Goal: Task Accomplishment & Management: Complete application form

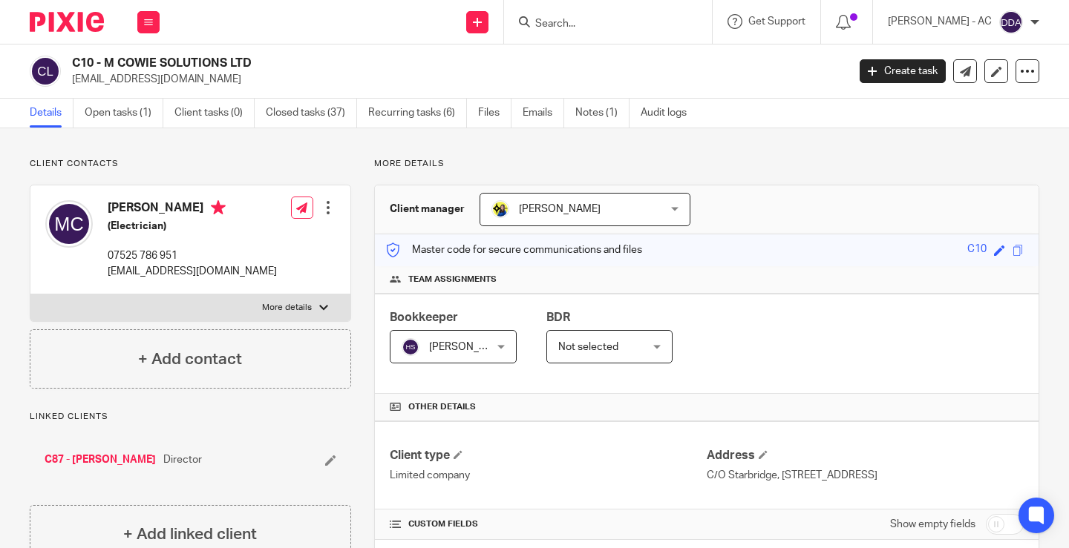
scroll to position [1343, 0]
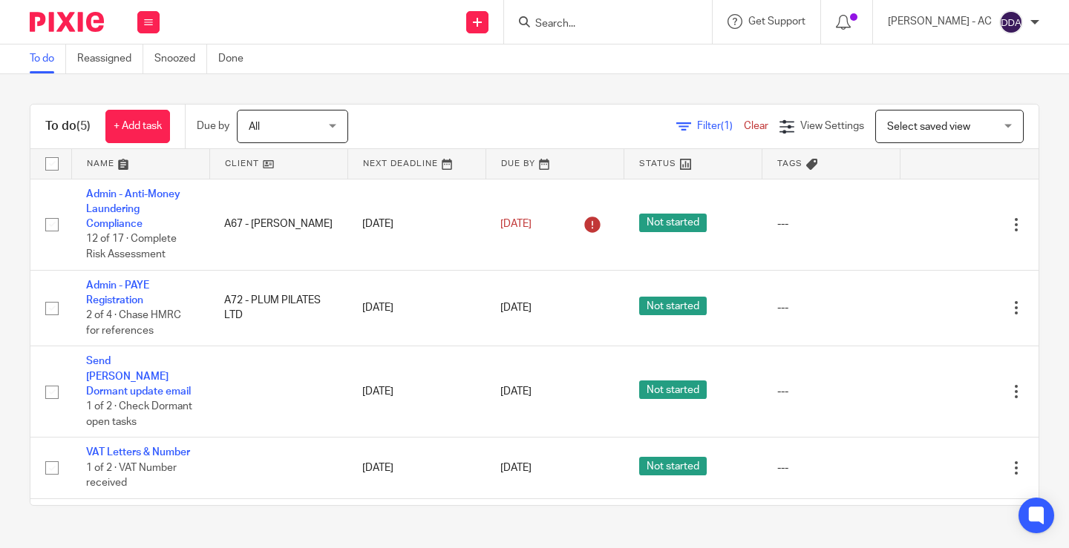
click at [603, 22] on input "Search" at bounding box center [601, 24] width 134 height 13
paste input "ashley_sylvester@hotmail.co.uk"
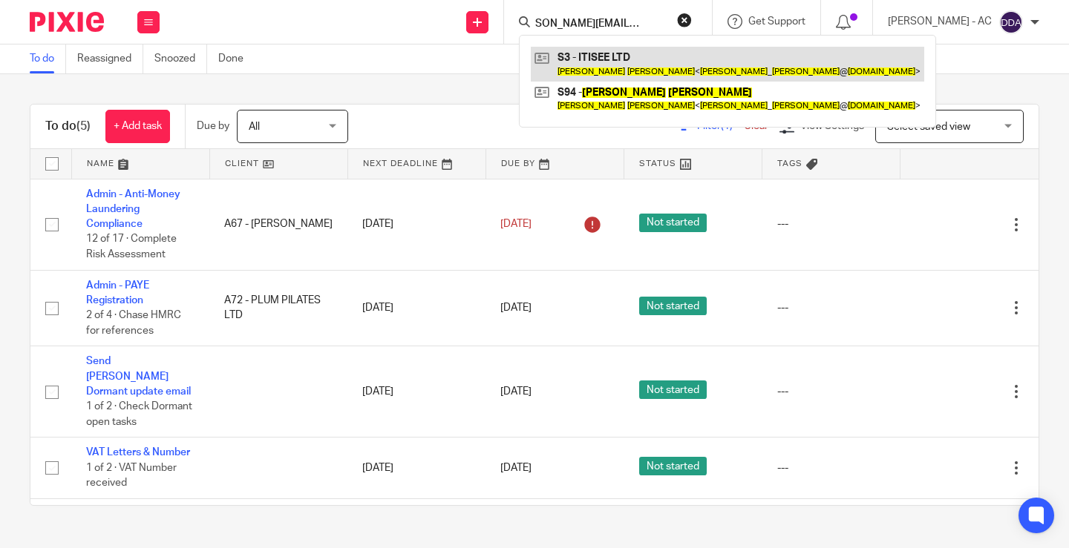
type input "ashley_sylvester@hotmail.co.uk"
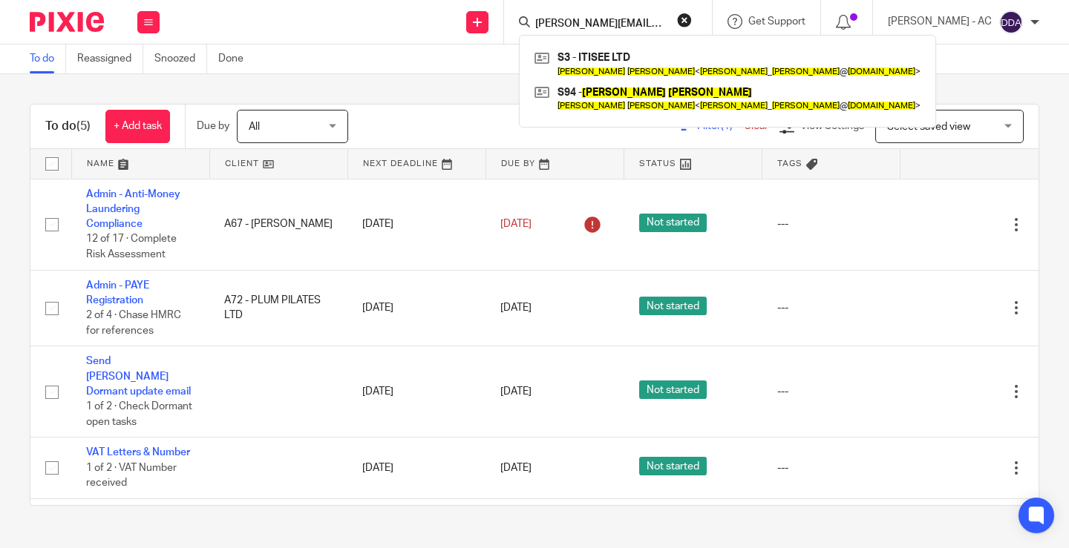
click at [692, 19] on button "reset" at bounding box center [684, 20] width 15 height 15
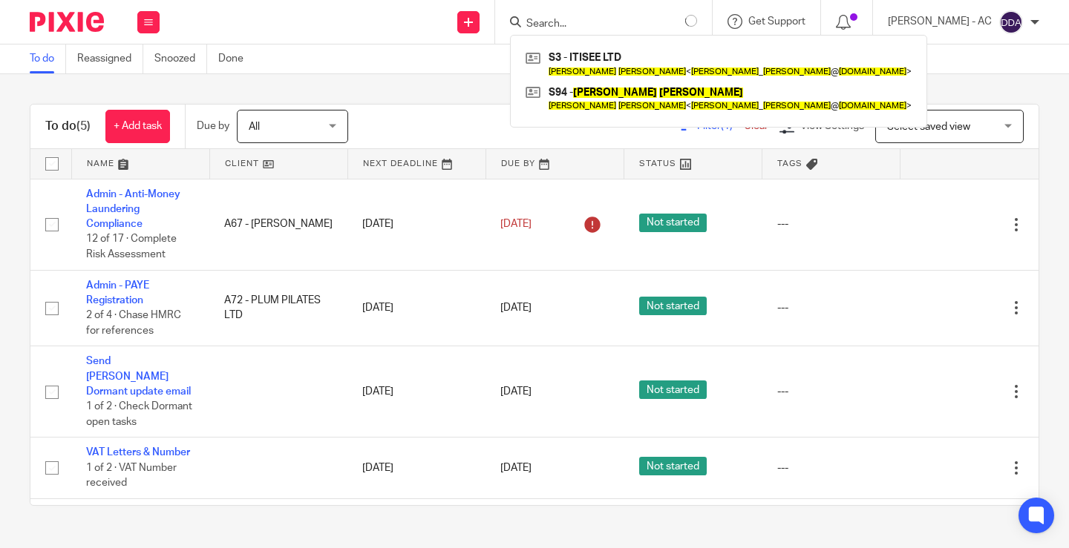
click at [649, 21] on input "Search" at bounding box center [592, 24] width 134 height 13
paste input "YUEN TUNG CHIU"
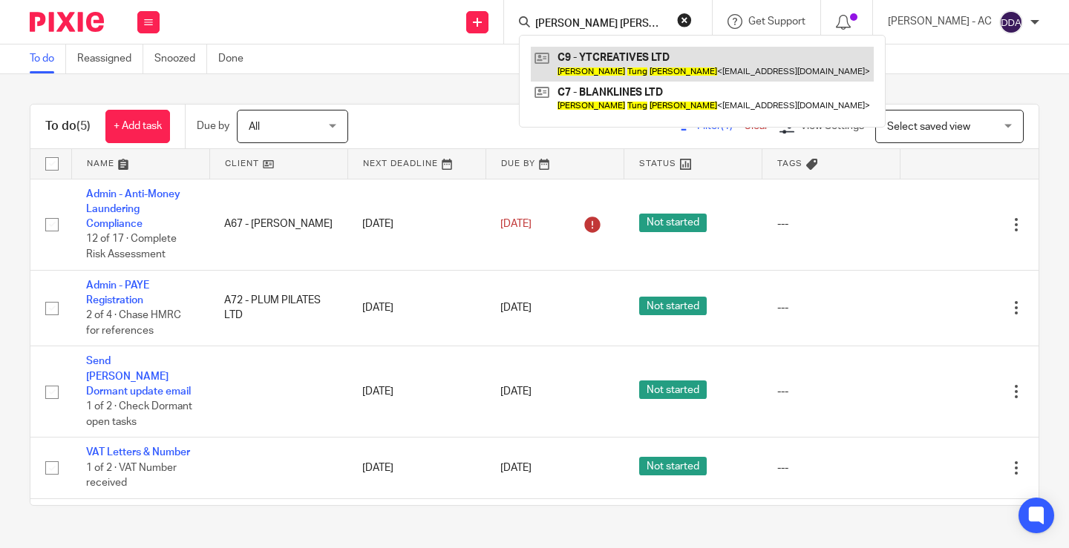
type input "YUEN TUNG CHIU"
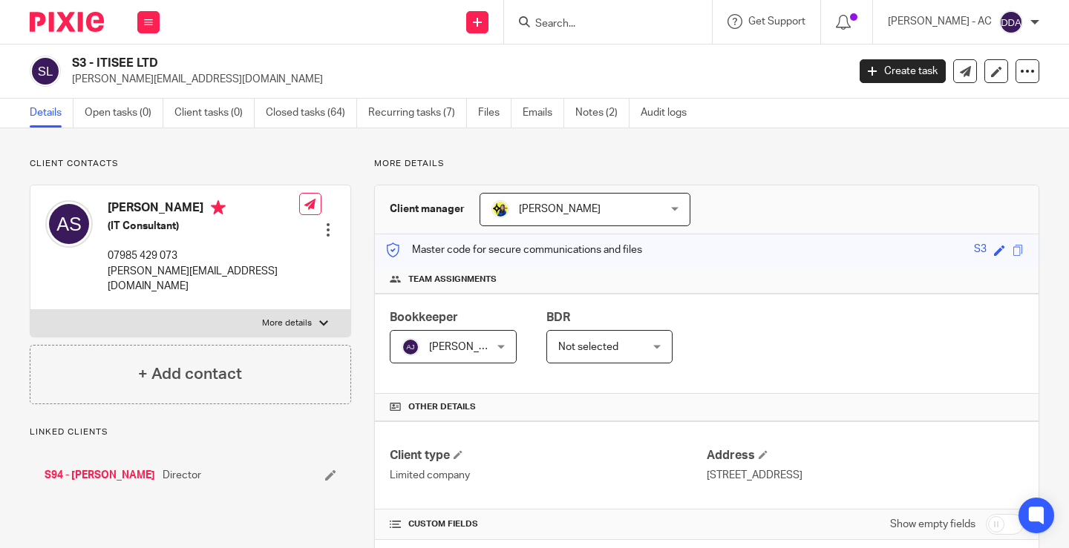
click at [125, 56] on h2 "S3 - ITISEE LTD" at bounding box center [378, 64] width 612 height 16
copy h2 "ITISEE"
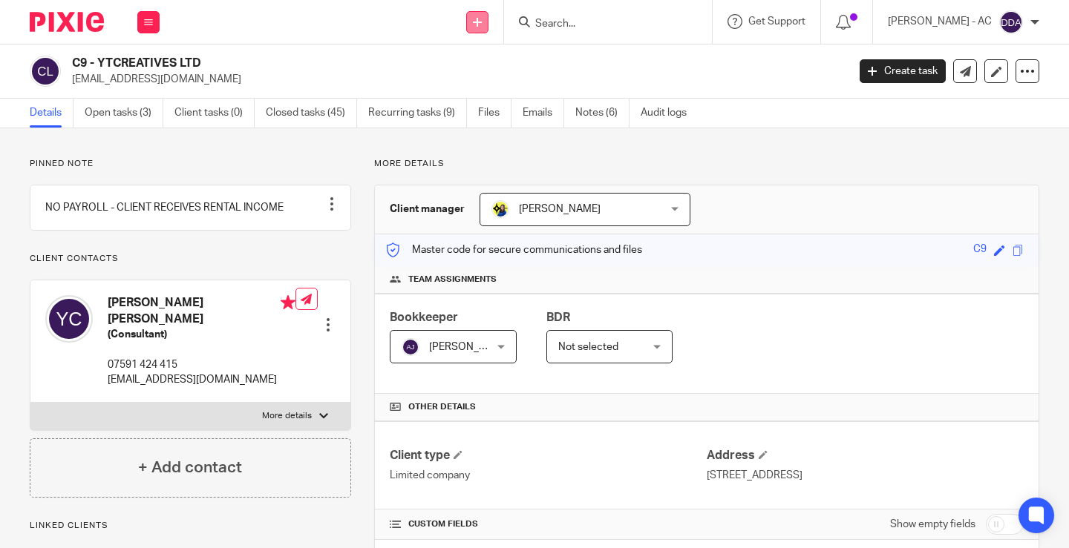
click at [482, 22] on icon at bounding box center [477, 22] width 9 height 9
click at [485, 109] on link "Add client" at bounding box center [491, 113] width 104 height 22
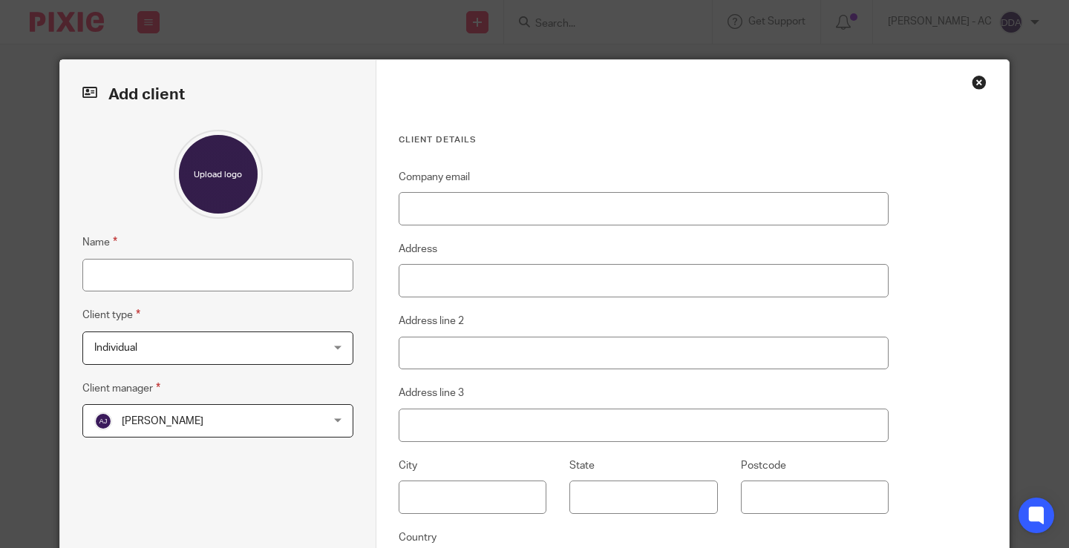
click at [973, 84] on div "Close this dialog window" at bounding box center [979, 82] width 15 height 15
click at [115, 269] on input "Name" at bounding box center [217, 275] width 271 height 33
drag, startPoint x: 202, startPoint y: 266, endPoint x: 192, endPoint y: 274, distance: 12.2
click at [202, 267] on input "Name" at bounding box center [217, 275] width 271 height 33
paste input "C86 - YUEN TUNG CHIU"
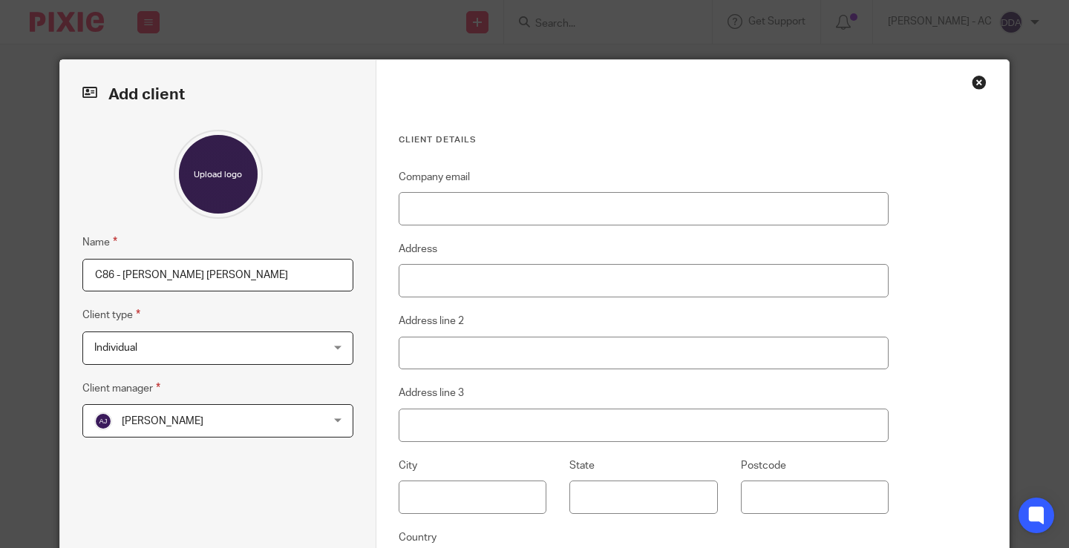
type input "C86 - YUEN TUNG CHIU"
click at [333, 419] on div "Abhay Jayswal Abhay Jayswal" at bounding box center [217, 421] width 271 height 33
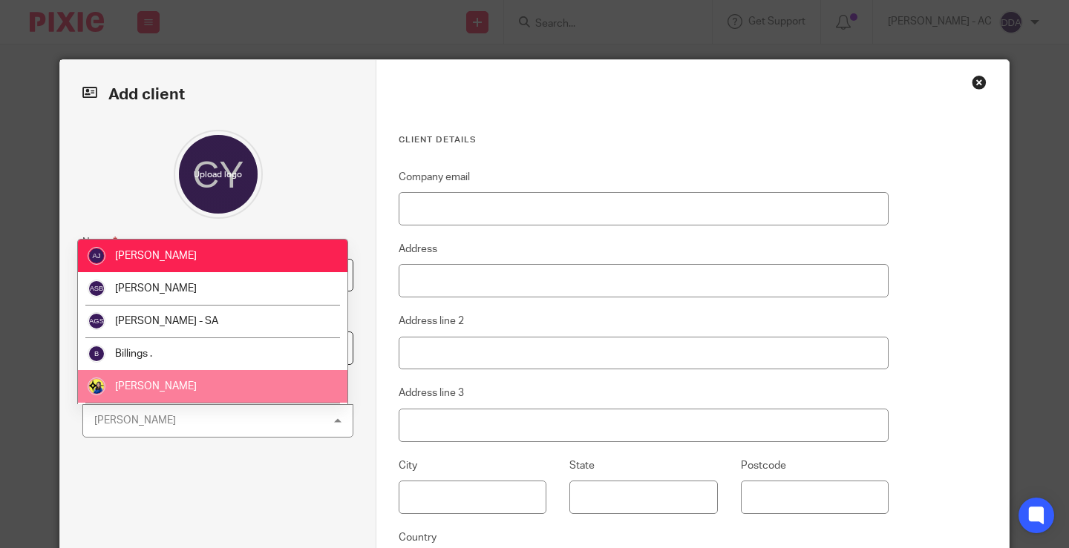
click at [217, 379] on li "Bobo Lee" at bounding box center [212, 386] width 269 height 33
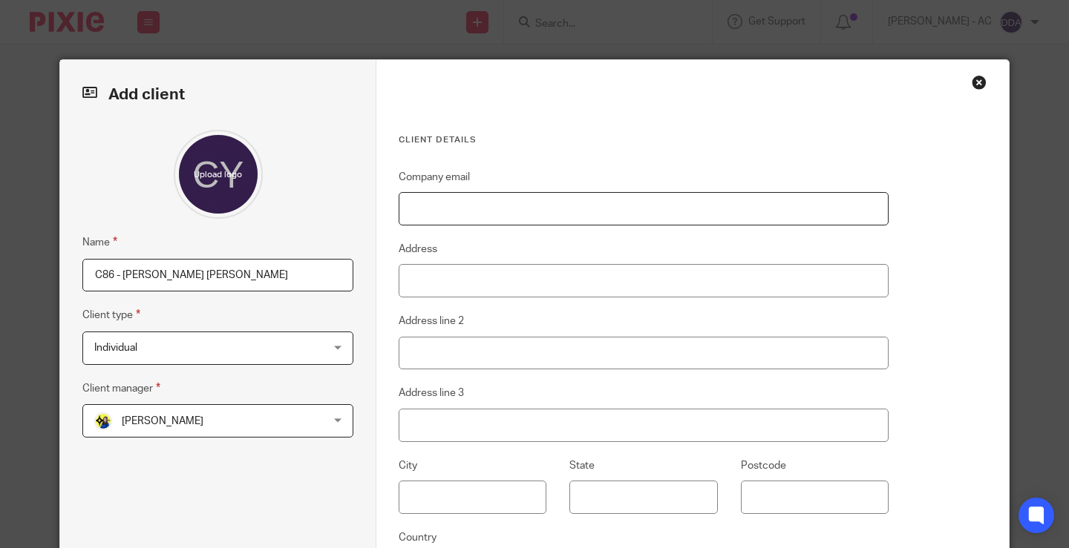
click at [431, 217] on input "Company email" at bounding box center [644, 208] width 490 height 33
click at [399, 214] on input "Company email" at bounding box center [644, 208] width 490 height 33
paste input "[EMAIL_ADDRESS][DOMAIN_NAME]"
type input "[EMAIL_ADDRESS][DOMAIN_NAME]"
click at [435, 280] on input "Address" at bounding box center [644, 280] width 490 height 33
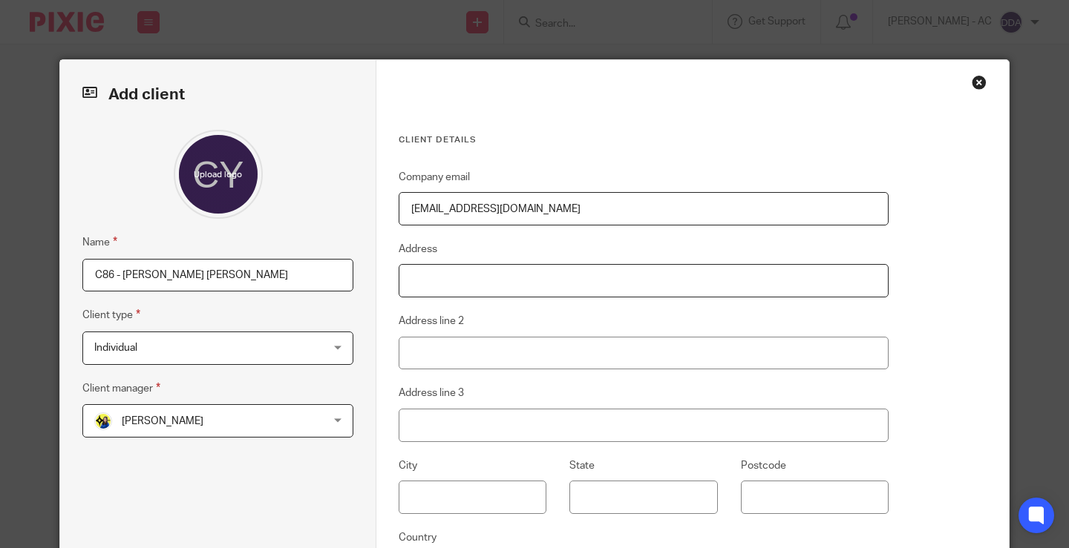
paste input "[STREET_ADDRESS]"
type input "[STREET_ADDRESS]"
click at [445, 338] on input "Address line 2" at bounding box center [644, 353] width 490 height 33
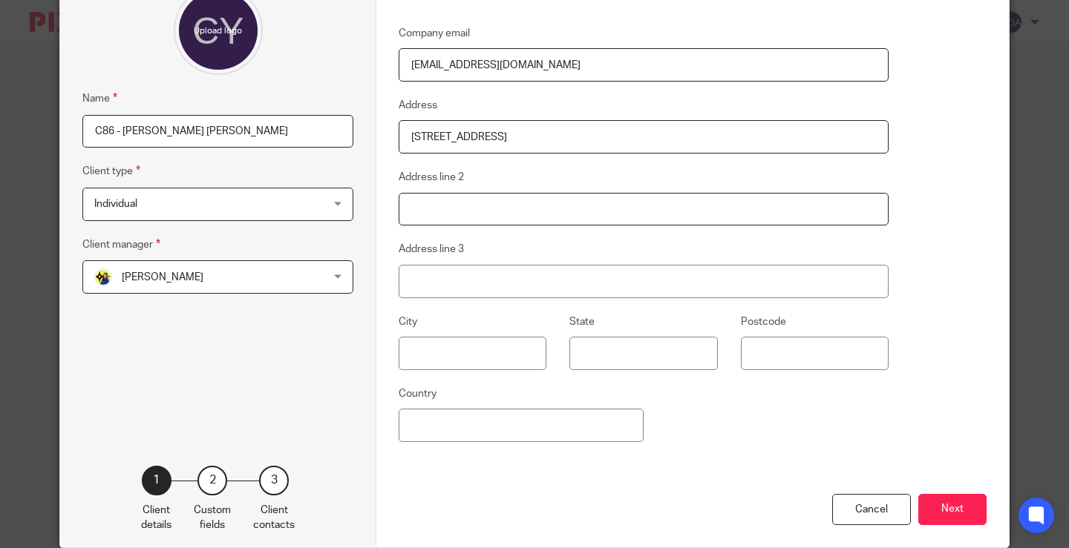
scroll to position [148, 0]
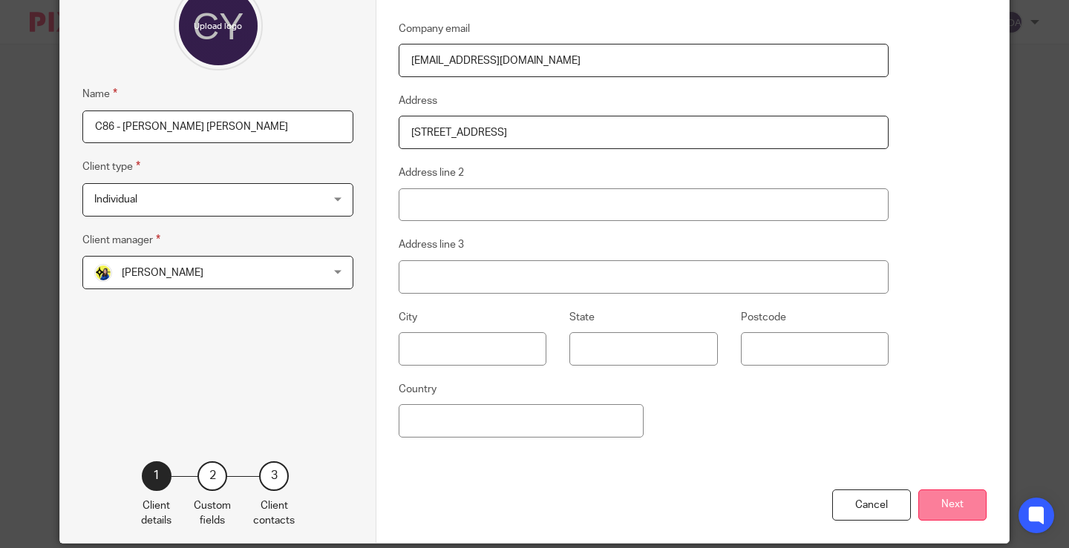
click at [926, 495] on button "Next" at bounding box center [952, 506] width 68 height 32
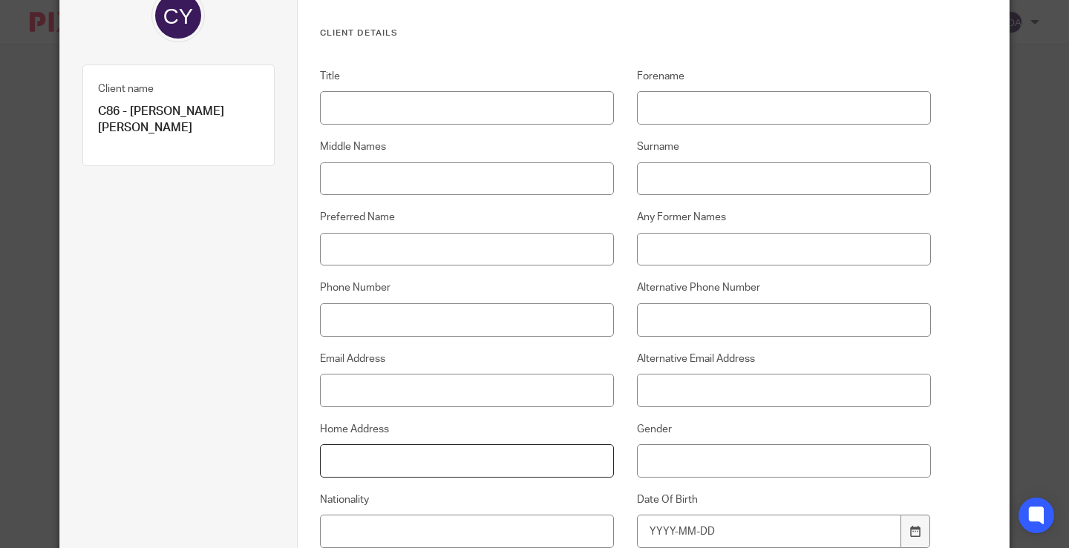
click at [348, 446] on input "Home Address" at bounding box center [467, 461] width 294 height 33
paste input "[STREET_ADDRESS]"
type input "[STREET_ADDRESS]"
click at [376, 111] on input "Title" at bounding box center [467, 107] width 294 height 33
paste input "Miss"
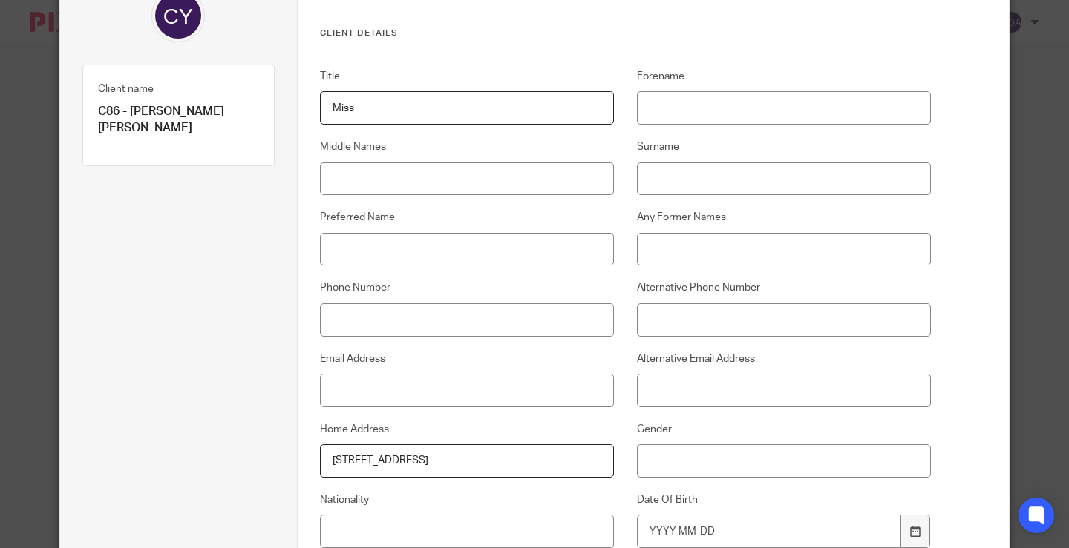
type input "Miss"
click at [680, 117] on input "Forename" at bounding box center [784, 107] width 294 height 33
paste input "[PERSON_NAME]"
type input "[PERSON_NAME]"
click at [655, 171] on input "Surname" at bounding box center [784, 179] width 294 height 33
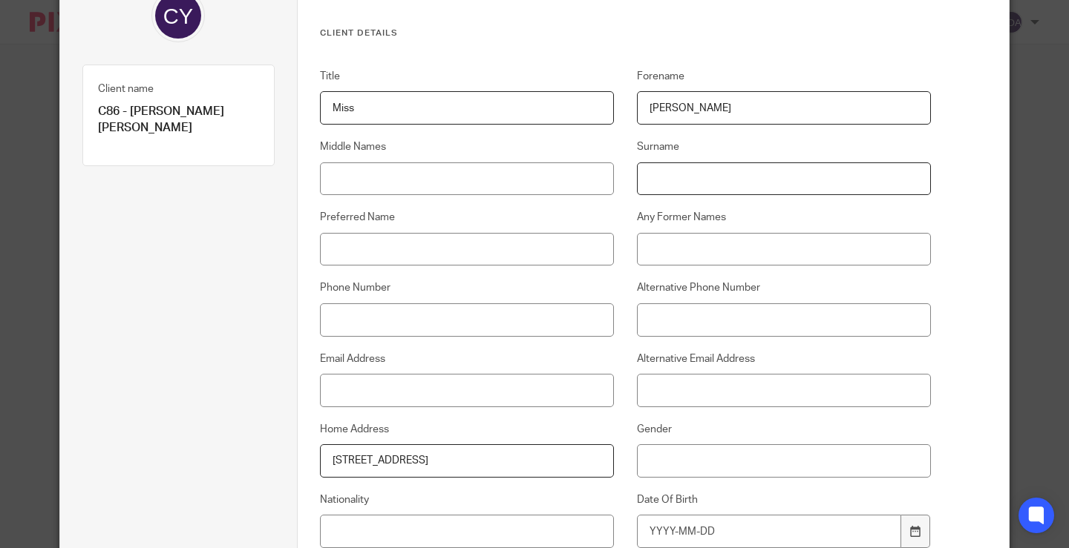
paste input "[PERSON_NAME]"
type input "[PERSON_NAME]"
click at [394, 382] on input "Email Address" at bounding box center [467, 390] width 294 height 33
paste input "[EMAIL_ADDRESS][DOMAIN_NAME]"
type input "[EMAIL_ADDRESS][DOMAIN_NAME]"
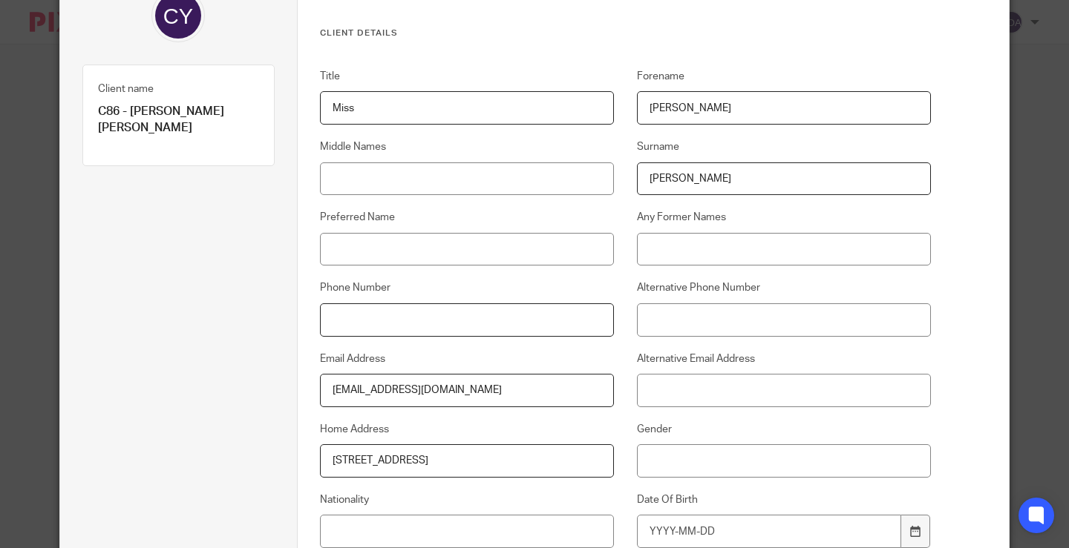
click at [430, 325] on input "Phone Number" at bounding box center [467, 320] width 294 height 33
paste input "07591 424 415"
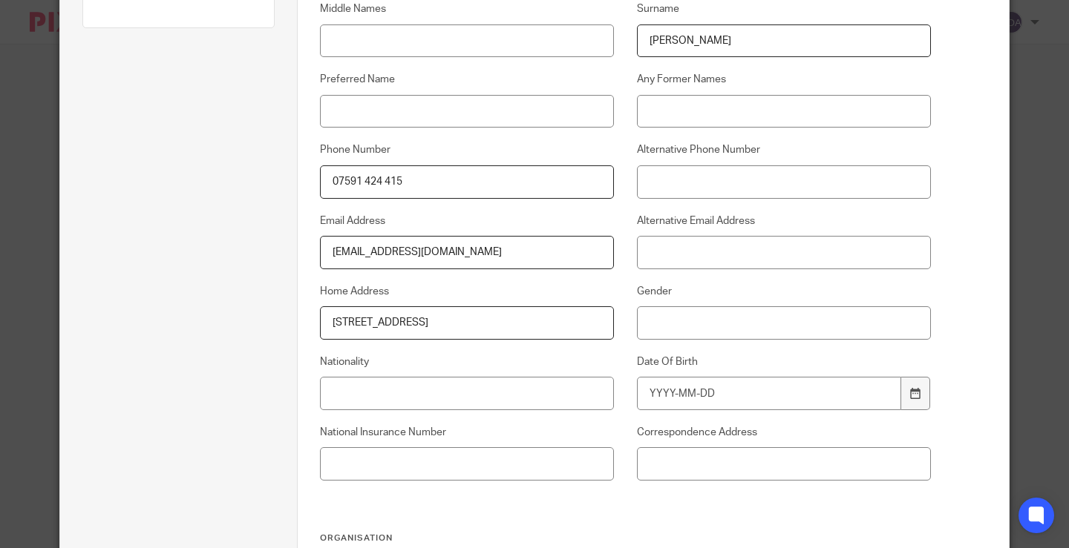
scroll to position [297, 0]
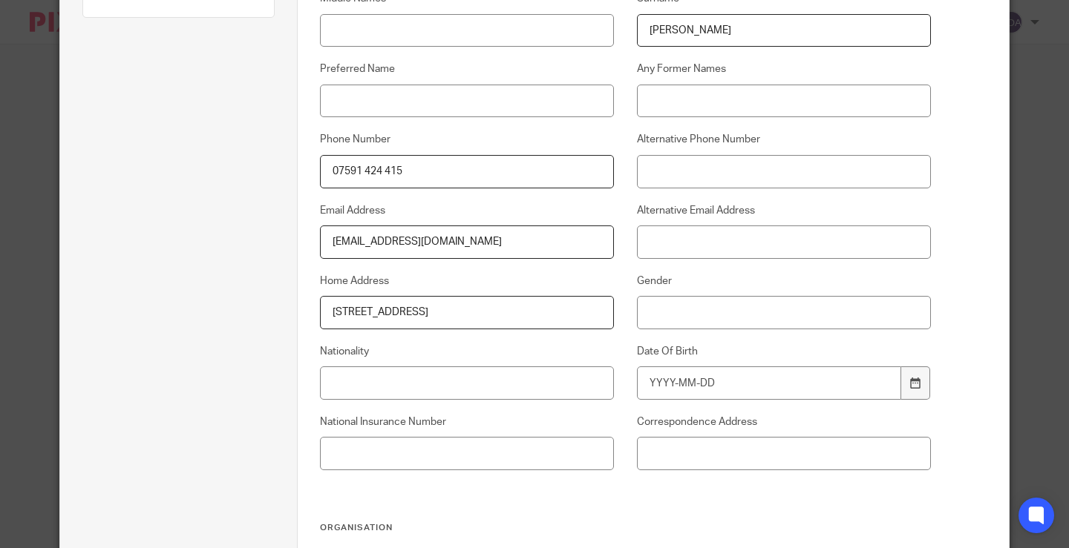
type input "07591 424 415"
click at [356, 379] on input "Nationality" at bounding box center [467, 383] width 294 height 33
paste input "British"
type input "British"
click at [713, 393] on input "Date Of Birth" at bounding box center [769, 383] width 264 height 33
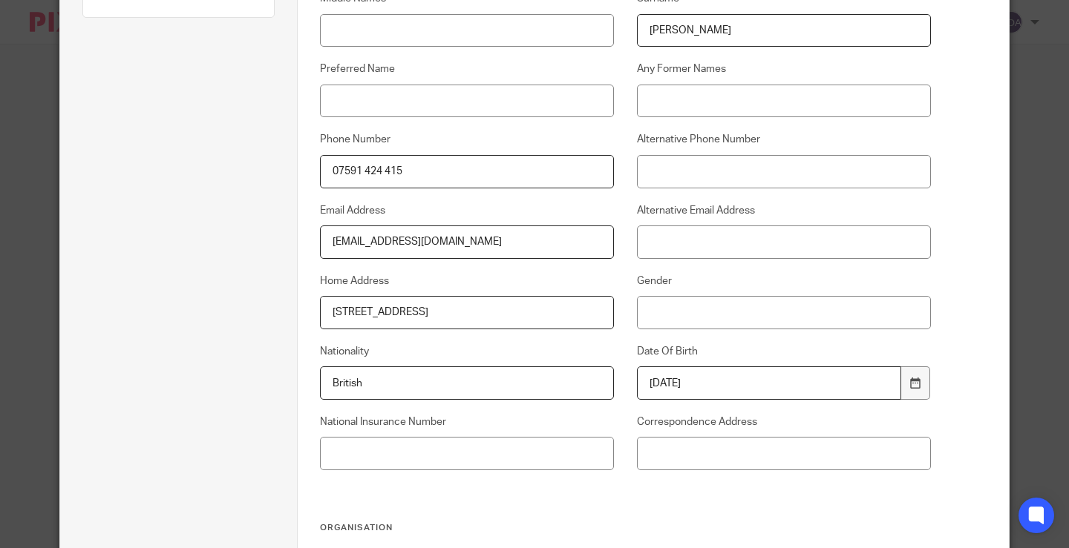
type input "1992-12-06"
click at [666, 314] on input "Gender" at bounding box center [784, 312] width 294 height 33
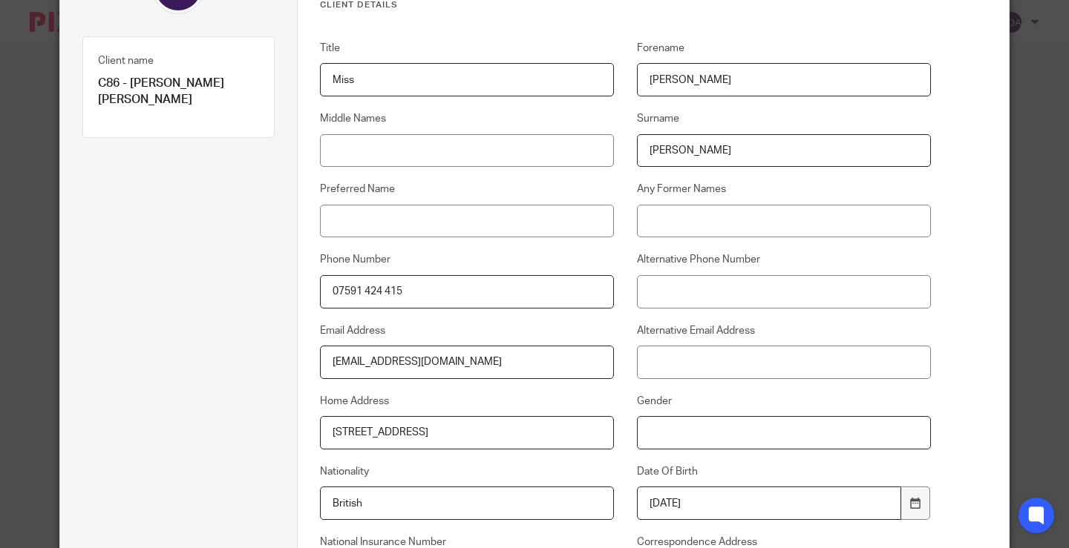
scroll to position [223, 0]
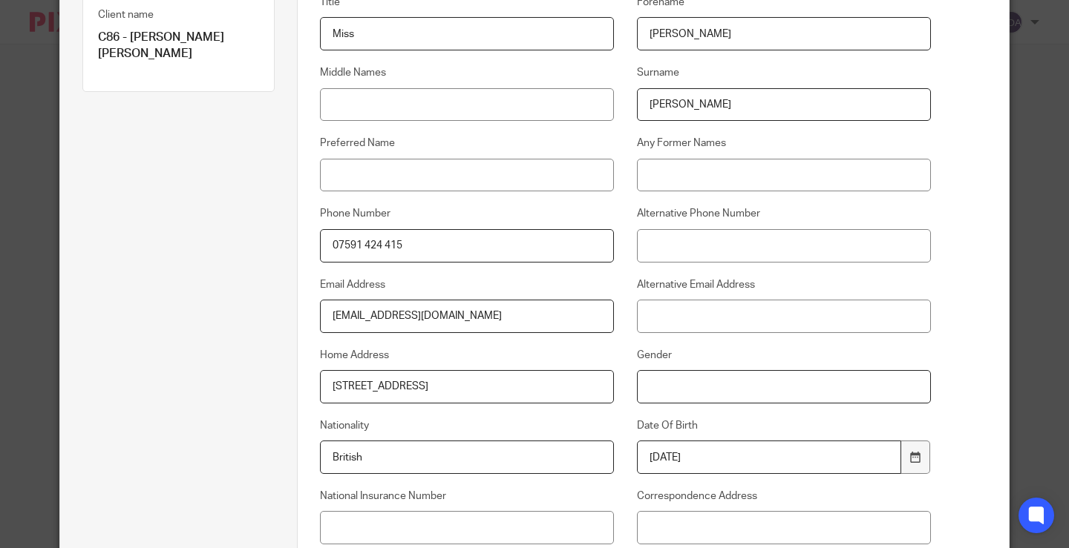
click at [669, 384] on input "Gender" at bounding box center [784, 386] width 294 height 33
type input "[DEMOGRAPHIC_DATA]"
click at [396, 520] on input "National Insurance Number" at bounding box center [467, 527] width 294 height 33
paste input "JW531291D"
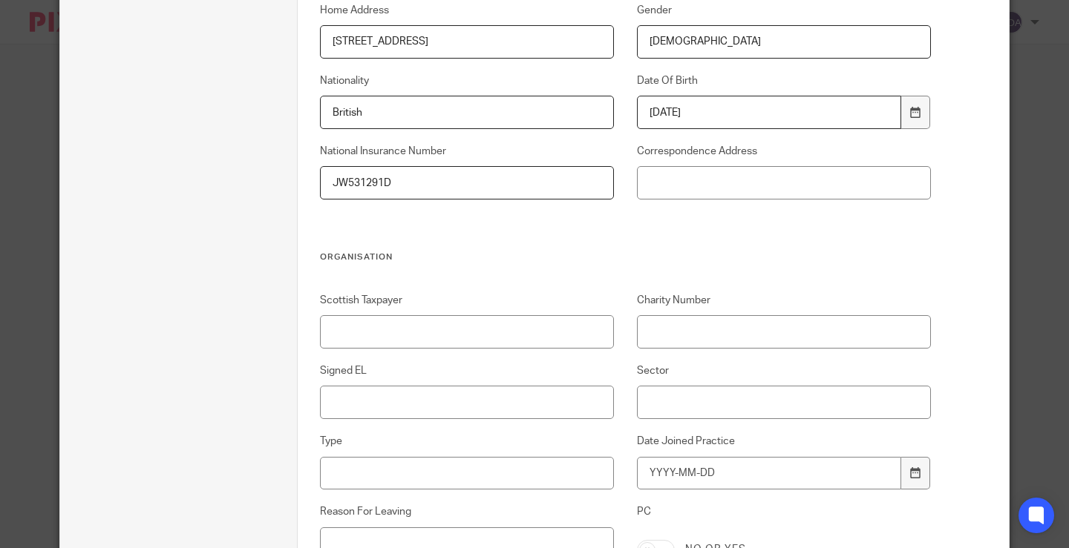
scroll to position [594, 0]
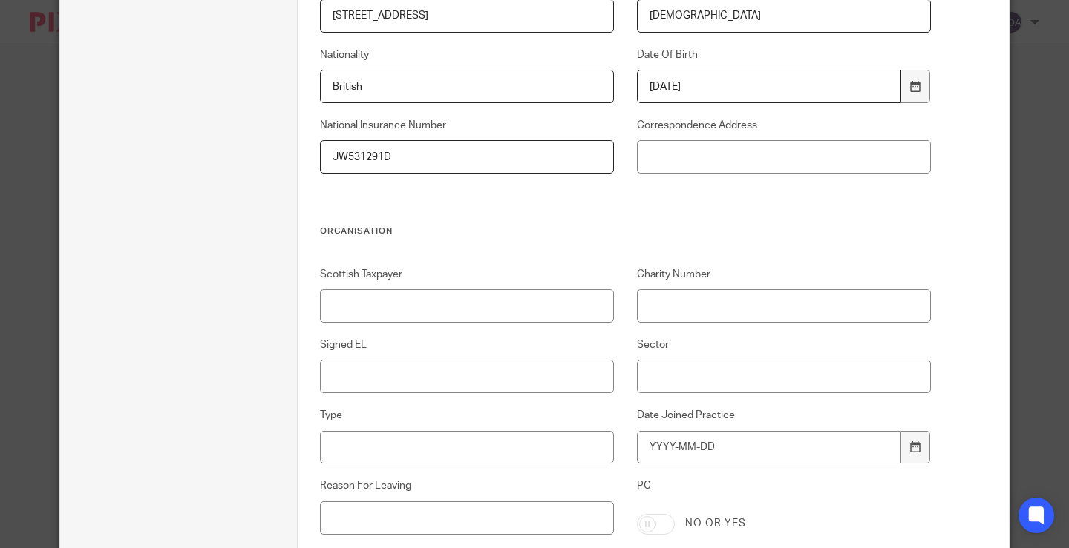
type input "JW531291D"
click at [675, 383] on input "Sector" at bounding box center [784, 376] width 294 height 33
paste input "General"
type input "General"
click at [341, 371] on input "Signed EL" at bounding box center [467, 376] width 294 height 33
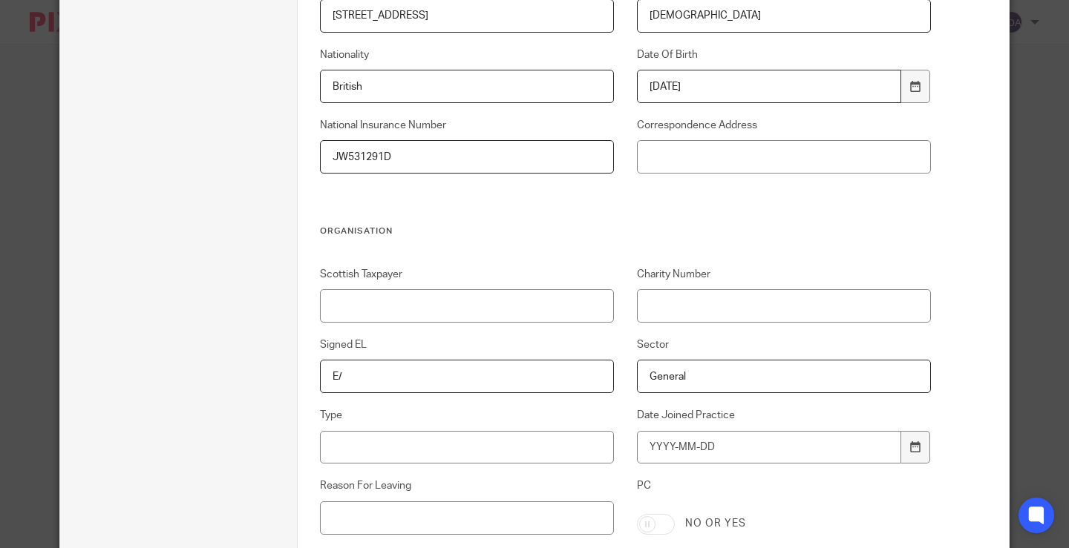
type input "E"
type input "N/A"
click at [324, 445] on input "Type" at bounding box center [467, 447] width 294 height 33
paste input "Contractors & Freelancers"
type input "Contractors & Freelancers"
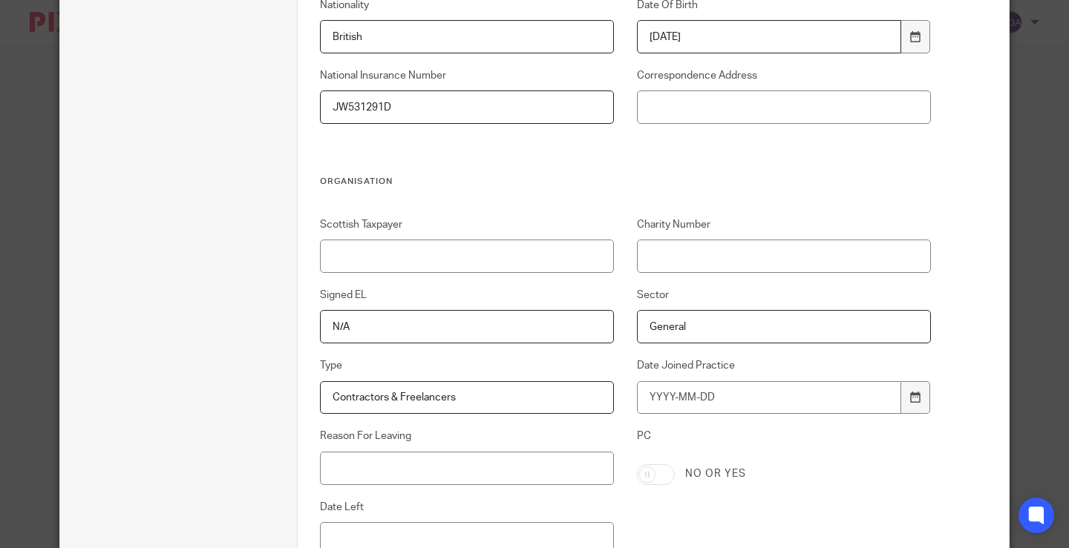
scroll to position [668, 0]
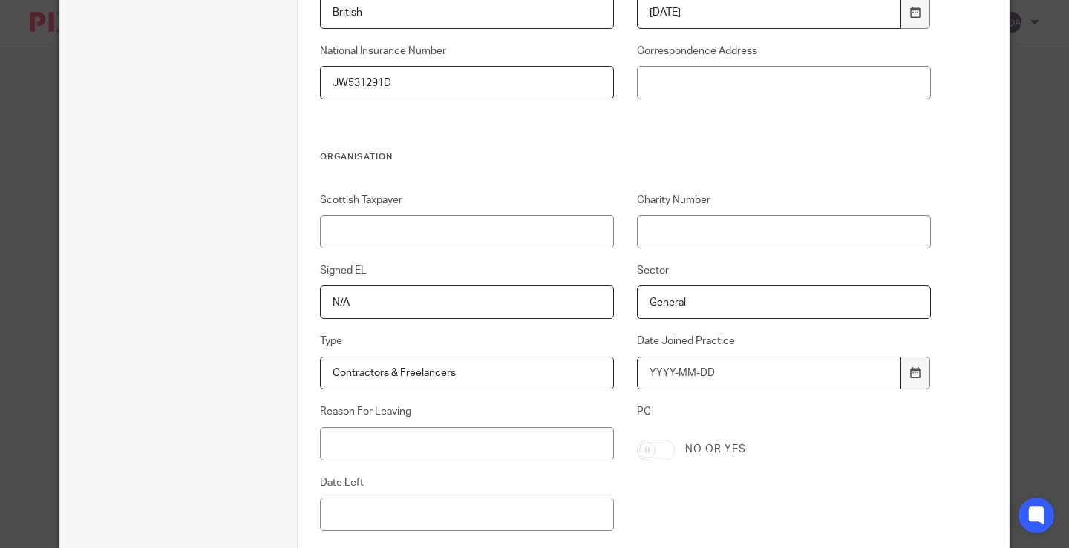
drag, startPoint x: 708, startPoint y: 358, endPoint x: 707, endPoint y: 366, distance: 8.3
click at [709, 358] on input "Date Joined Practice" at bounding box center [769, 373] width 264 height 33
type input "25"
click at [698, 372] on input "25" at bounding box center [769, 373] width 264 height 33
click at [698, 373] on input "25" at bounding box center [769, 373] width 264 height 33
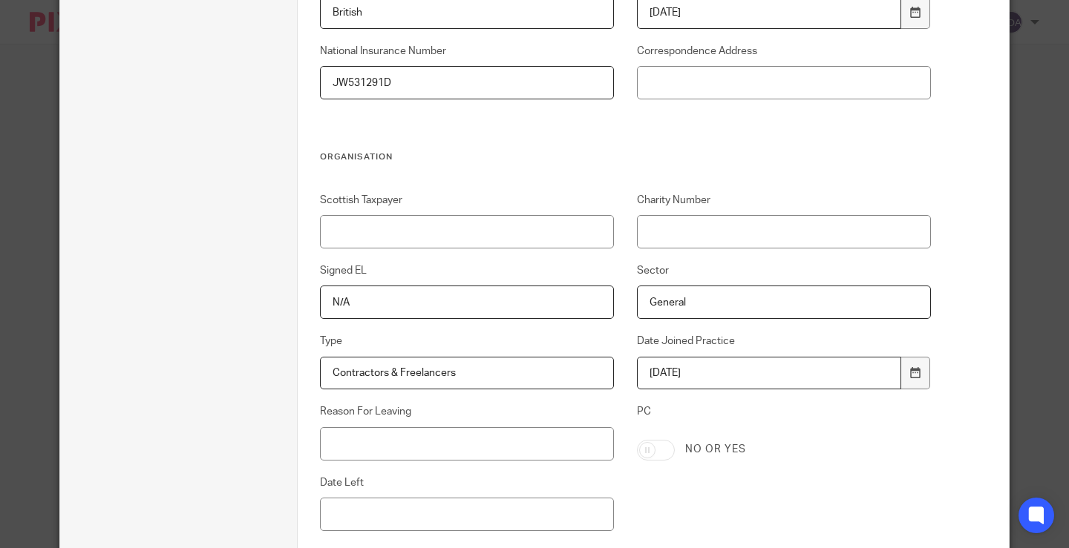
type input "2025-08-25"
click at [447, 447] on input "Reason For Leaving" at bounding box center [467, 444] width 294 height 33
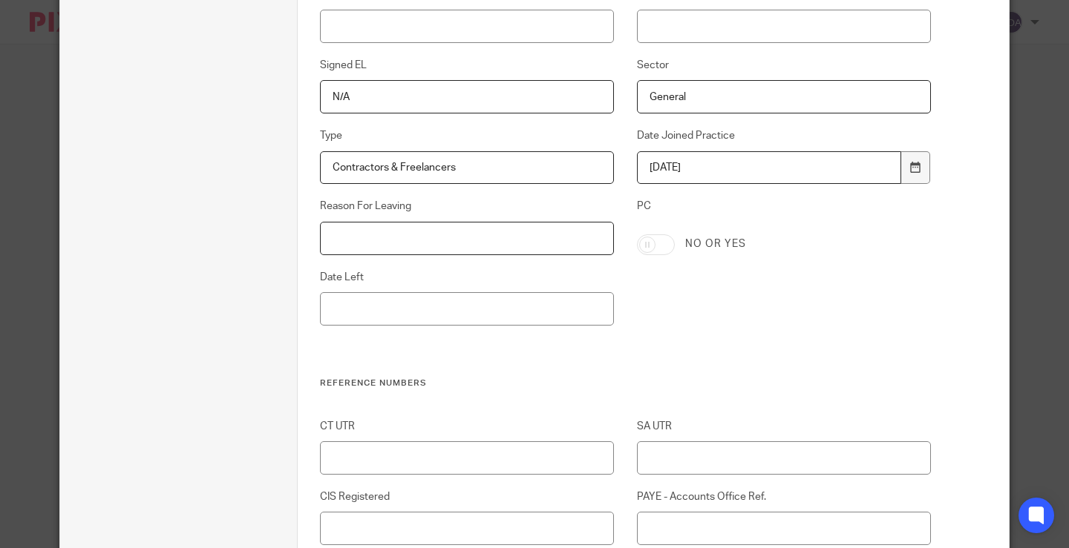
scroll to position [1039, 0]
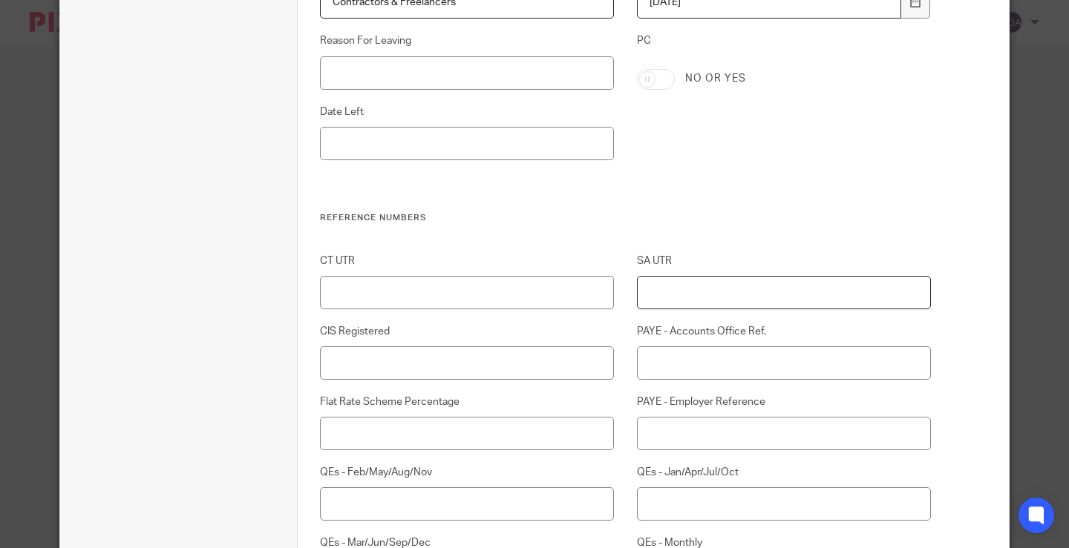
click at [675, 291] on input "SA UTR" at bounding box center [784, 292] width 294 height 33
paste input "15146 67721"
type input "15146 67721"
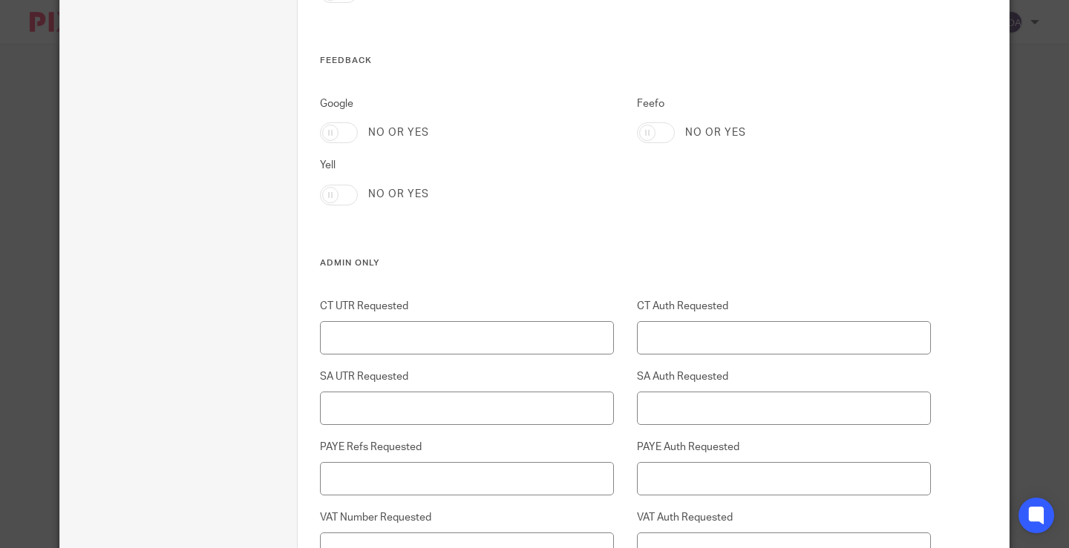
scroll to position [3191, 0]
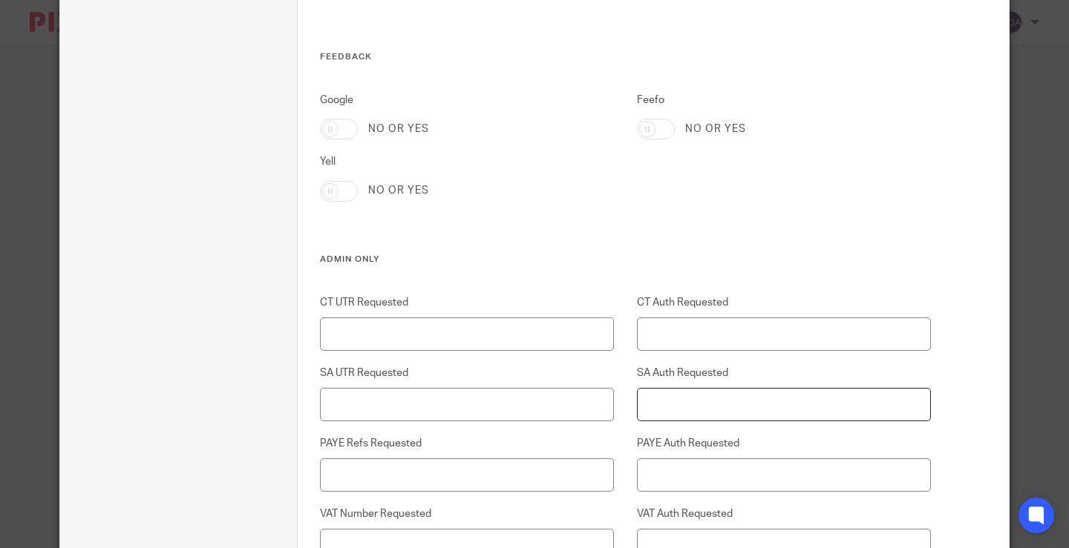
click at [684, 399] on input "SA Auth Requested" at bounding box center [784, 404] width 294 height 33
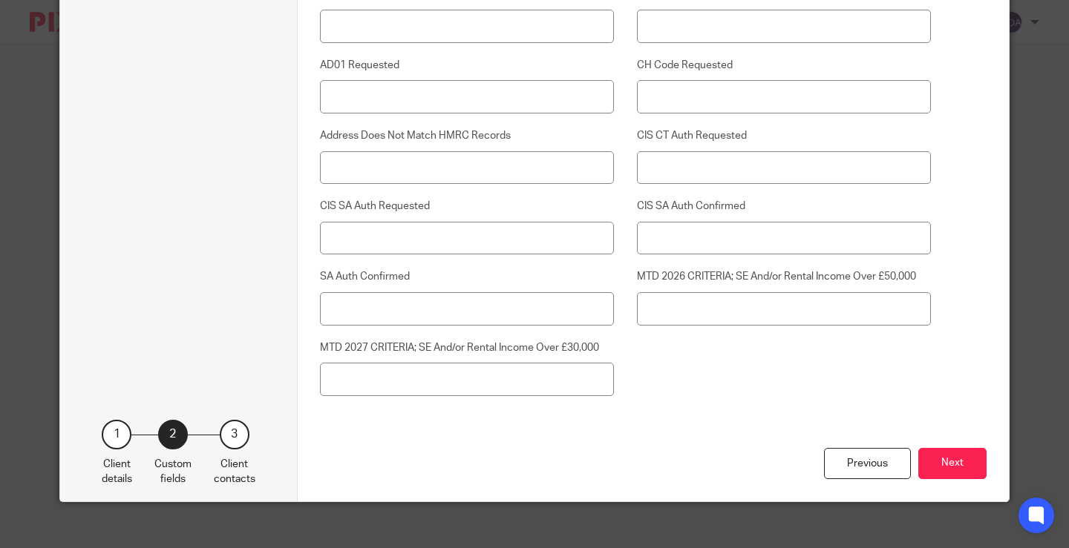
scroll to position [3724, 0]
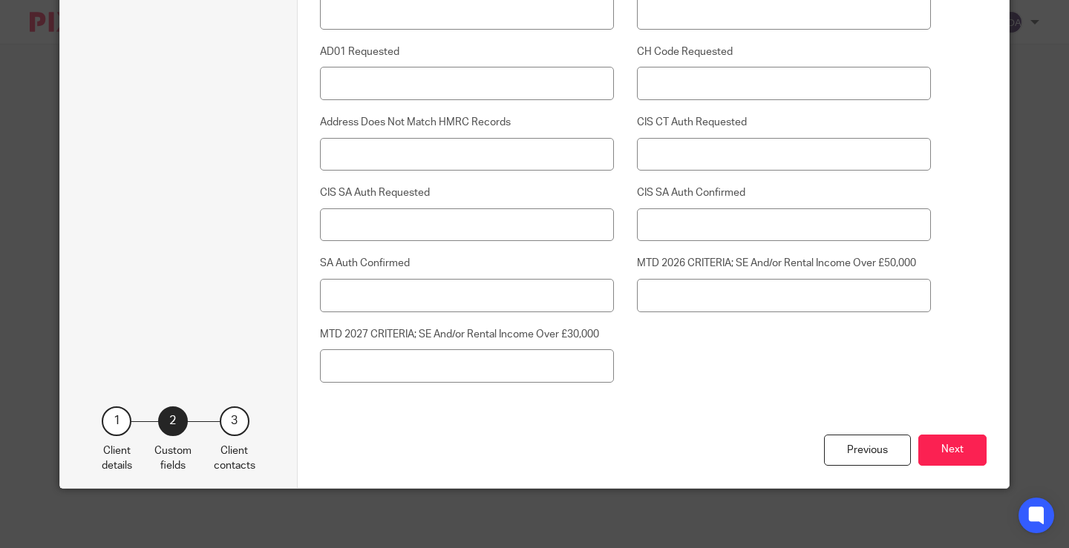
type input "Yes"
click at [961, 451] on button "Next" at bounding box center [952, 451] width 68 height 32
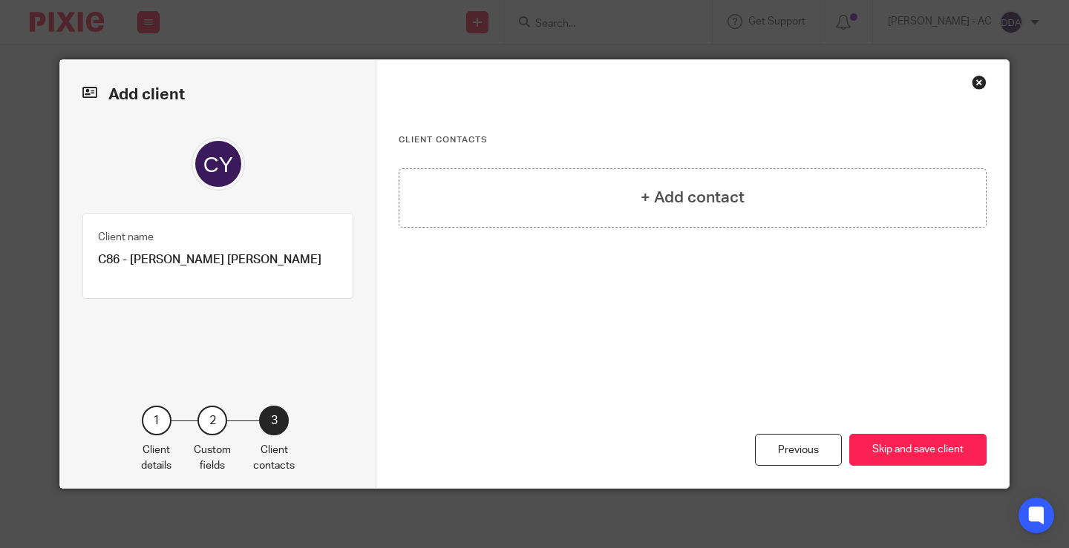
scroll to position [0, 0]
click at [745, 203] on div "+ Add contact" at bounding box center [693, 197] width 588 height 59
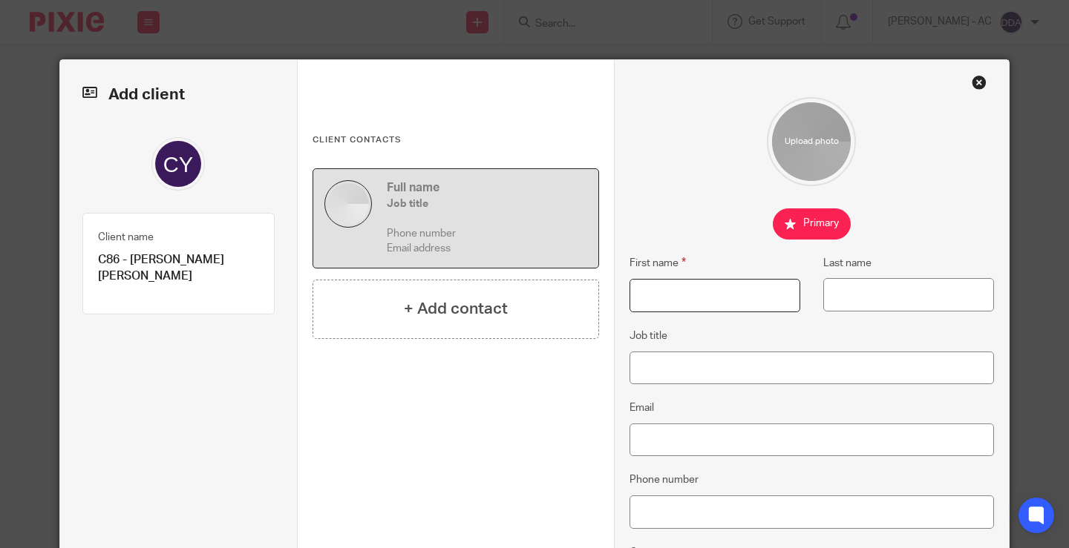
click at [640, 296] on input "First name" at bounding box center [714, 295] width 171 height 33
paste input "YUEN TUNG"
type input "YUEN TUNG"
click at [851, 301] on input "Last name" at bounding box center [908, 294] width 171 height 33
paste input "Chiu"
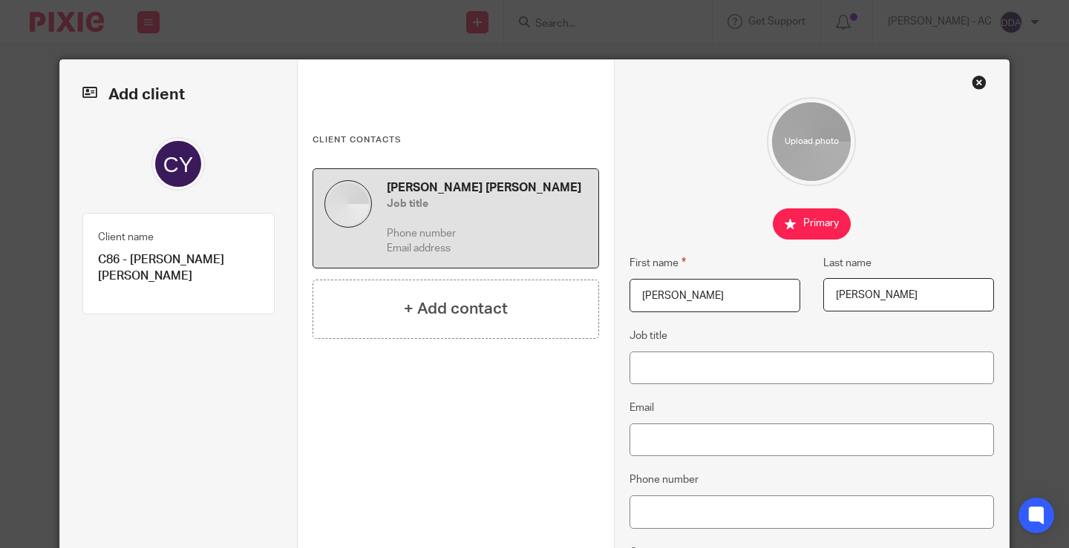
type input "Chiu"
drag, startPoint x: 712, startPoint y: 294, endPoint x: 607, endPoint y: 297, distance: 104.7
click at [607, 297] on fieldset "First name YUEN TUNG" at bounding box center [703, 284] width 194 height 58
paste input "uen Tung"
type input "Yuen Tung"
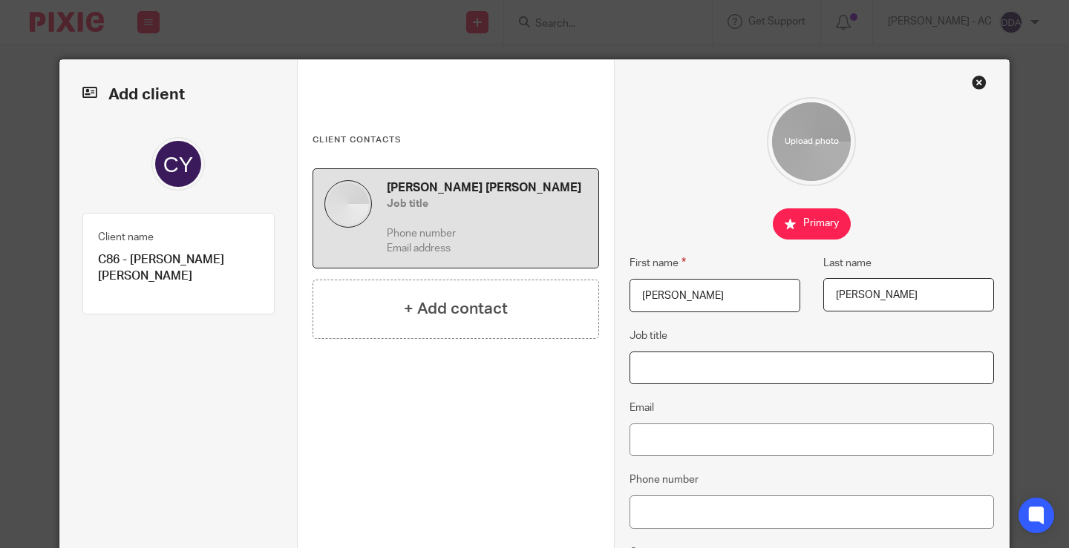
click at [713, 367] on input "Job title" at bounding box center [811, 368] width 365 height 33
paste input "Consultant"
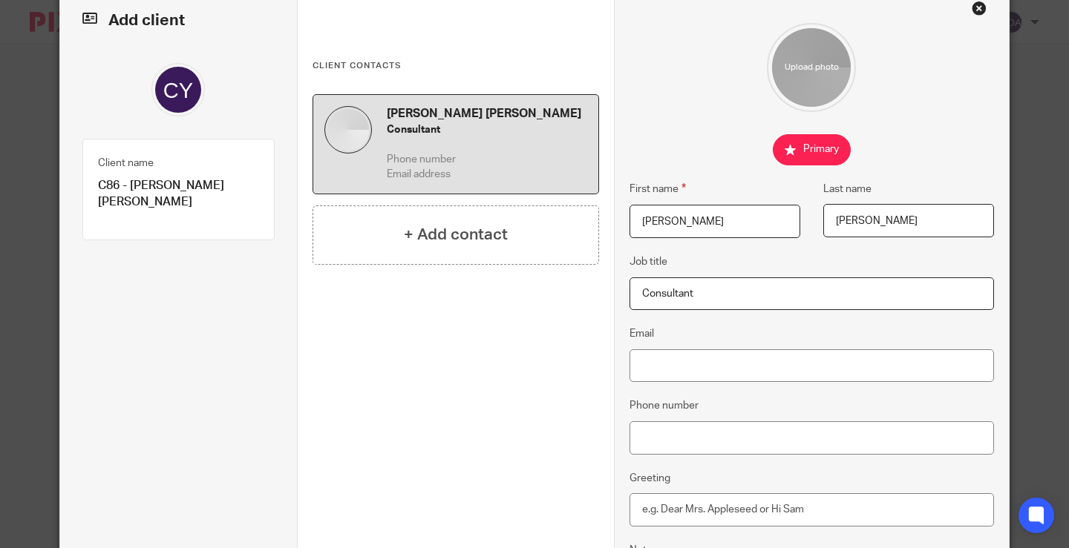
type input "Consultant"
click at [698, 360] on input "Email" at bounding box center [811, 366] width 365 height 33
paste input "info@ytcreatives.com"
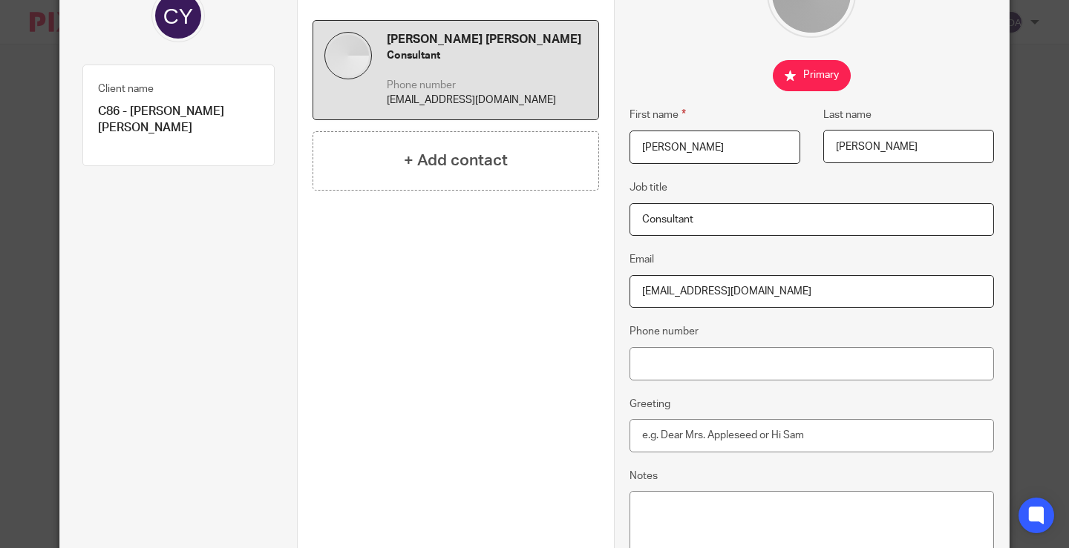
type input "info@ytcreatives.com"
click at [688, 370] on input "Phone number" at bounding box center [811, 363] width 365 height 33
paste input "07591 424 415"
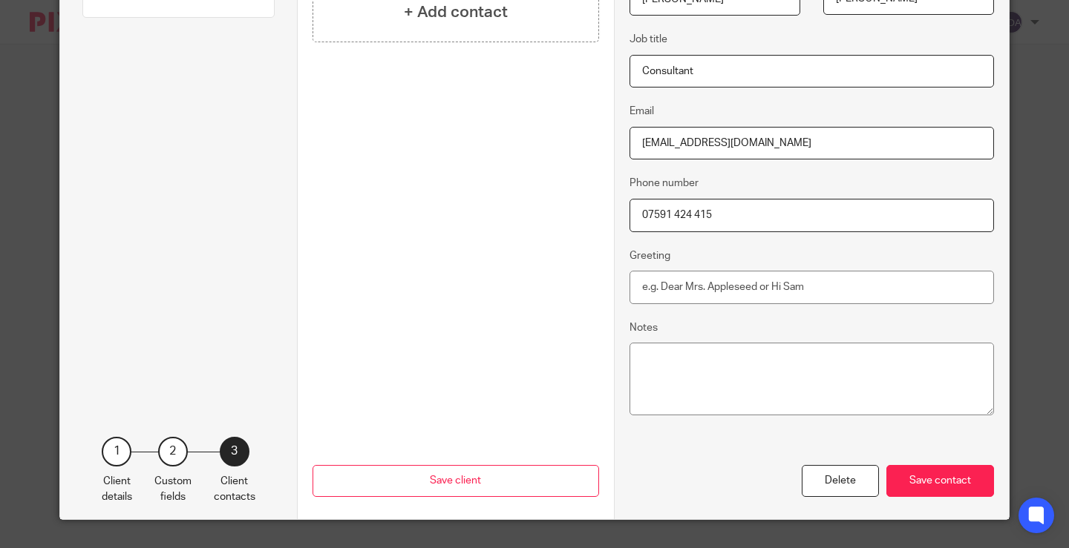
scroll to position [328, 0]
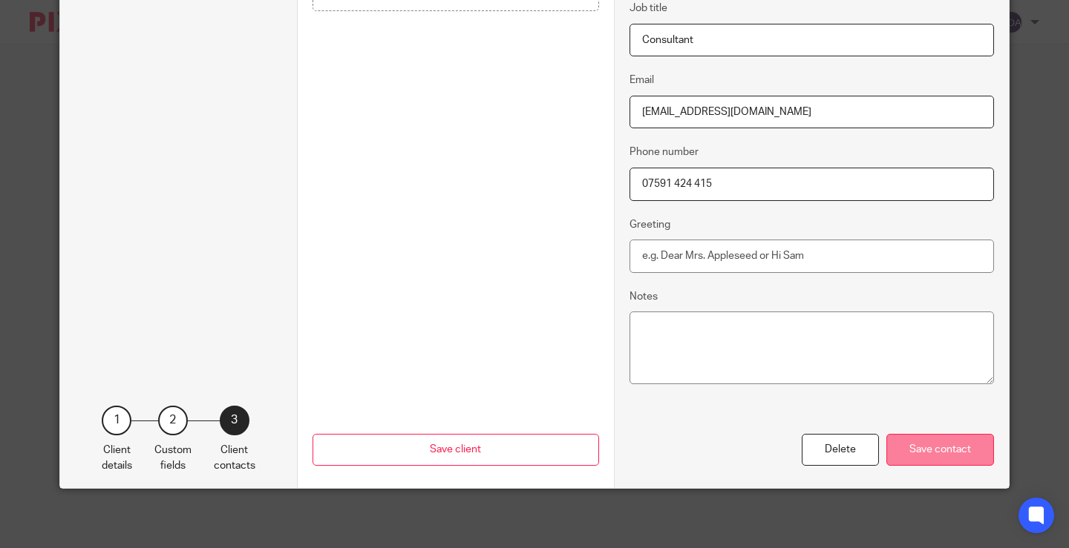
type input "07591 424 415"
click at [912, 444] on div "Save contact" at bounding box center [940, 450] width 108 height 32
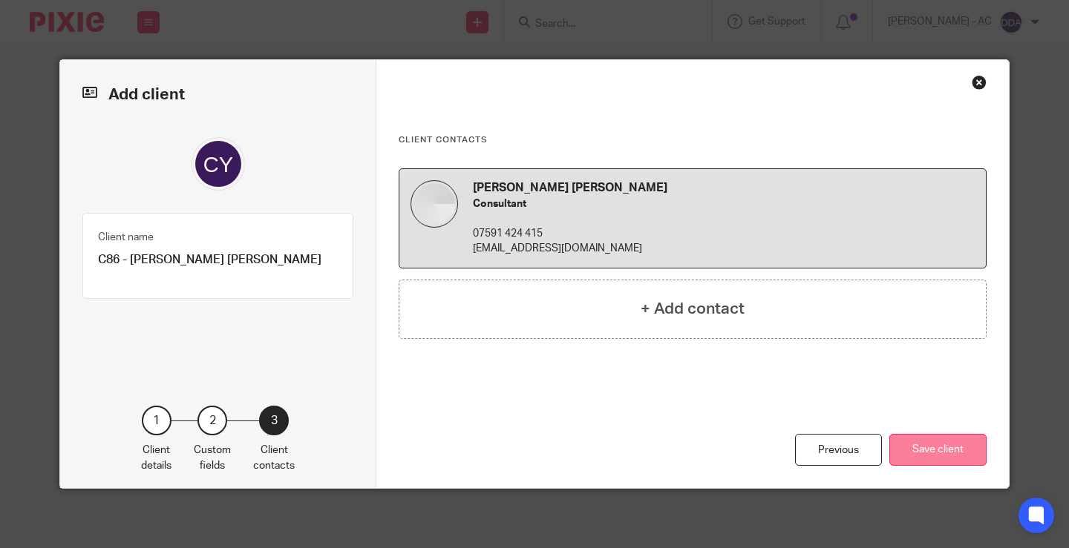
click at [930, 451] on button "Save client" at bounding box center [937, 450] width 97 height 32
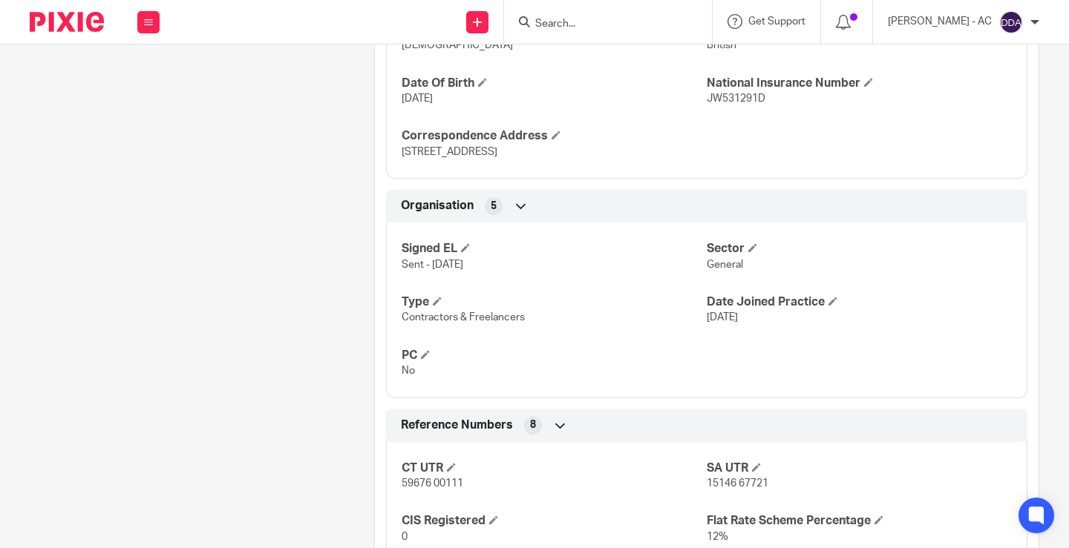
scroll to position [742, 0]
drag, startPoint x: 744, startPoint y: 264, endPoint x: 702, endPoint y: 269, distance: 42.5
click at [707, 269] on p "General" at bounding box center [859, 263] width 305 height 15
copy span "General"
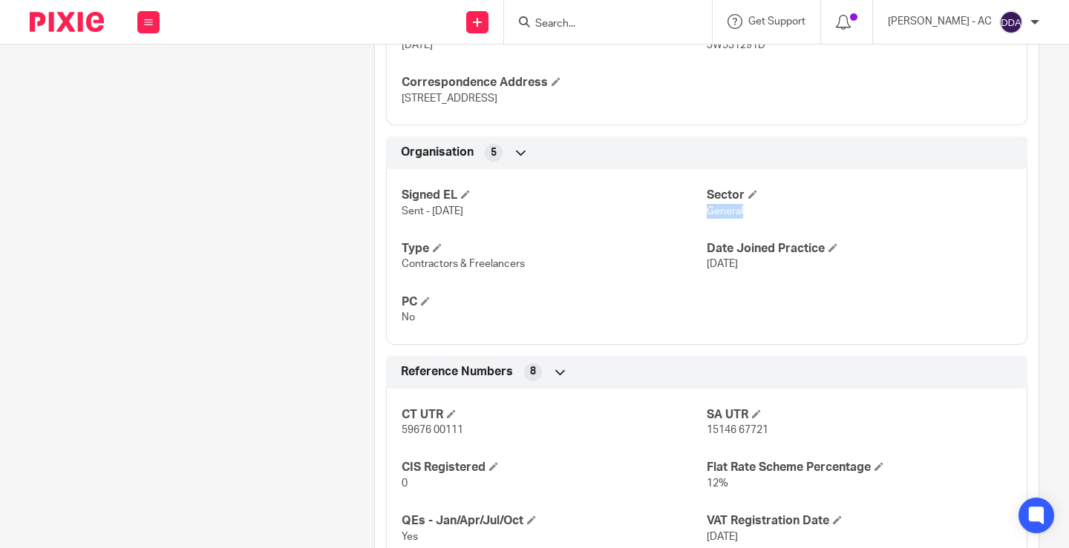
scroll to position [816, 0]
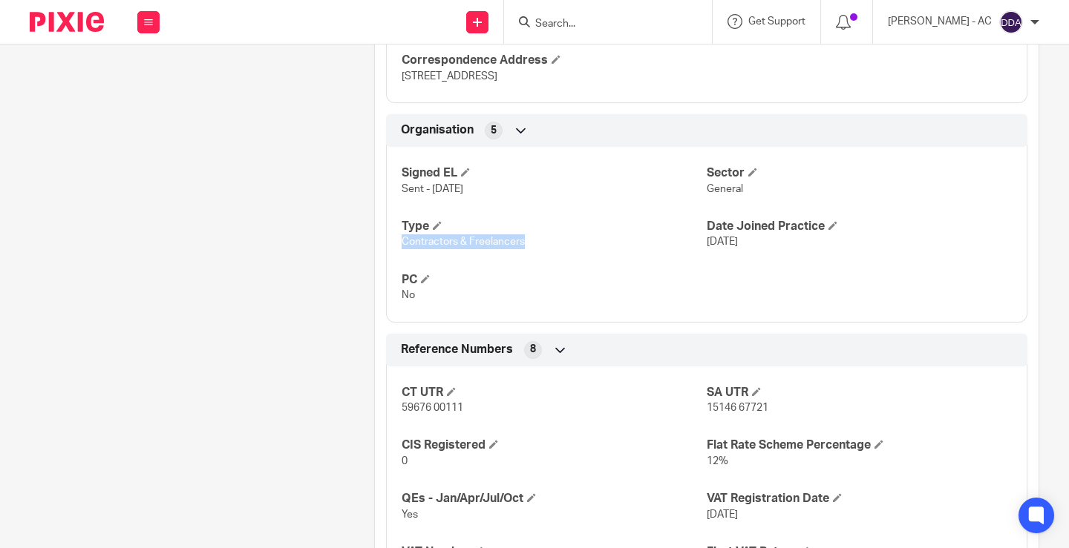
drag, startPoint x: 529, startPoint y: 240, endPoint x: 399, endPoint y: 253, distance: 130.5
click at [399, 253] on div "Signed EL Sent - 27-07-2022 Sector General Type Contractors & Freelancers Date …" at bounding box center [706, 229] width 641 height 186
copy span "Contractors & Freelancers"
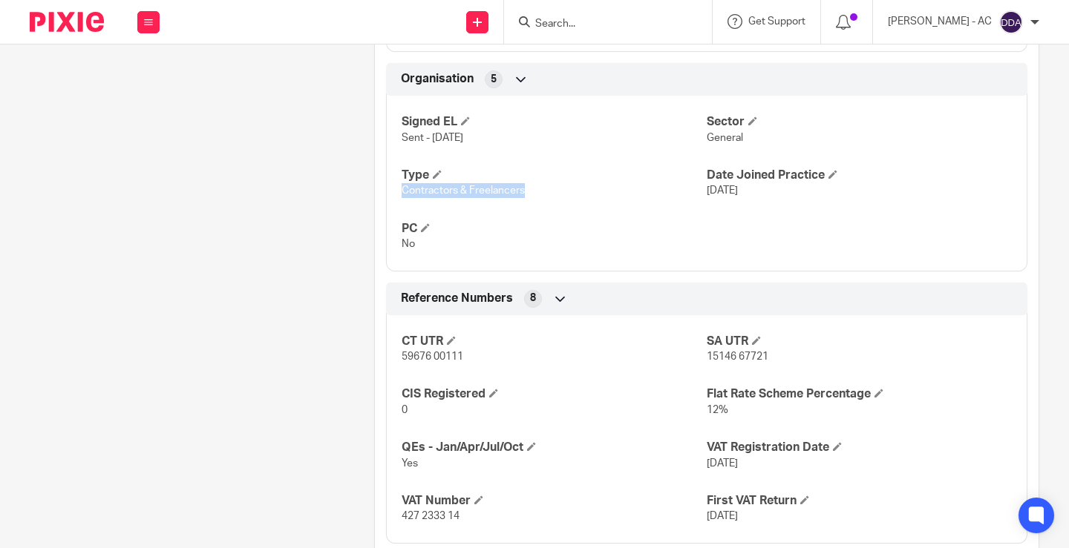
scroll to position [891, 0]
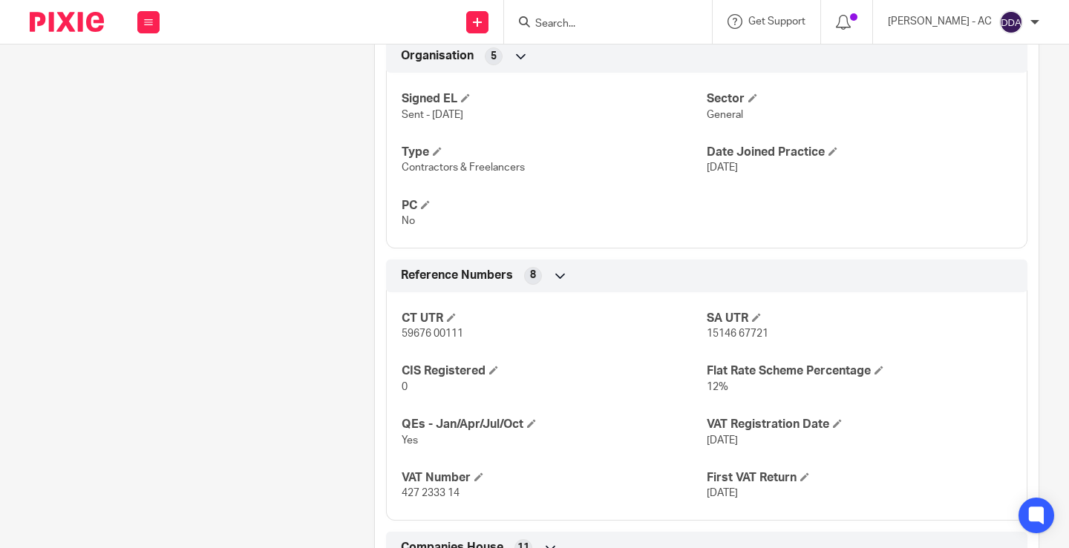
click at [714, 336] on span "15146 67721" at bounding box center [738, 334] width 62 height 10
copy p "15146 67721"
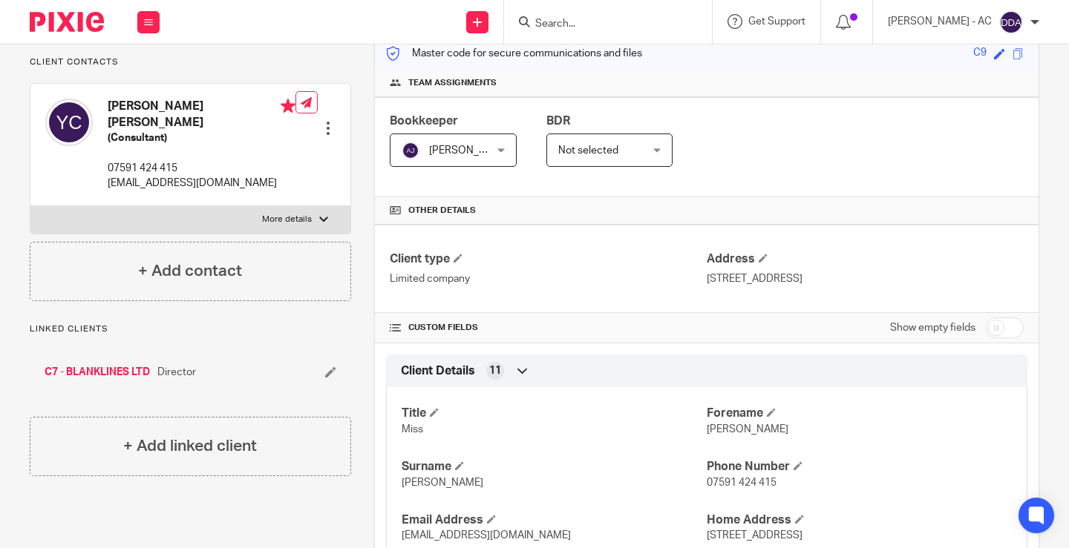
scroll to position [223, 0]
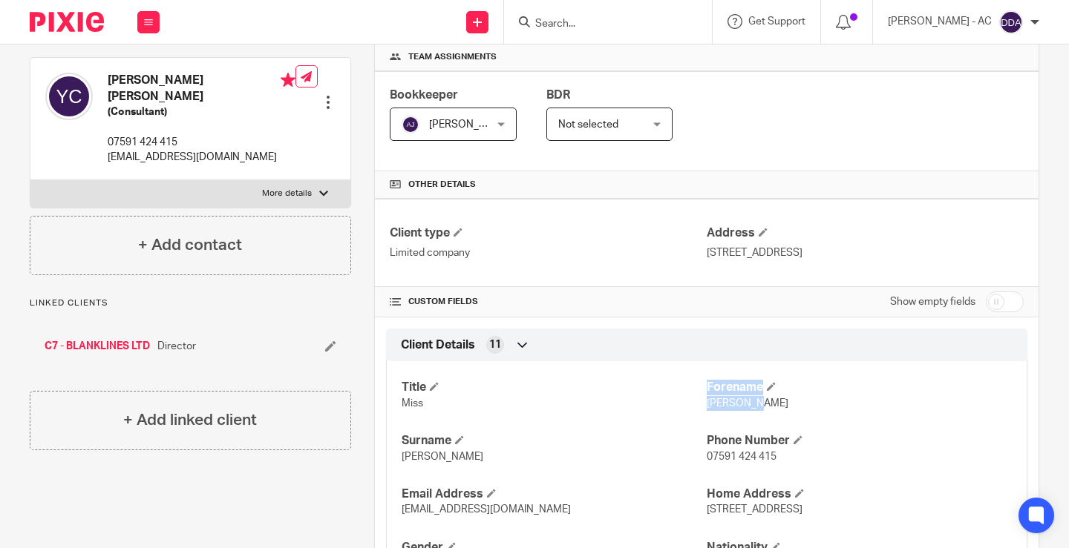
drag, startPoint x: 750, startPoint y: 410, endPoint x: 698, endPoint y: 406, distance: 52.8
click at [698, 406] on div "Title Miss Forename Yuen Tung Surname Chiu Phone Number 07591 424 415 Email Add…" at bounding box center [706, 523] width 641 height 347
click at [698, 406] on p "Miss" at bounding box center [554, 403] width 305 height 15
drag, startPoint x: 698, startPoint y: 406, endPoint x: 747, endPoint y: 413, distance: 49.5
click at [747, 413] on div "Title Miss Forename Yuen Tung Surname Chiu Phone Number 07591 424 415 Email Add…" at bounding box center [706, 523] width 641 height 347
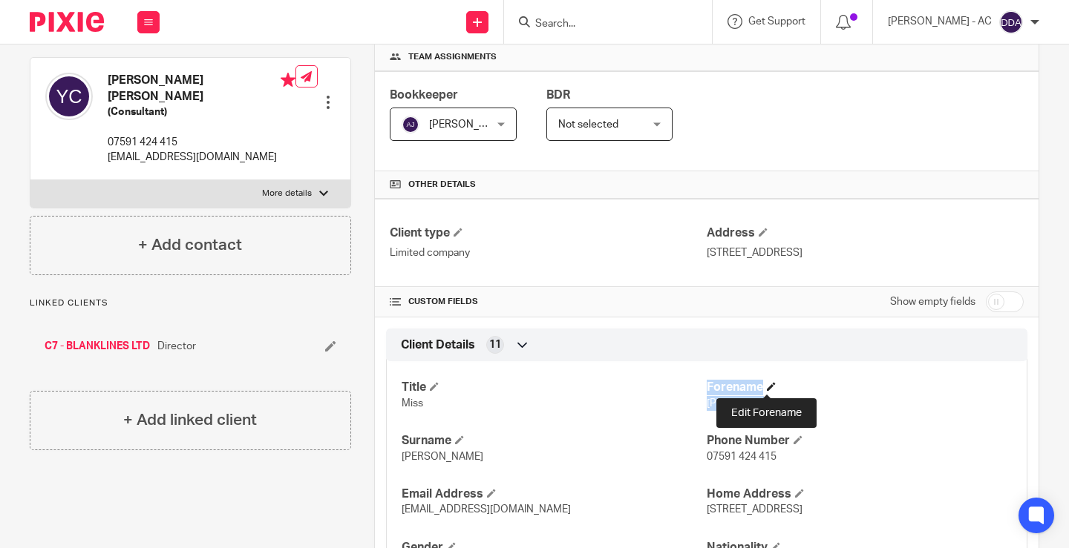
click at [767, 389] on span at bounding box center [771, 386] width 9 height 9
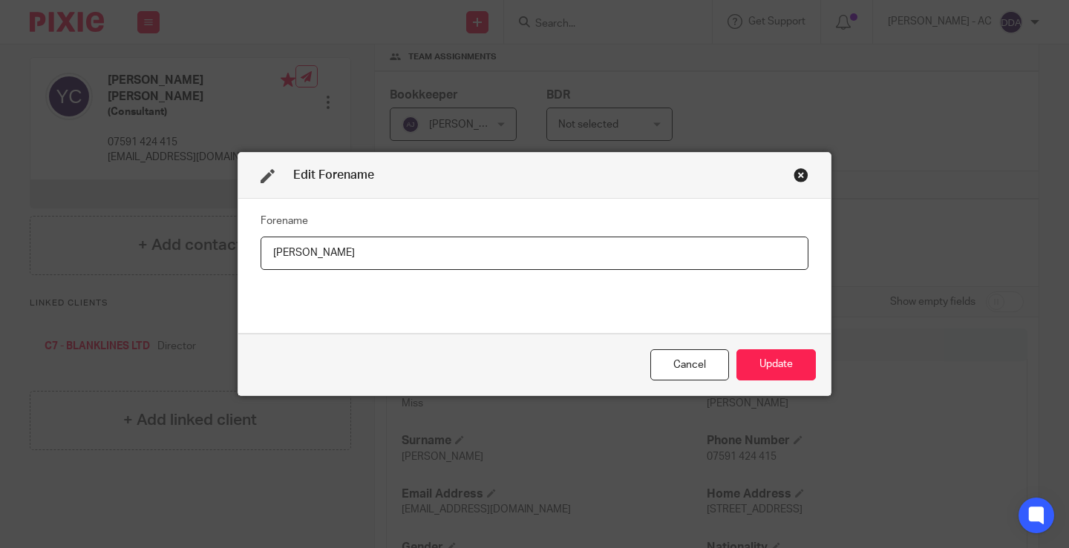
drag, startPoint x: 392, startPoint y: 263, endPoint x: 219, endPoint y: 249, distance: 173.6
click at [219, 249] on div "Edit Forename Forename Yuen Tung Cancel Update" at bounding box center [534, 274] width 1069 height 548
click at [795, 180] on div "Close this dialog window" at bounding box center [800, 175] width 15 height 15
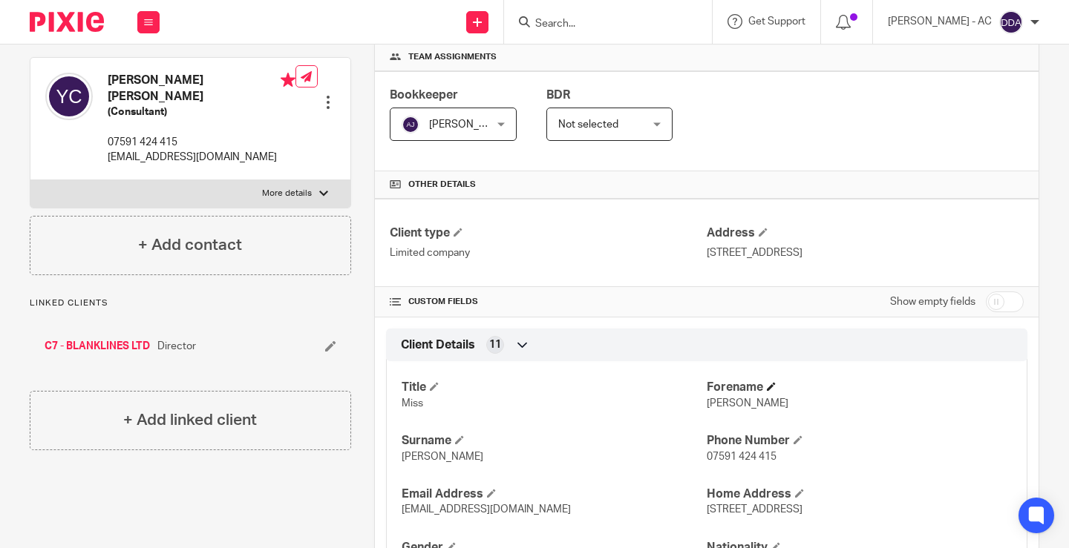
click at [766, 381] on h4 "Forename" at bounding box center [859, 388] width 305 height 16
click at [767, 385] on span at bounding box center [771, 386] width 9 height 9
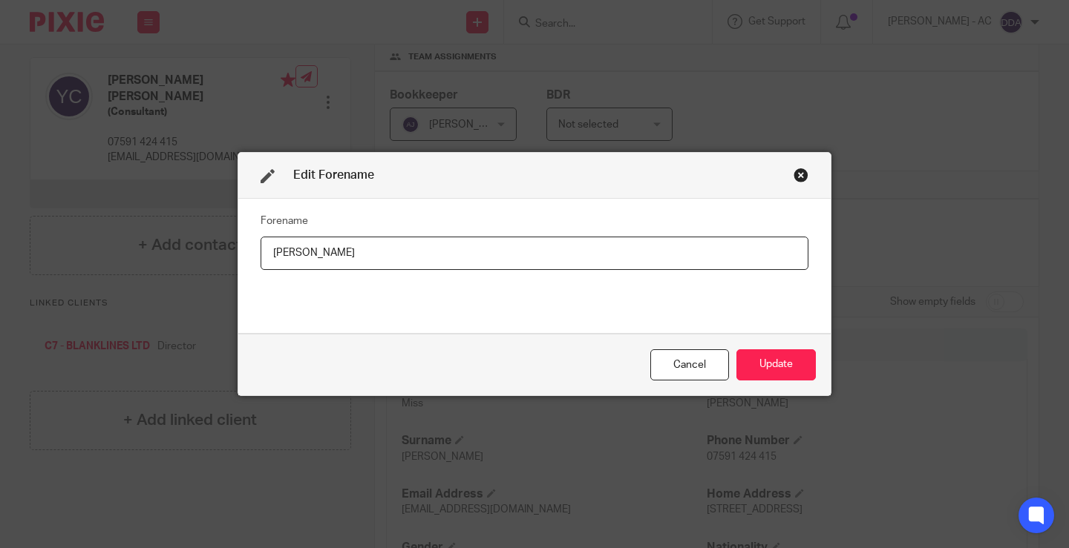
drag, startPoint x: 420, startPoint y: 255, endPoint x: 215, endPoint y: 262, distance: 205.0
click at [215, 262] on div "Edit Forename Forename Yuen Tung Cancel Update" at bounding box center [534, 274] width 1069 height 548
click at [802, 178] on div "Close this dialog window" at bounding box center [800, 175] width 15 height 15
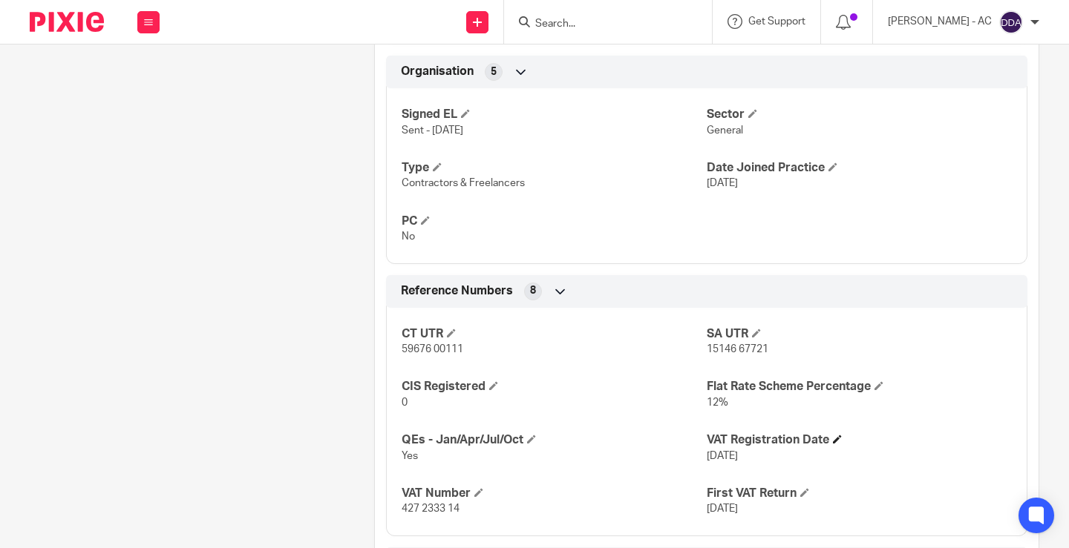
scroll to position [891, 0]
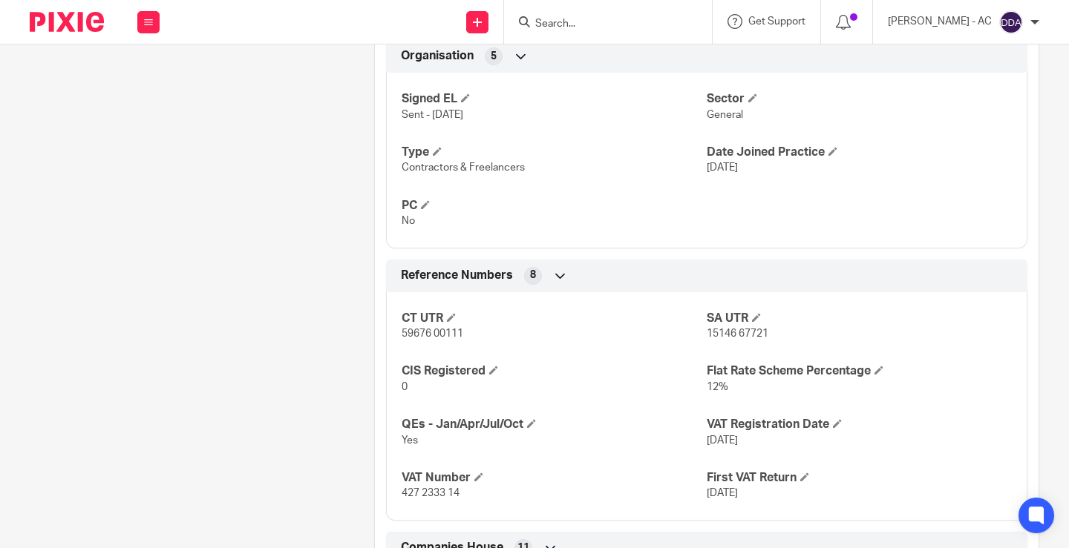
click at [727, 333] on span "15146 67721" at bounding box center [738, 334] width 62 height 10
click at [729, 333] on span "15146 67721" at bounding box center [738, 334] width 62 height 10
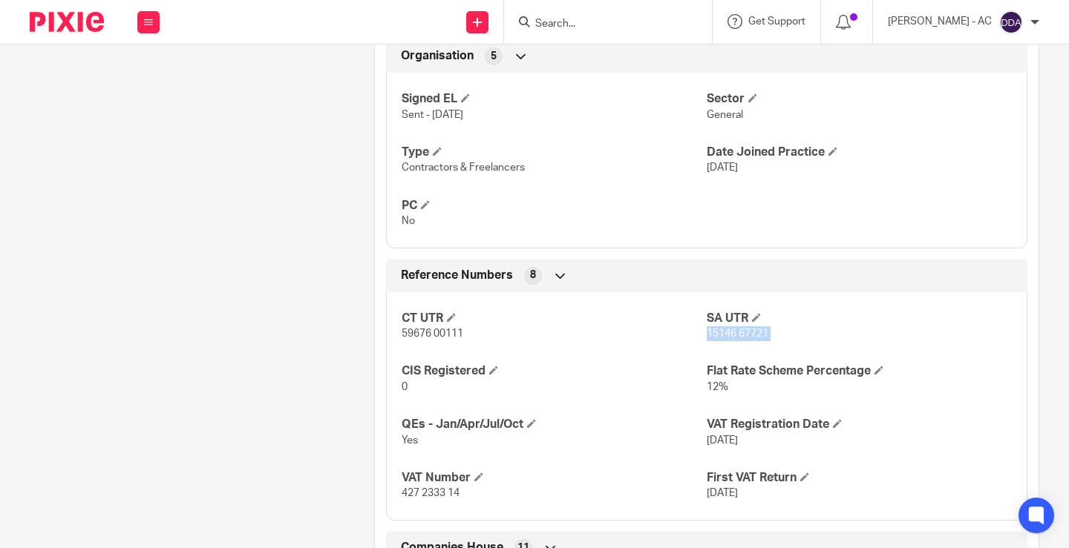
click at [729, 333] on span "15146 67721" at bounding box center [738, 334] width 62 height 10
copy p "15146 67721"
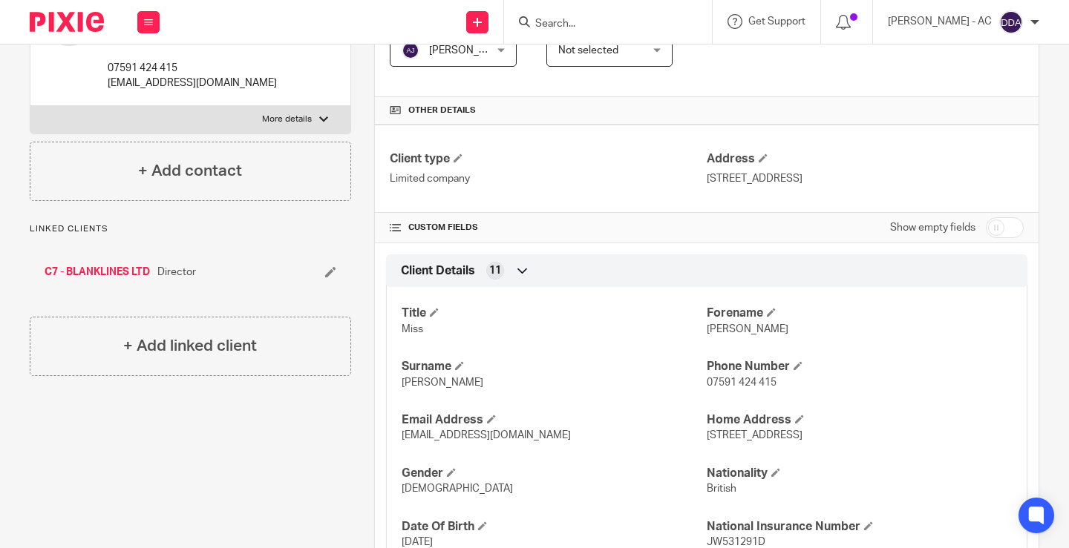
scroll to position [0, 0]
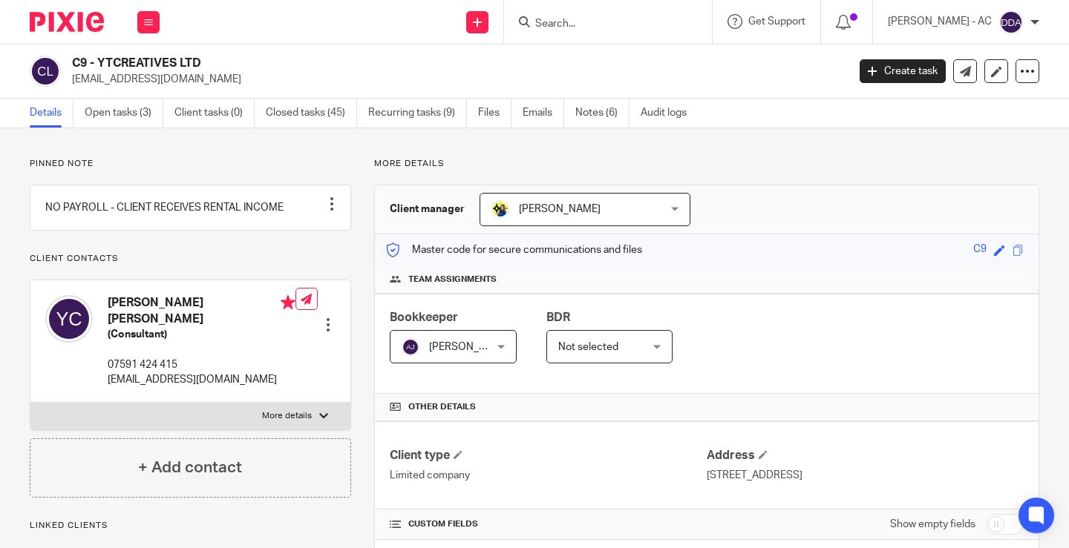
click at [331, 318] on div at bounding box center [328, 325] width 15 height 15
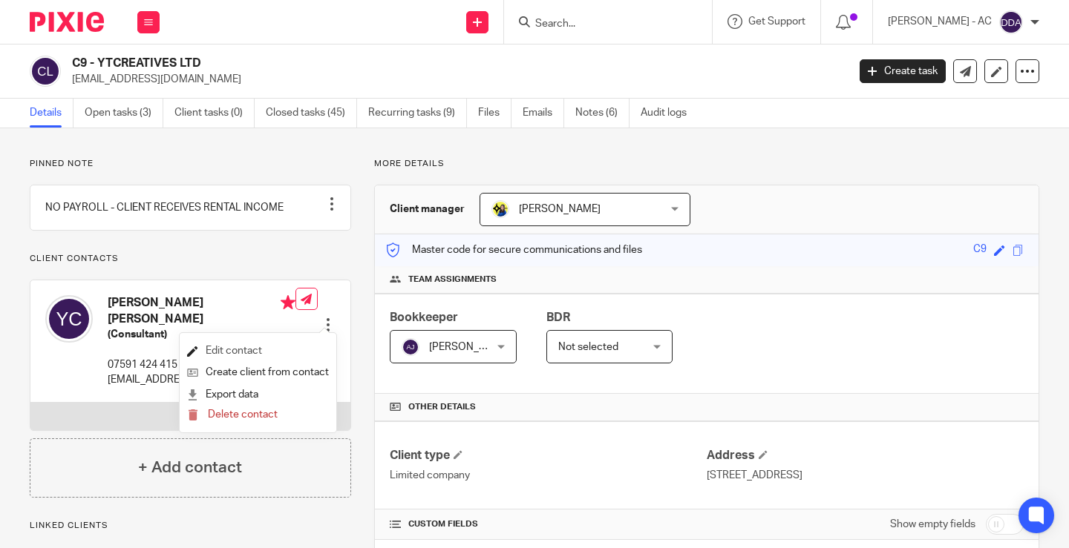
click at [250, 348] on link "Edit contact" at bounding box center [258, 352] width 142 height 22
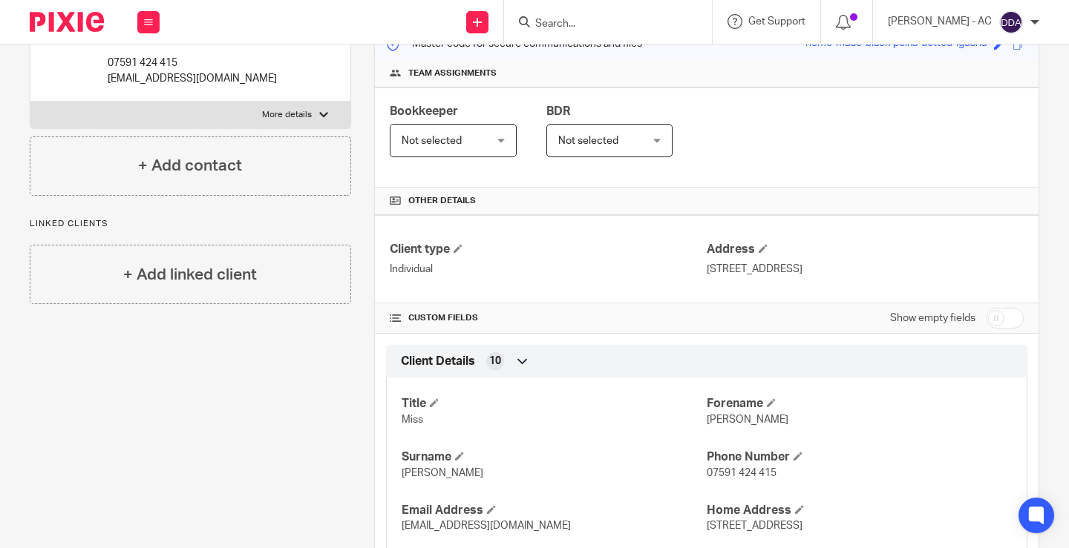
scroll to position [223, 0]
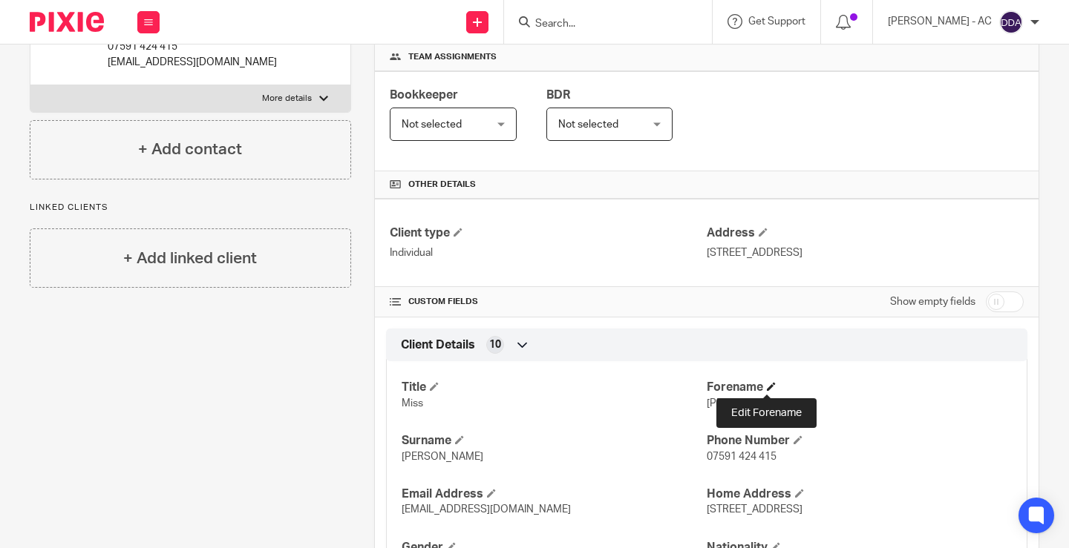
click at [767, 390] on span at bounding box center [771, 386] width 9 height 9
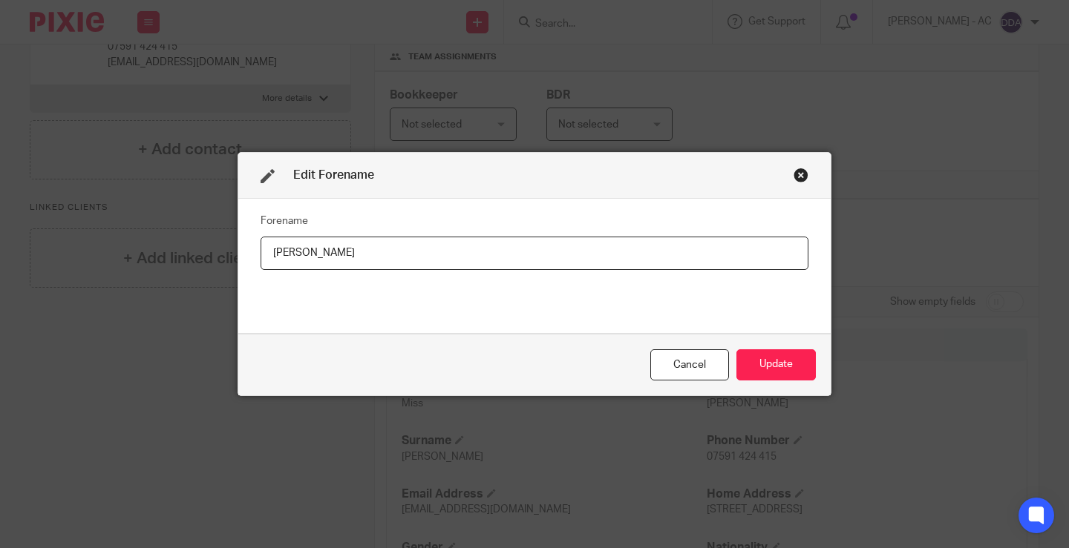
drag, startPoint x: 407, startPoint y: 254, endPoint x: 254, endPoint y: 249, distance: 153.7
click at [254, 249] on div "Forename [PERSON_NAME]" at bounding box center [534, 266] width 592 height 134
type input "[PERSON_NAME]"
click at [775, 364] on button "Update" at bounding box center [775, 366] width 79 height 32
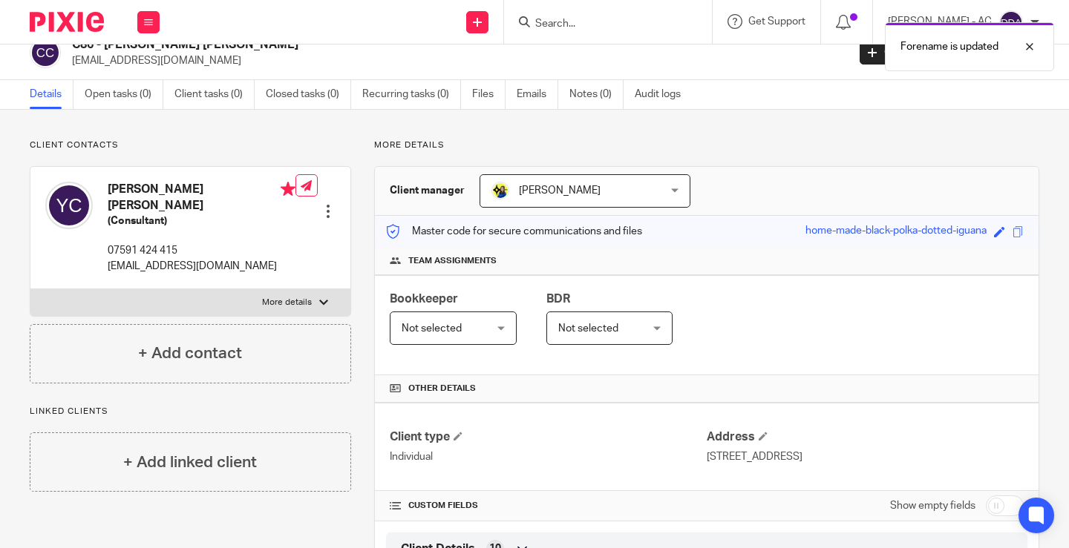
scroll to position [0, 0]
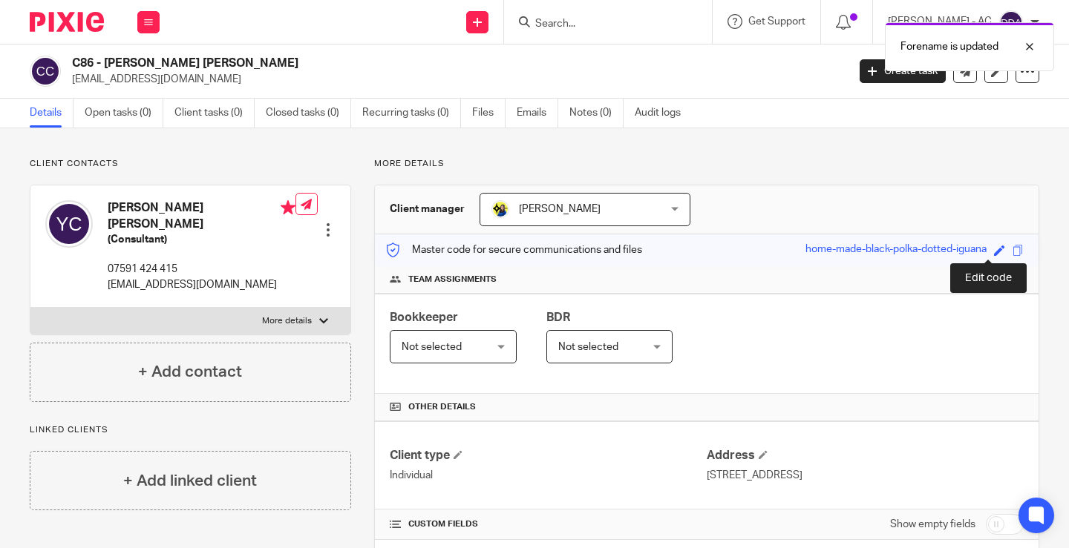
click at [994, 252] on span at bounding box center [999, 250] width 11 height 11
type input "home-made-black-polka-dotted-iguana"
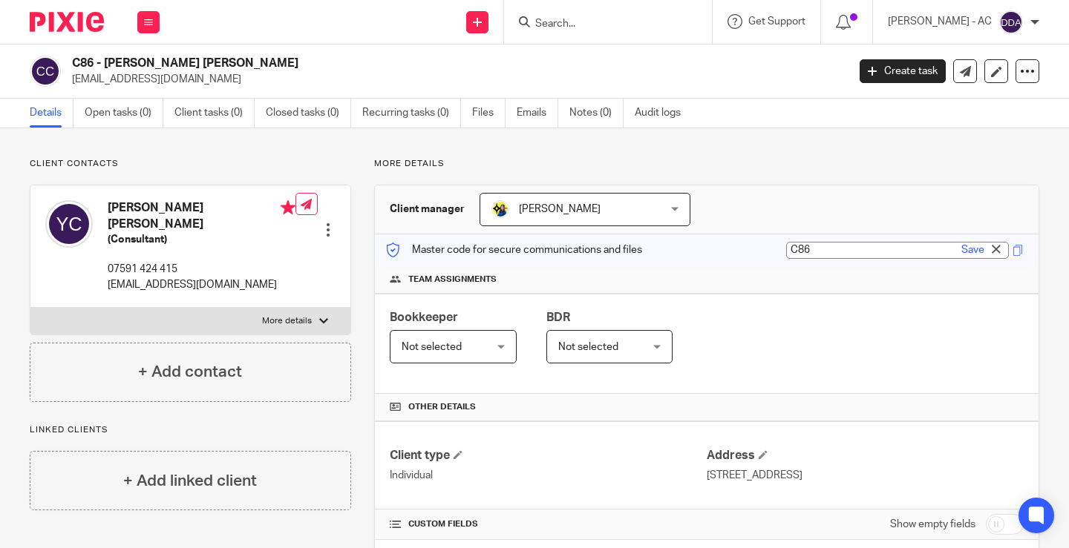
type input "C86"
click at [969, 256] on link "Save" at bounding box center [972, 250] width 23 height 15
type input "C86"
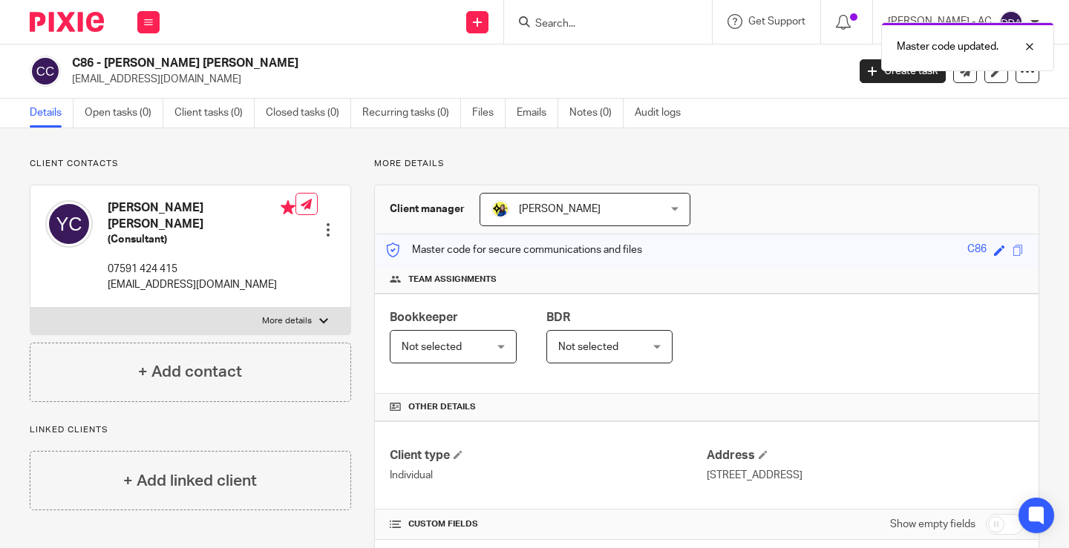
click at [497, 350] on div "Not selected Not selected" at bounding box center [453, 346] width 127 height 33
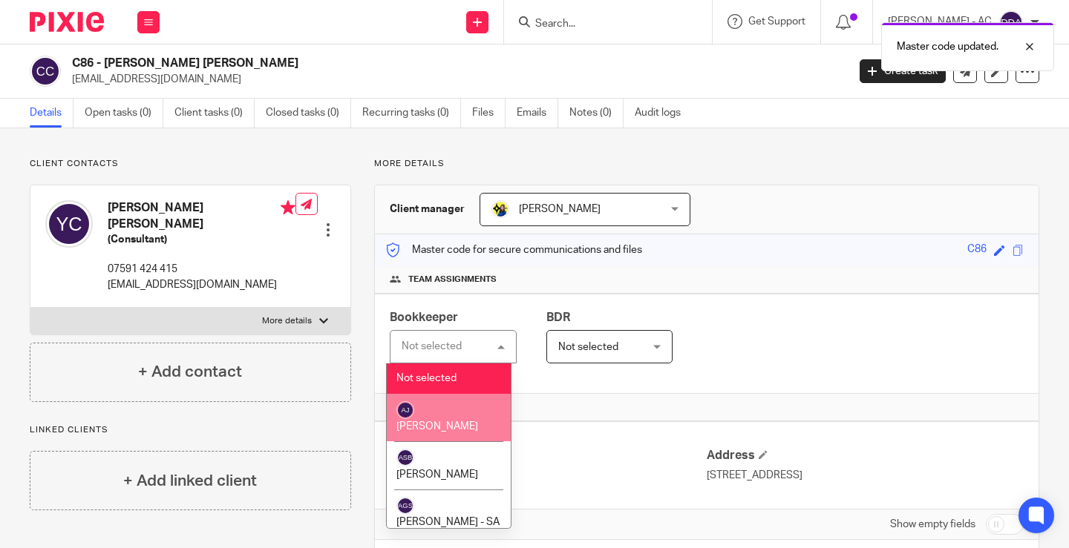
click at [439, 424] on li "[PERSON_NAME]" at bounding box center [449, 418] width 124 height 48
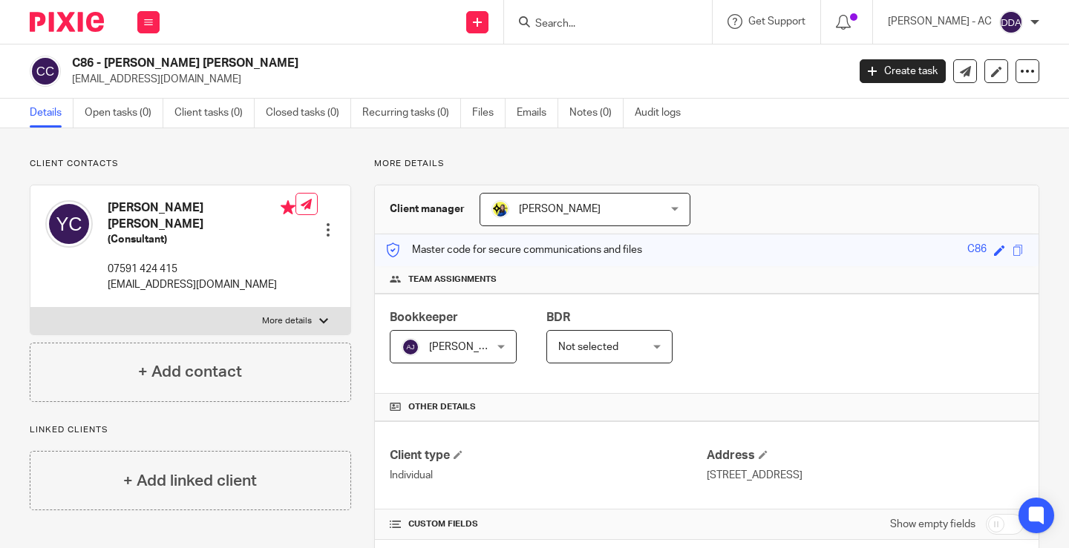
click at [787, 361] on div "Bookkeeper [PERSON_NAME] [PERSON_NAME] Not selected [PERSON_NAME] [PERSON_NAME]…" at bounding box center [707, 344] width 664 height 100
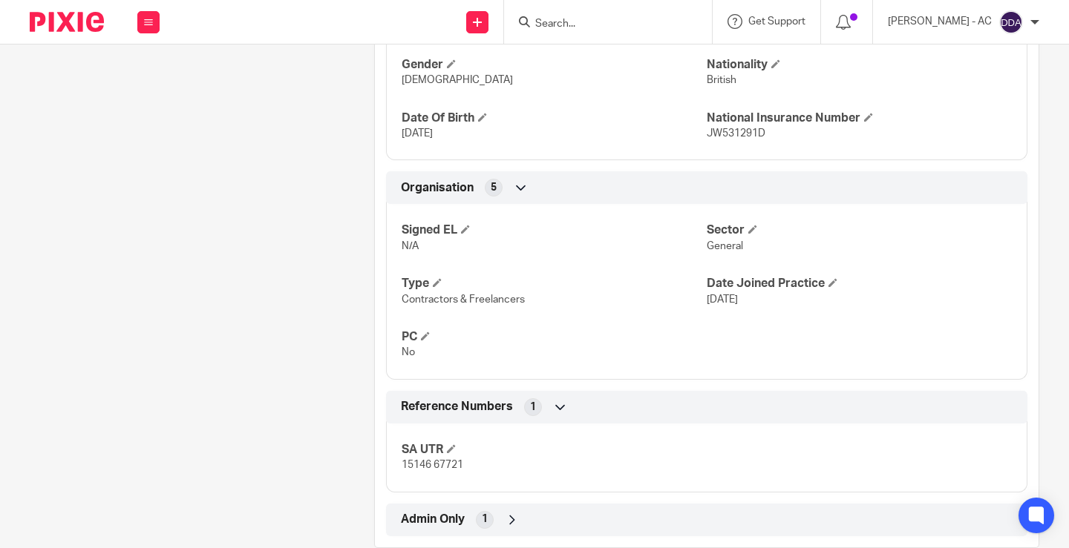
scroll to position [736, 0]
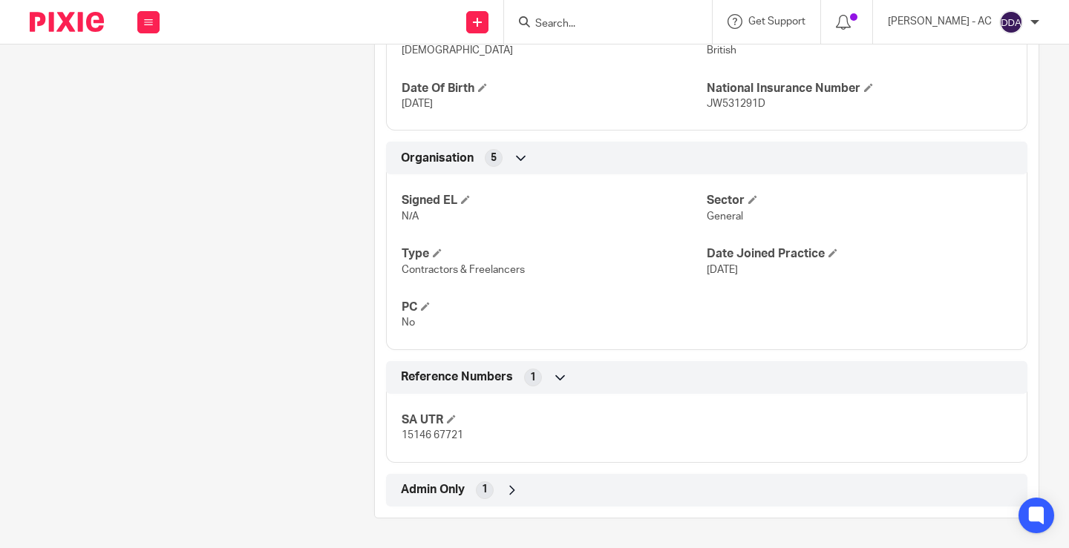
click at [498, 495] on div "Admin Only 1" at bounding box center [706, 490] width 619 height 25
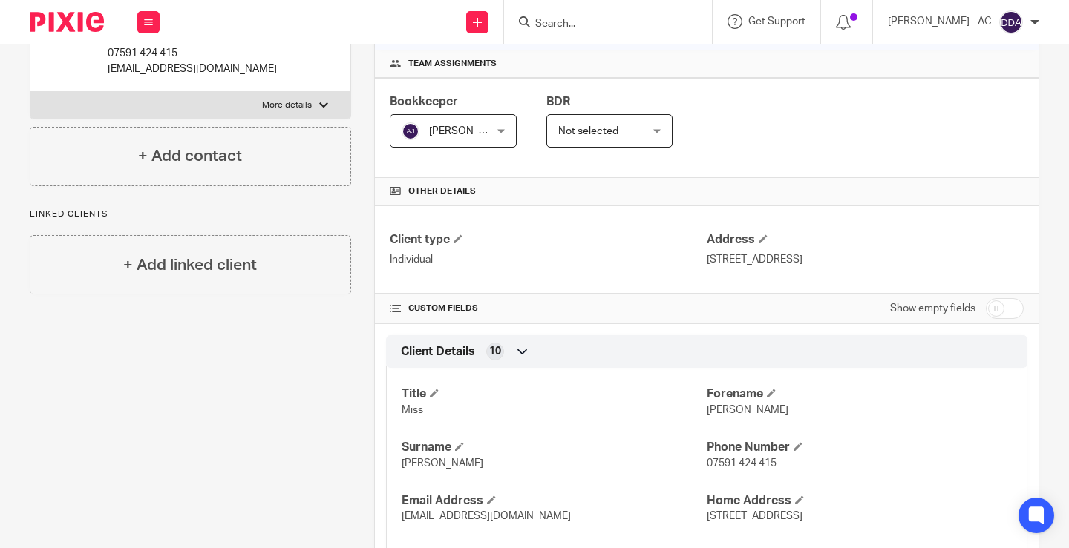
scroll to position [223, 0]
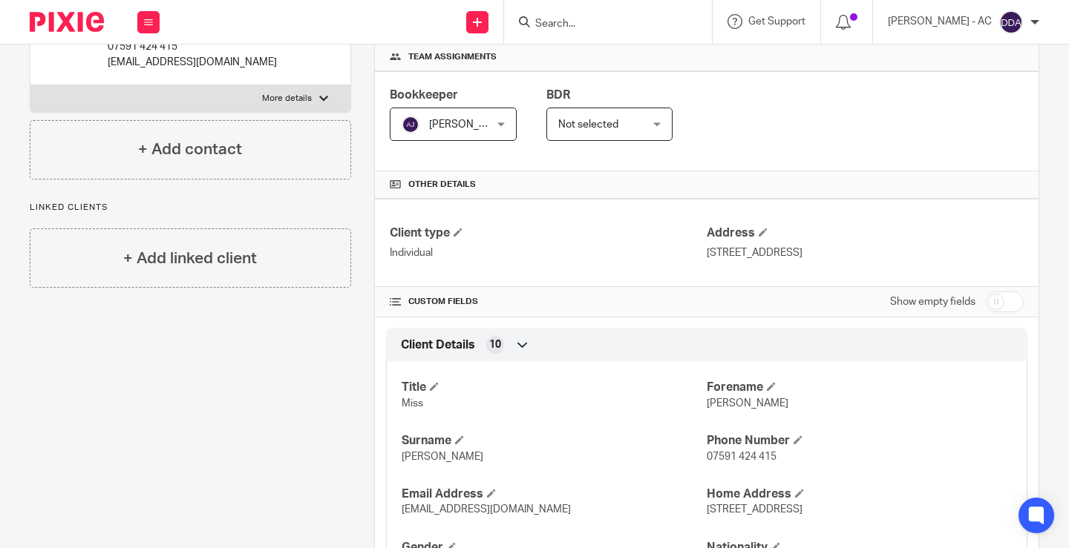
click at [989, 292] on input "checkbox" at bounding box center [1005, 302] width 38 height 21
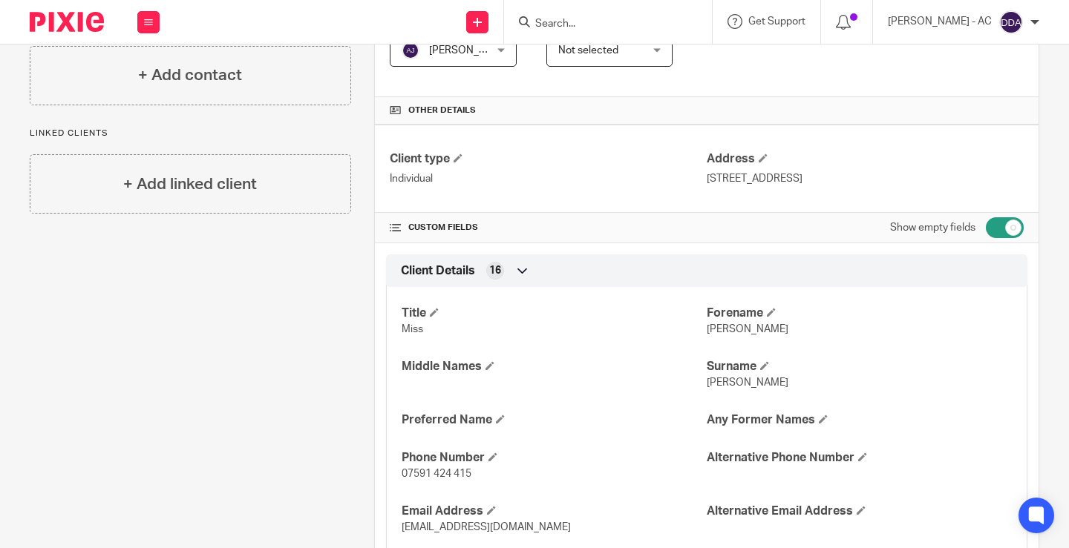
click at [986, 228] on input "checkbox" at bounding box center [1005, 227] width 38 height 21
checkbox input "false"
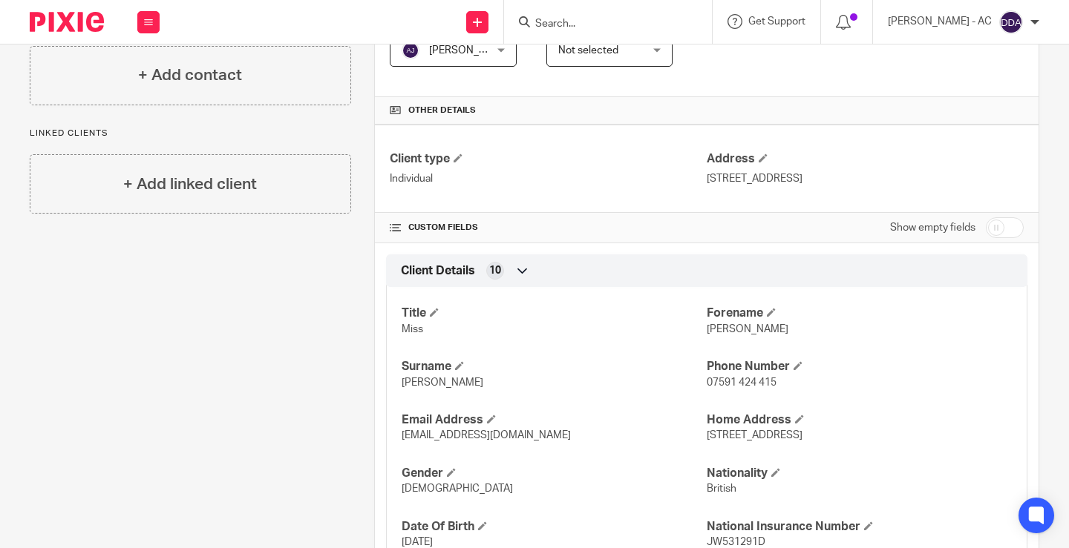
scroll to position [0, 0]
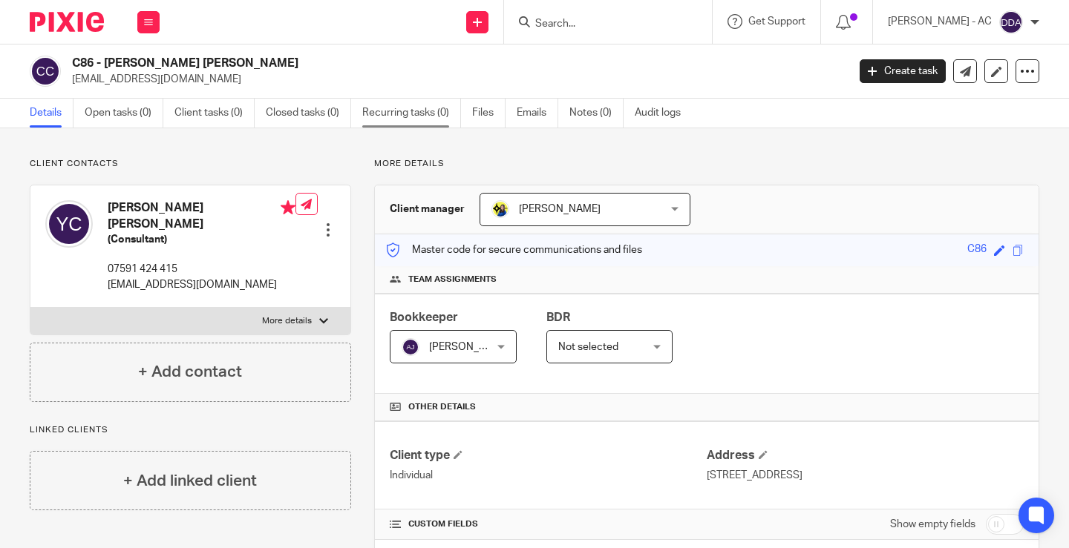
click at [408, 115] on link "Recurring tasks (0)" at bounding box center [411, 113] width 99 height 29
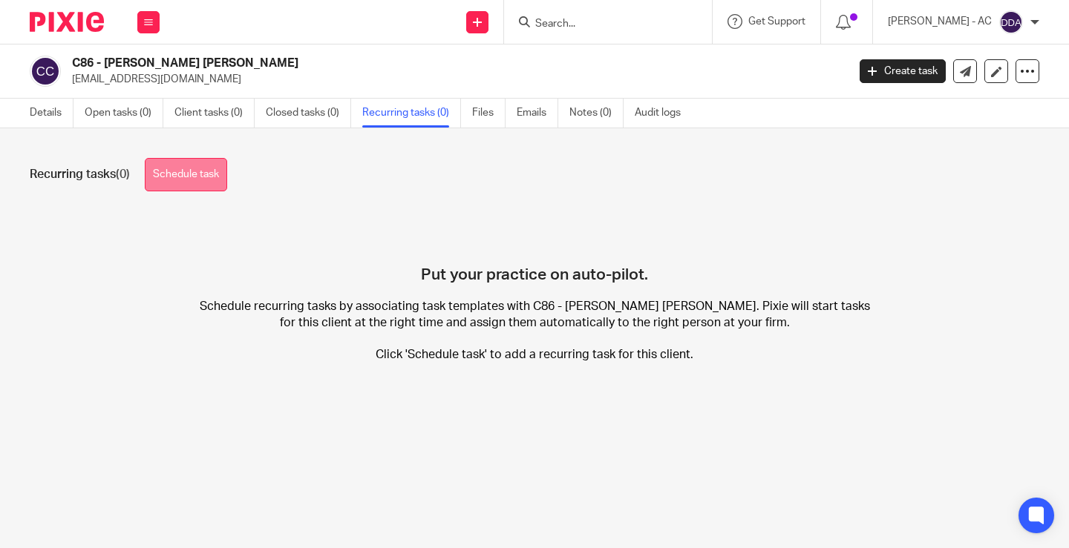
click at [204, 179] on link "Schedule task" at bounding box center [186, 174] width 82 height 33
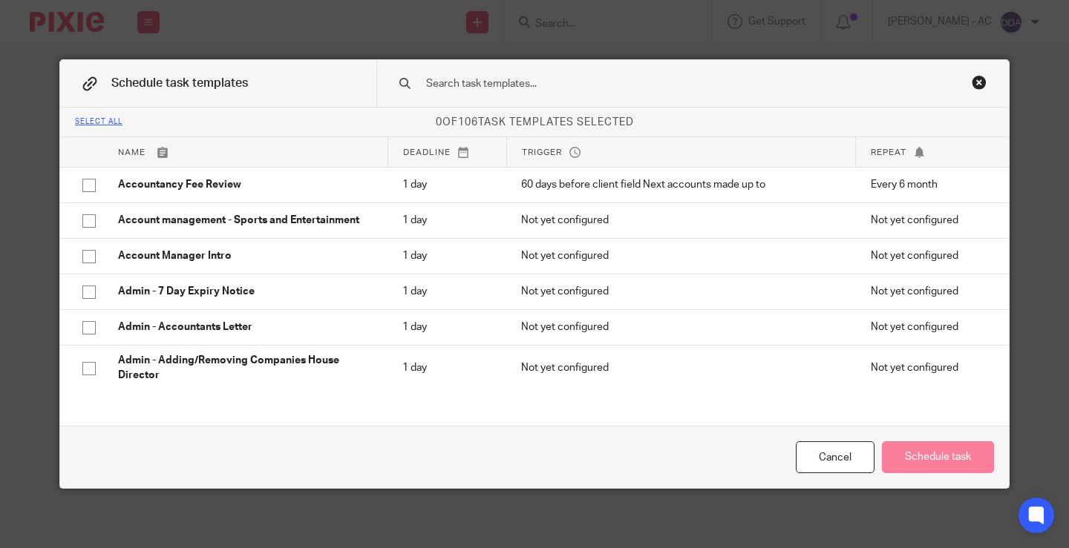
click at [453, 83] on input "text" at bounding box center [669, 84] width 489 height 16
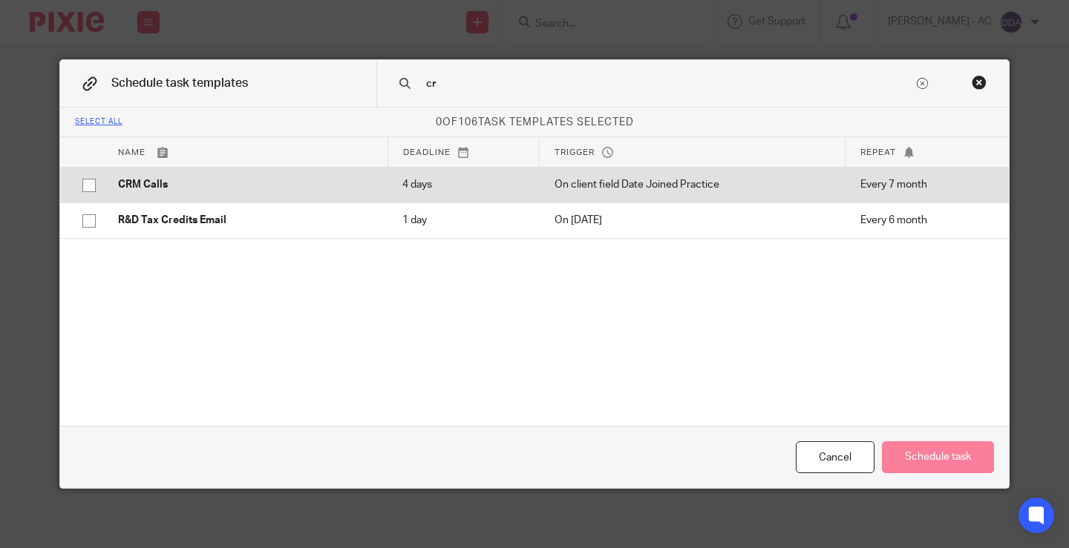
type input "cr"
click at [91, 176] on input "checkbox" at bounding box center [89, 185] width 28 height 28
checkbox input "true"
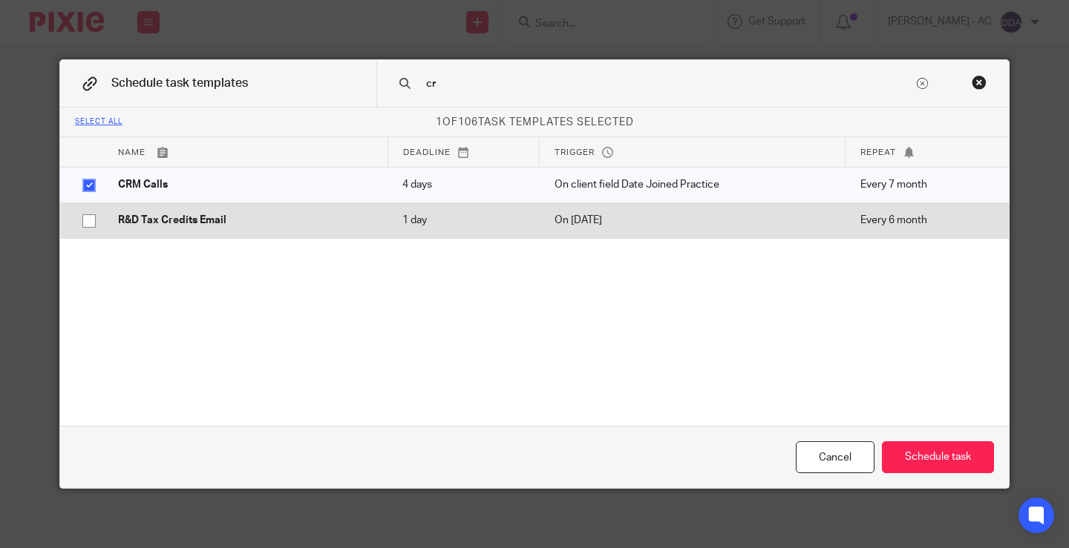
click at [86, 212] on input "checkbox" at bounding box center [89, 221] width 28 height 28
checkbox input "true"
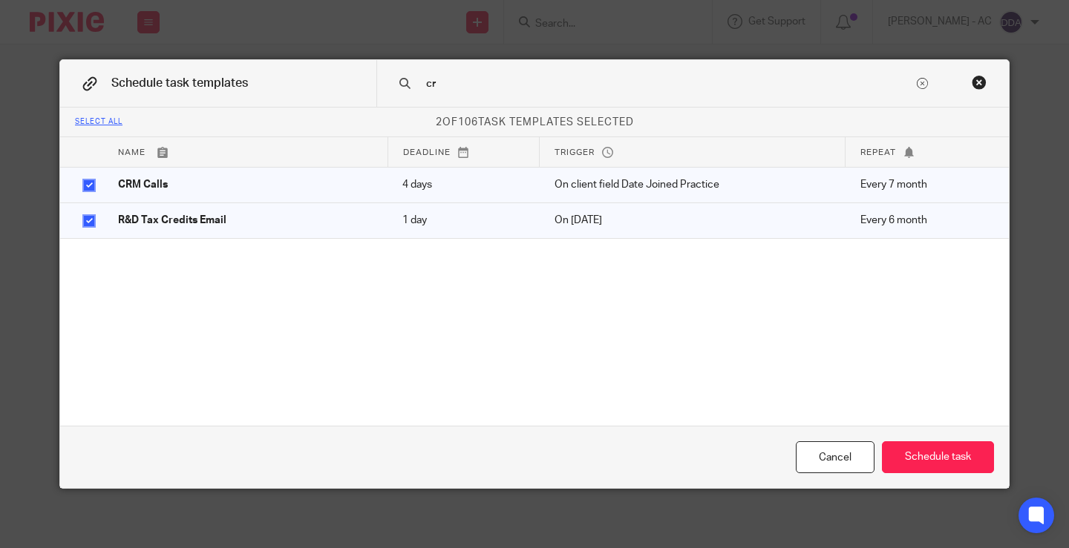
click at [461, 84] on input "cr" at bounding box center [669, 84] width 489 height 16
type input "c"
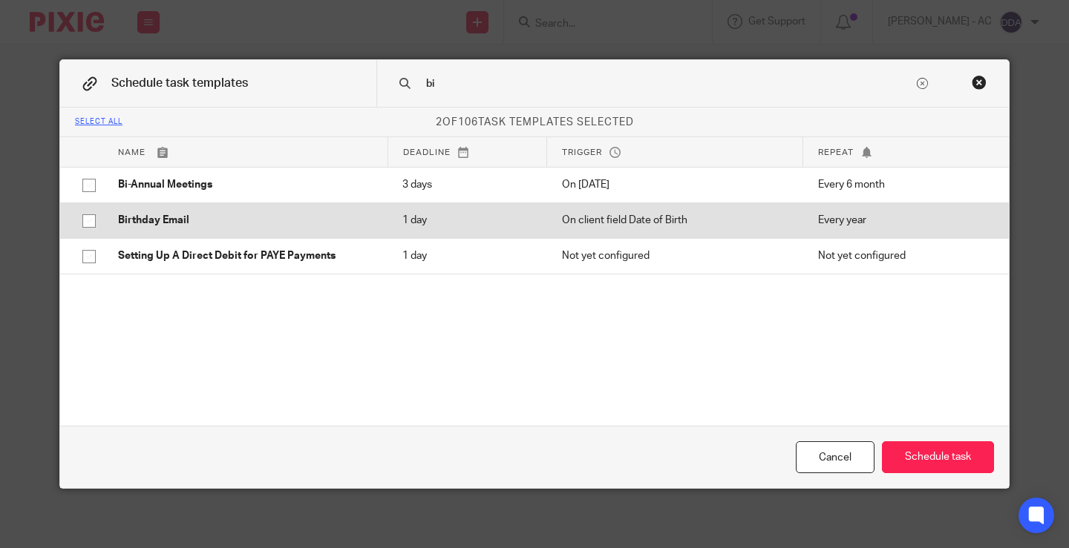
type input "bi"
click at [91, 219] on input "checkbox" at bounding box center [89, 221] width 28 height 28
checkbox input "true"
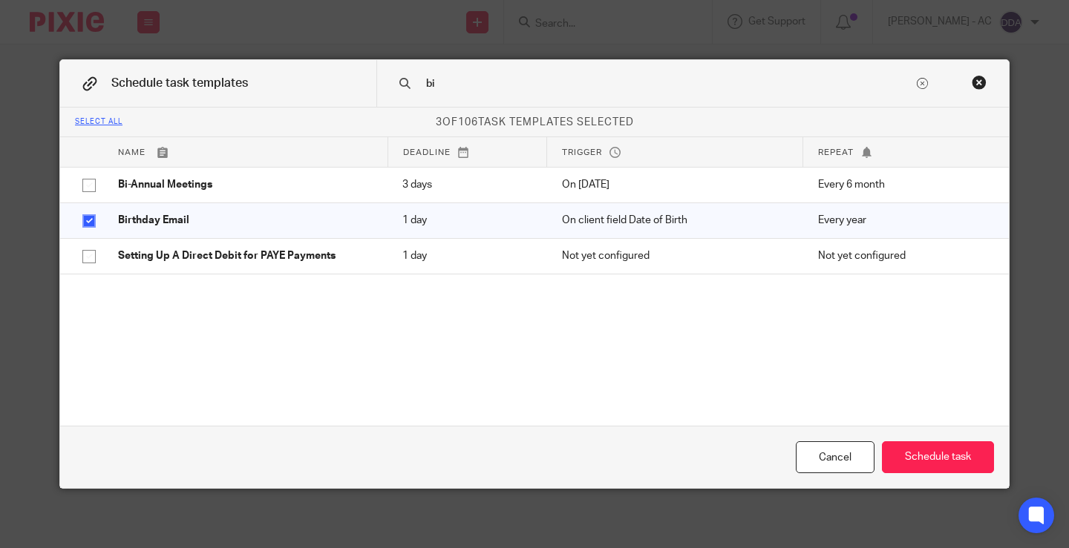
click at [461, 86] on input "bi" at bounding box center [669, 84] width 489 height 16
type input "b"
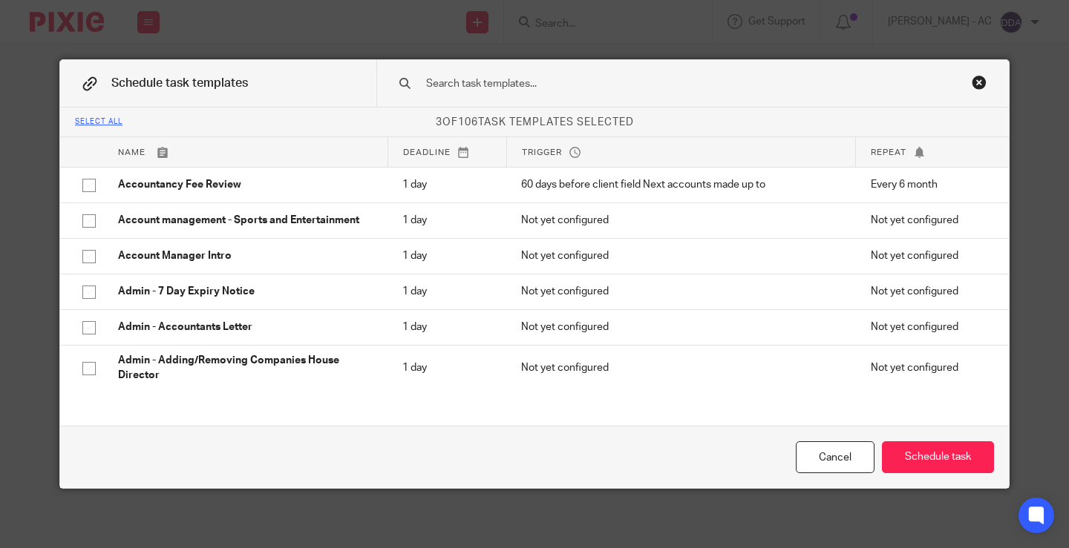
click at [425, 80] on input "text" at bounding box center [669, 84] width 489 height 16
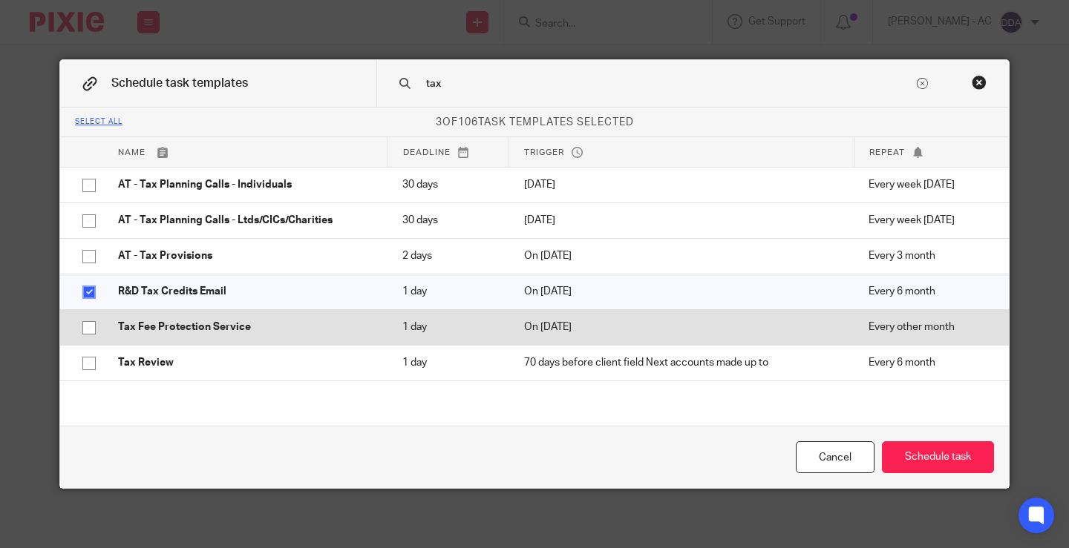
type input "tax"
click at [103, 333] on td "Tax Fee Protection Service" at bounding box center [245, 327] width 284 height 36
checkbox input "true"
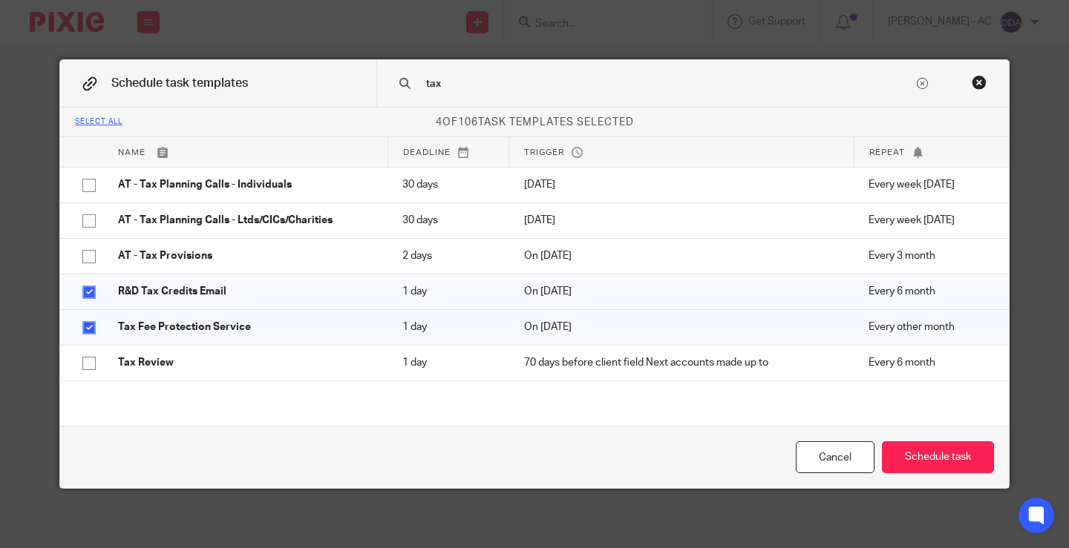
click at [465, 96] on div "tax" at bounding box center [692, 83] width 632 height 47
click at [469, 88] on input "tax" at bounding box center [669, 84] width 489 height 16
type input "t"
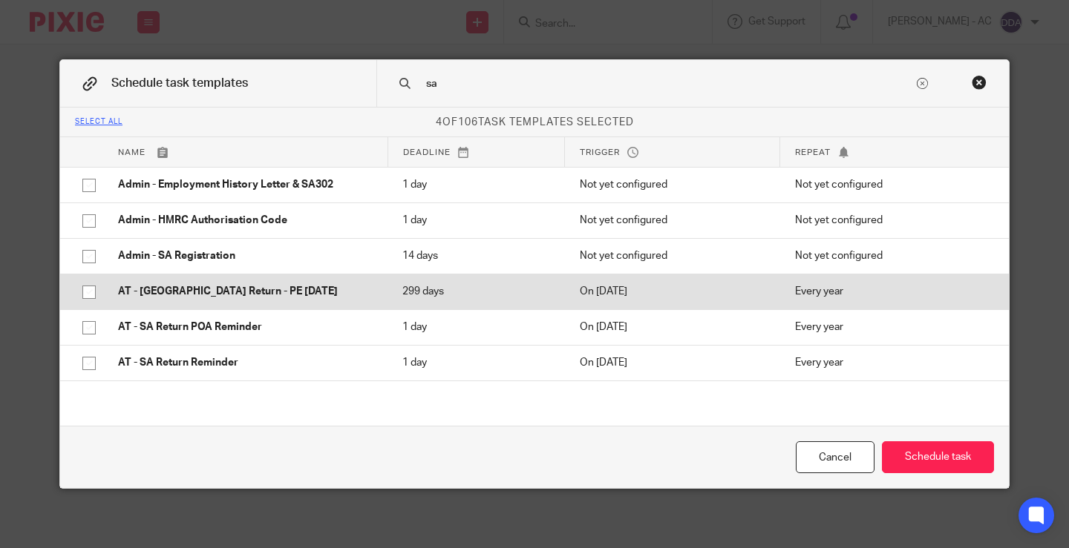
type input "sa"
click at [96, 286] on input "checkbox" at bounding box center [89, 292] width 28 height 28
checkbox input "true"
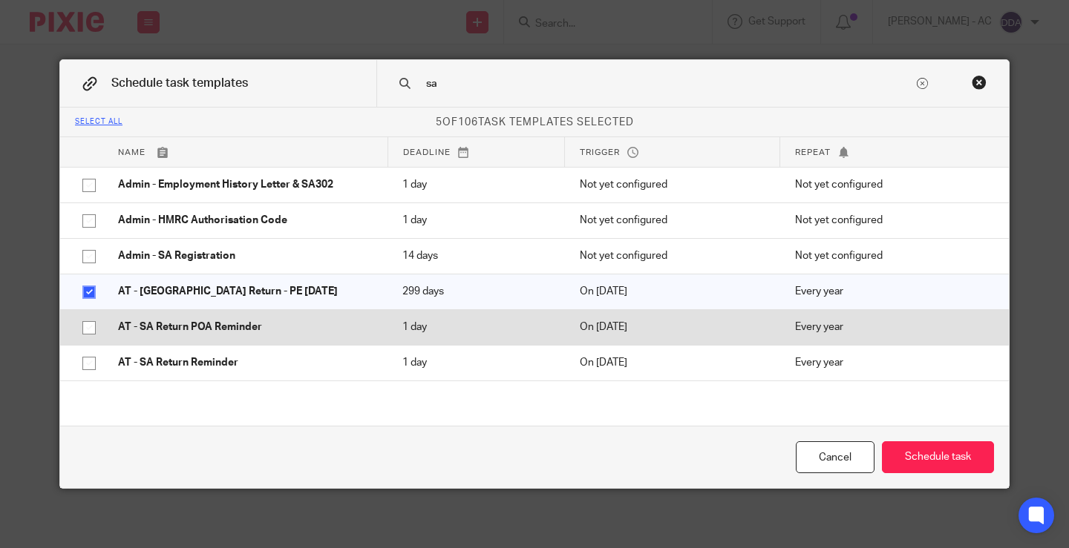
click at [81, 328] on input "checkbox" at bounding box center [89, 328] width 28 height 28
checkbox input "true"
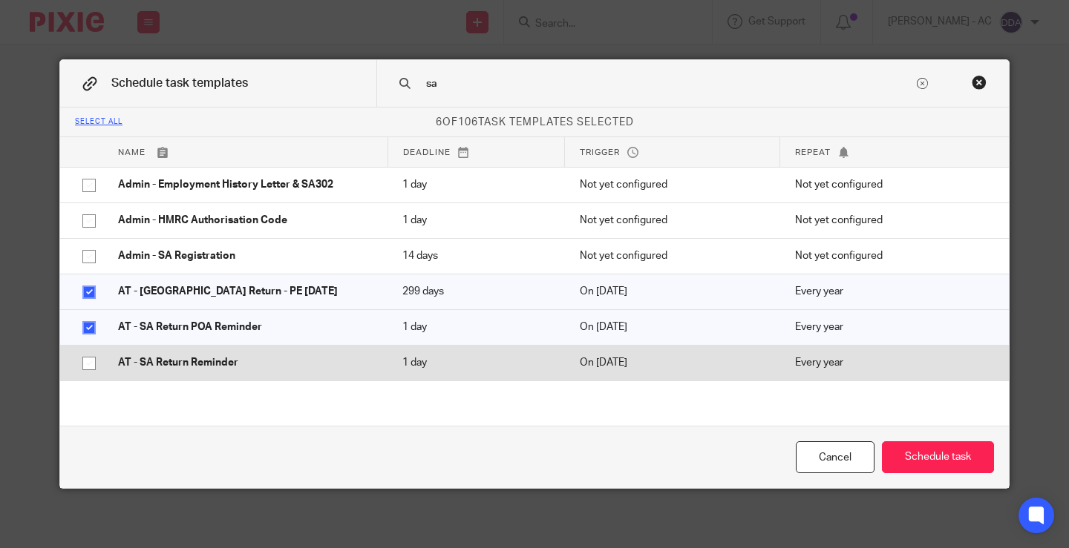
click at [85, 370] on input "checkbox" at bounding box center [89, 364] width 28 height 28
checkbox input "true"
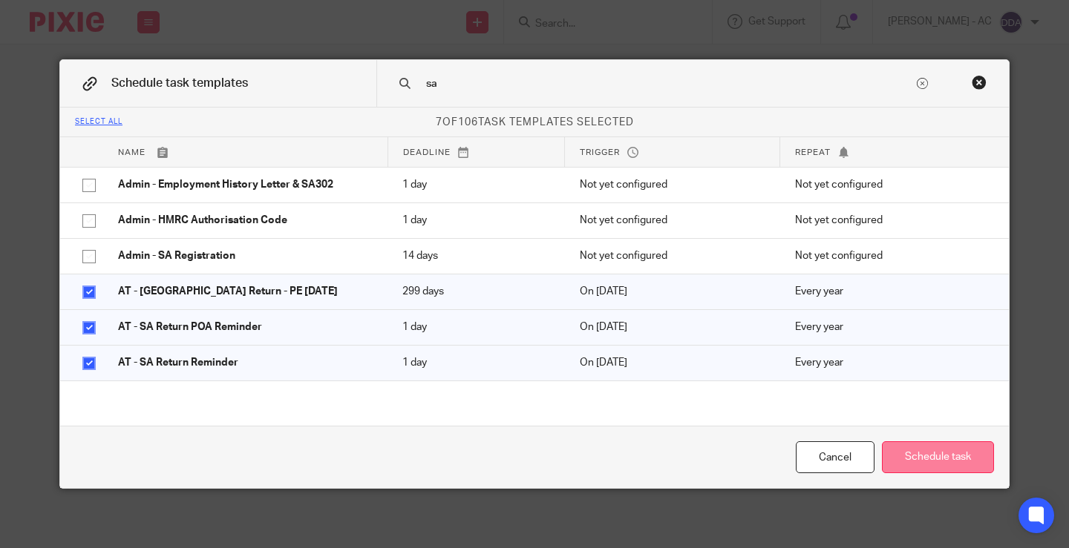
click at [957, 446] on button "Schedule task" at bounding box center [938, 458] width 112 height 32
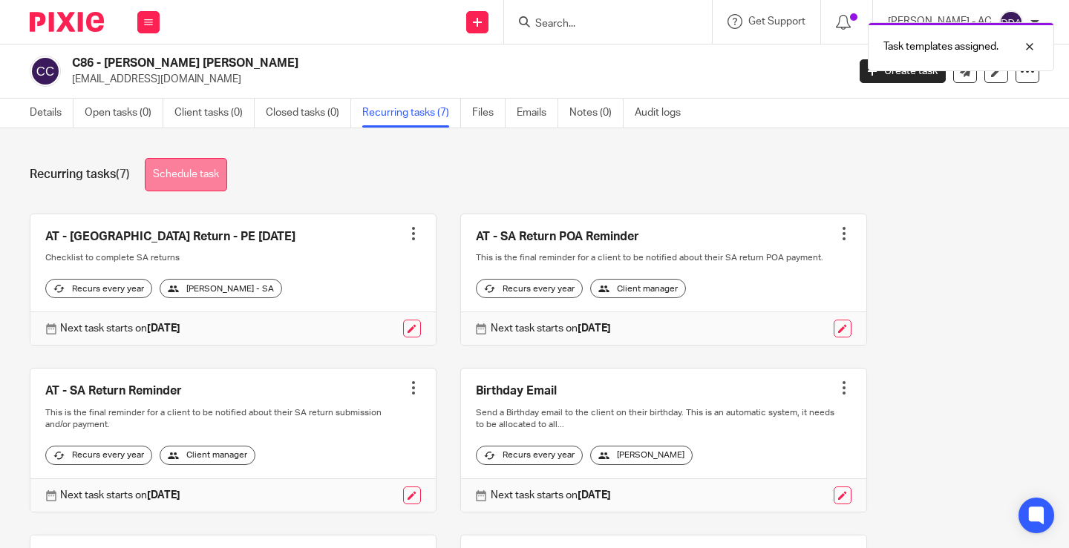
click at [197, 186] on link "Schedule task" at bounding box center [186, 174] width 82 height 33
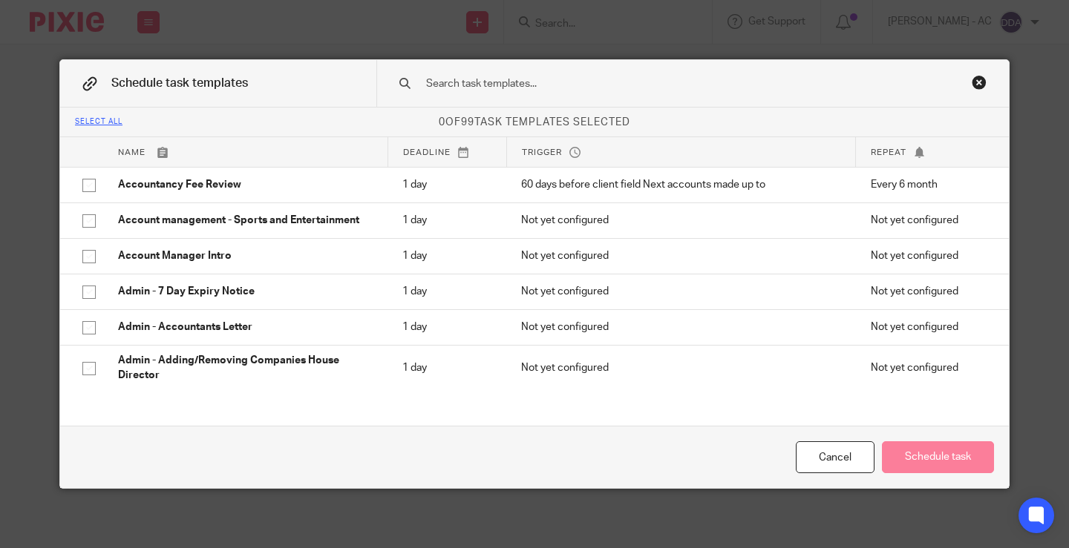
click at [470, 80] on input "text" at bounding box center [669, 84] width 489 height 16
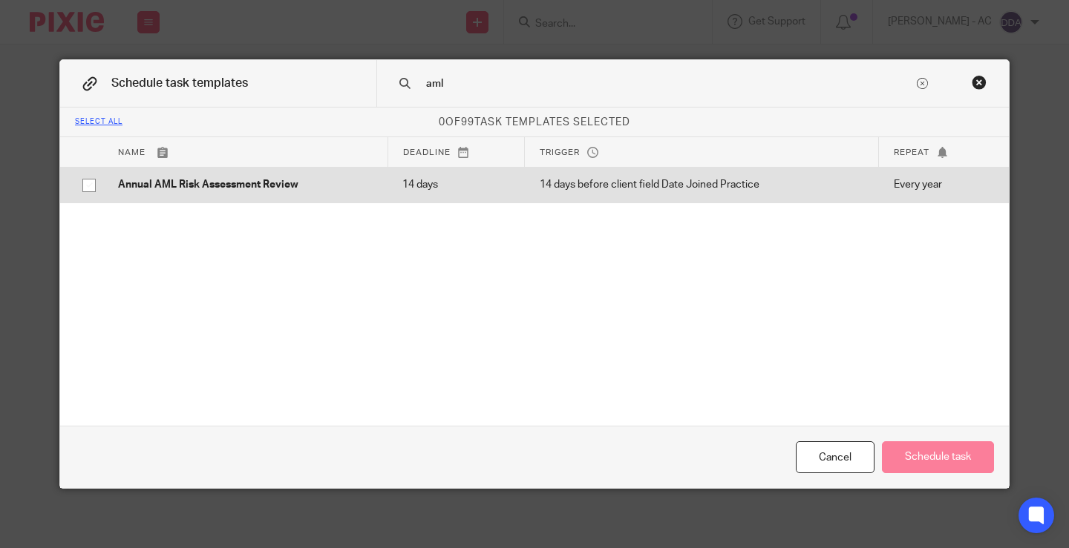
type input "aml"
click at [119, 188] on p "Annual AML Risk Assessment Review" at bounding box center [245, 184] width 255 height 15
checkbox input "true"
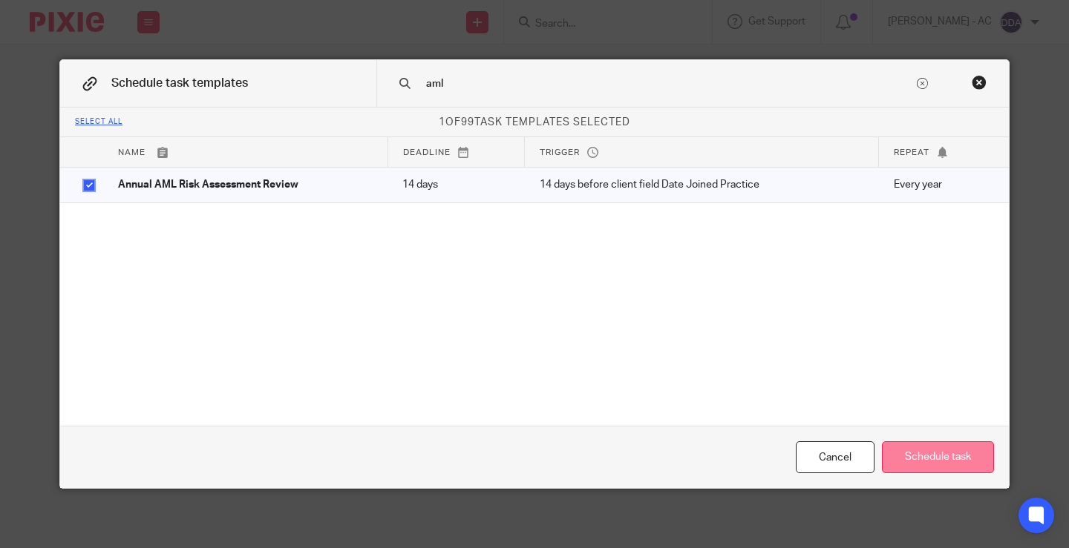
click at [918, 453] on button "Schedule task" at bounding box center [938, 458] width 112 height 32
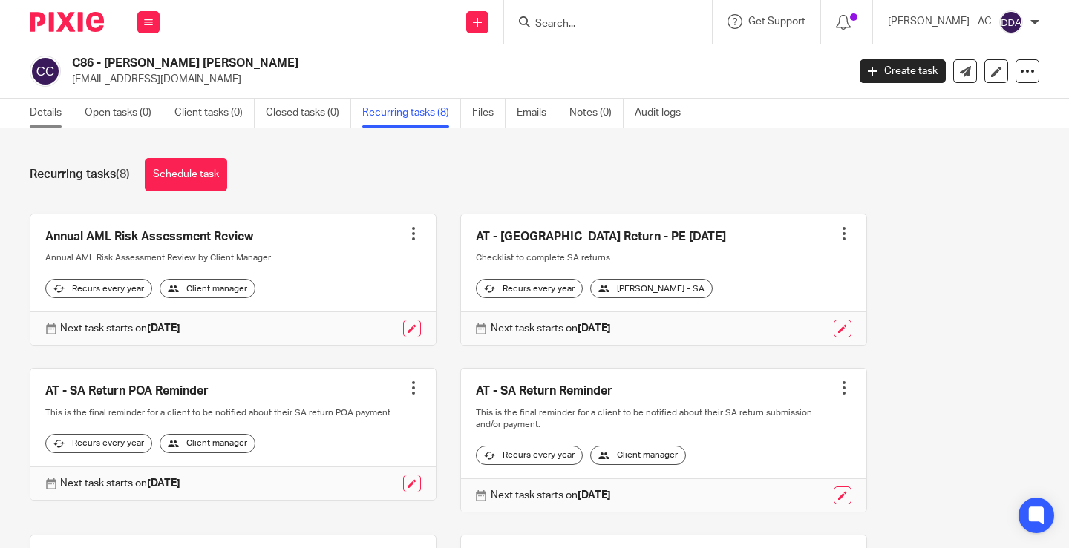
click at [57, 116] on link "Details" at bounding box center [52, 113] width 44 height 29
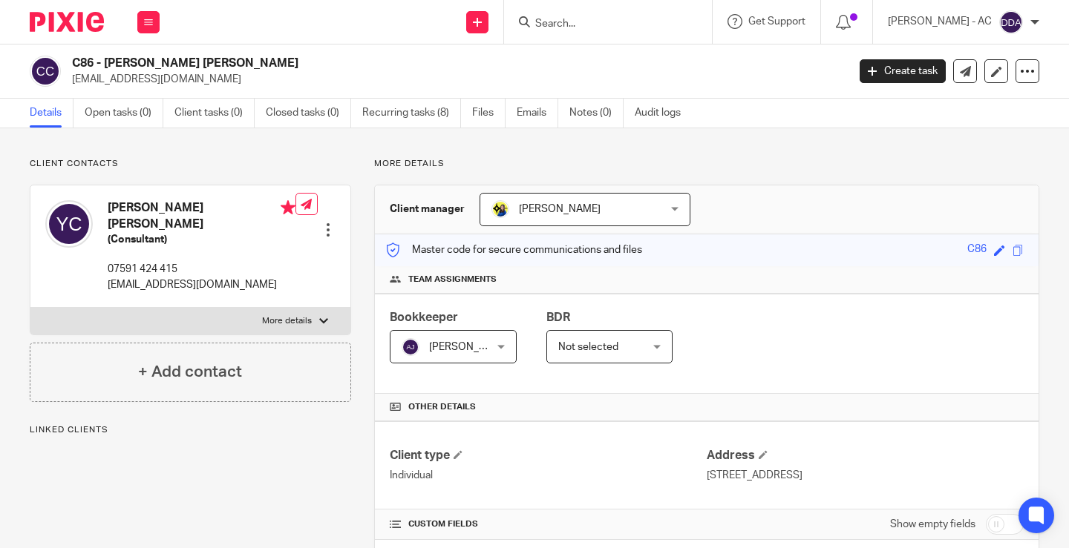
scroll to position [223, 0]
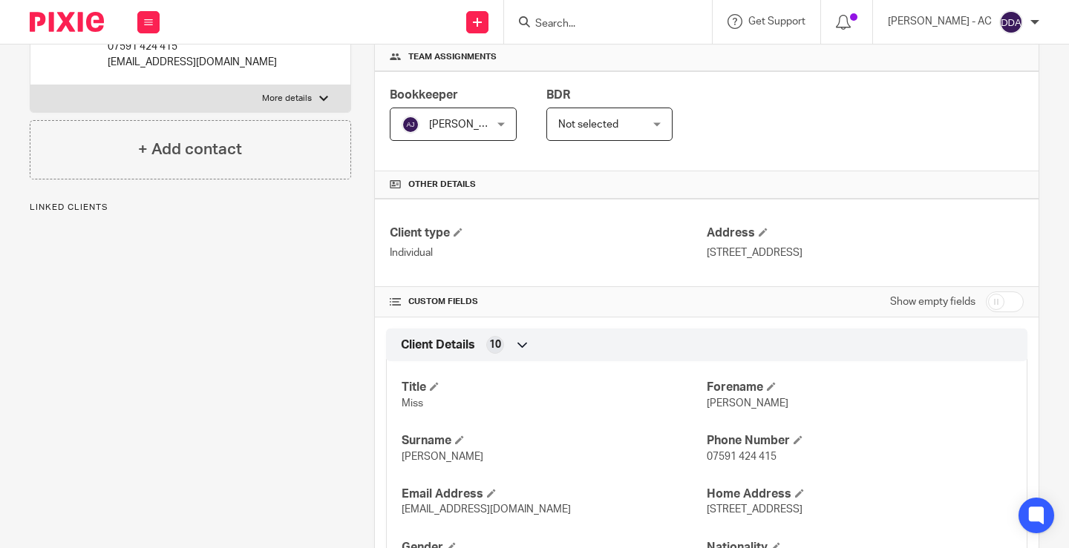
click at [76, 202] on p "Linked clients" at bounding box center [190, 208] width 321 height 12
click at [793, 99] on div "Bookkeeper [PERSON_NAME] [PERSON_NAME] Not selected [PERSON_NAME] [PERSON_NAME]…" at bounding box center [707, 121] width 664 height 100
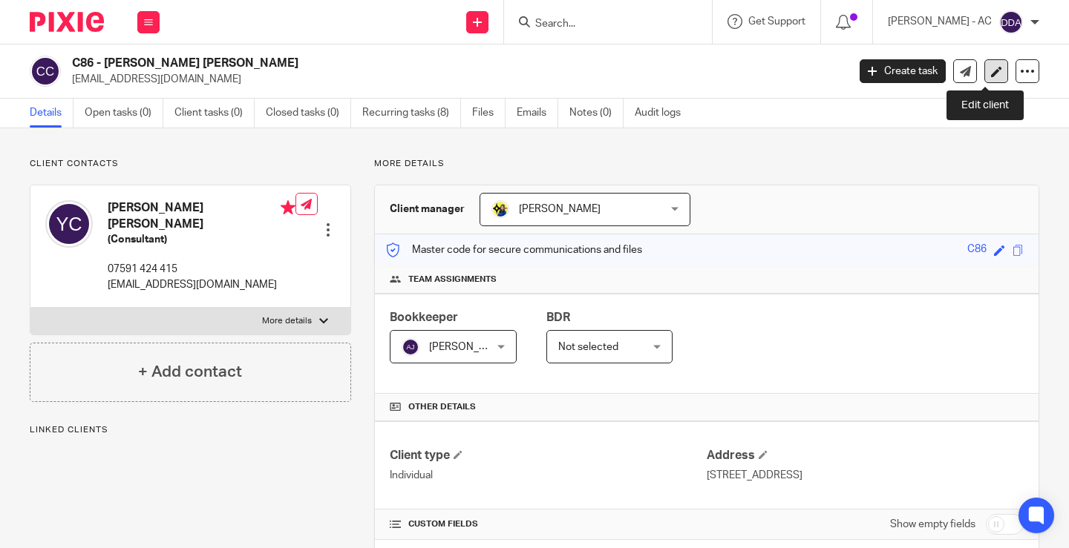
click at [991, 76] on icon at bounding box center [996, 71] width 11 height 11
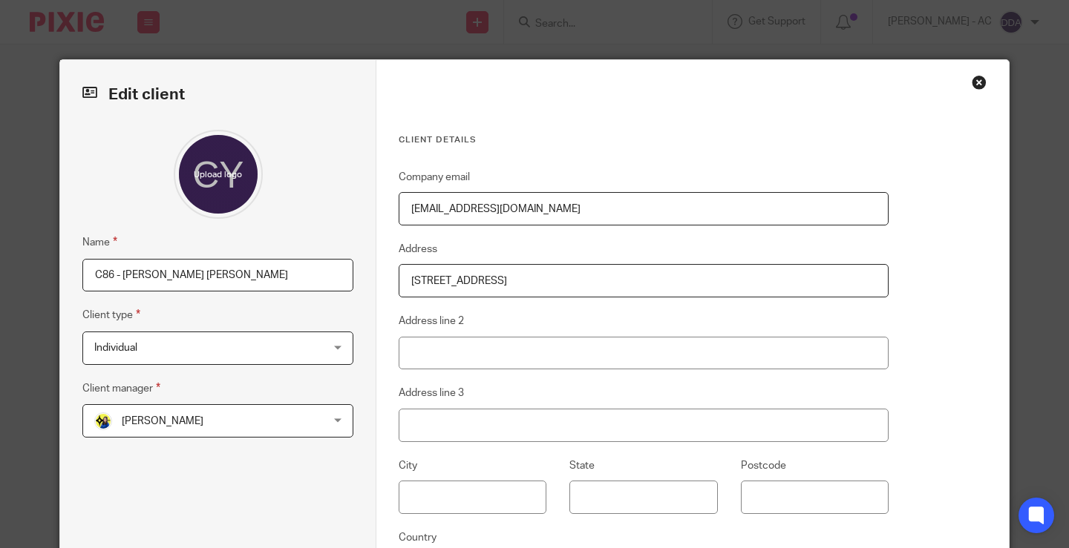
click at [975, 82] on div "Close this dialog window" at bounding box center [979, 82] width 15 height 15
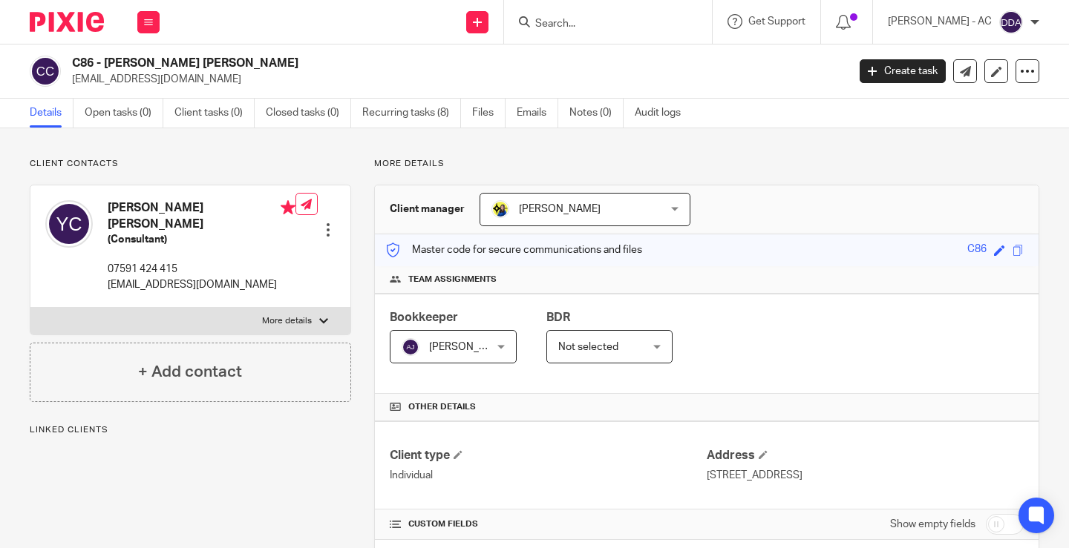
click at [324, 223] on div at bounding box center [328, 230] width 15 height 15
click at [243, 238] on link "Edit contact" at bounding box center [258, 241] width 142 height 22
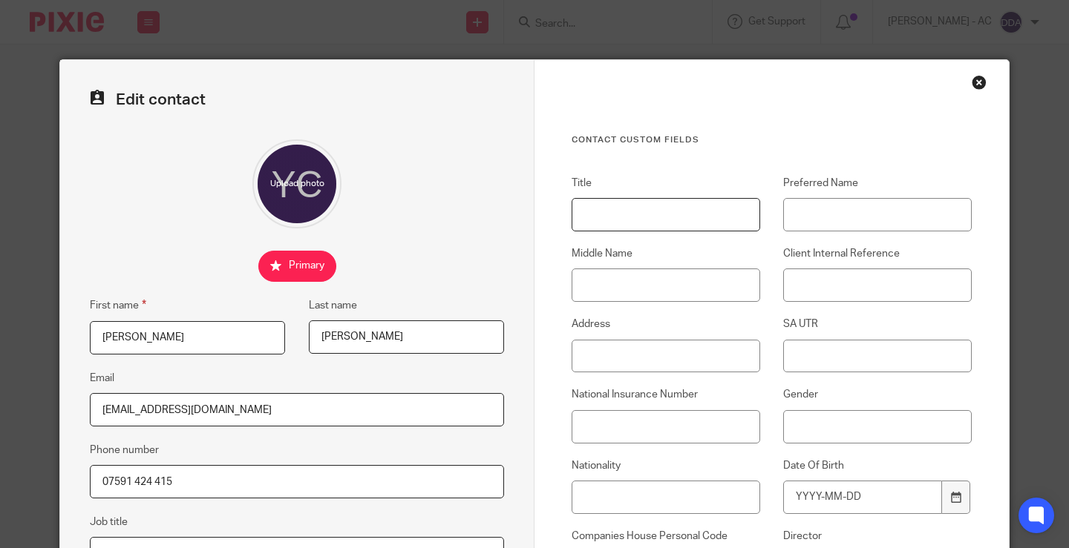
click at [580, 221] on input "Title" at bounding box center [665, 214] width 189 height 33
paste input "Miss"
type input "Miss"
click at [852, 286] on input "Client Internal Reference" at bounding box center [877, 285] width 189 height 33
type input "C86"
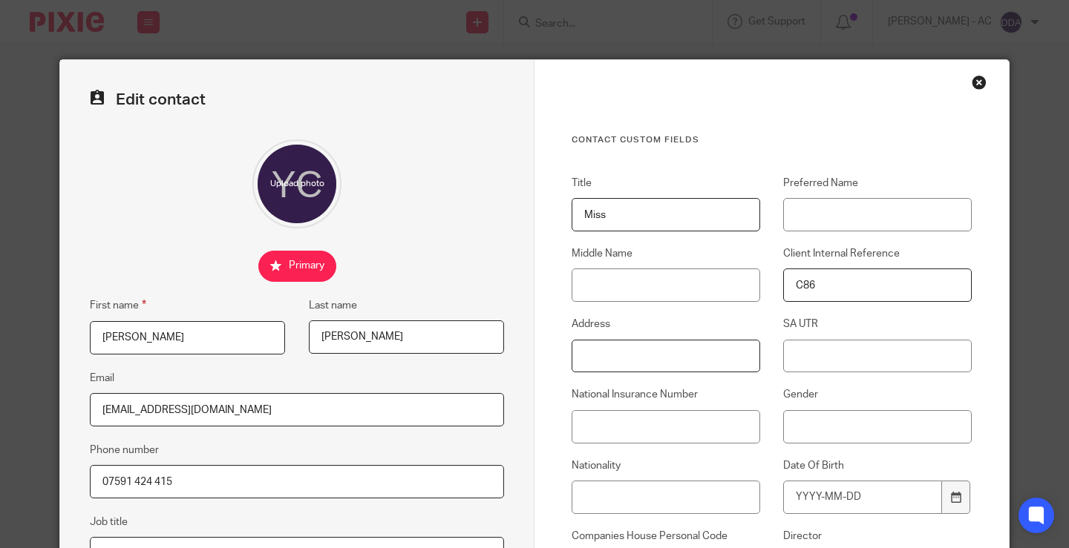
click at [646, 362] on input "Address" at bounding box center [665, 356] width 189 height 33
click at [632, 357] on input "Address" at bounding box center [665, 356] width 189 height 33
paste input "[STREET_ADDRESS]"
type input "[STREET_ADDRESS][MEDICAL_DATA]"
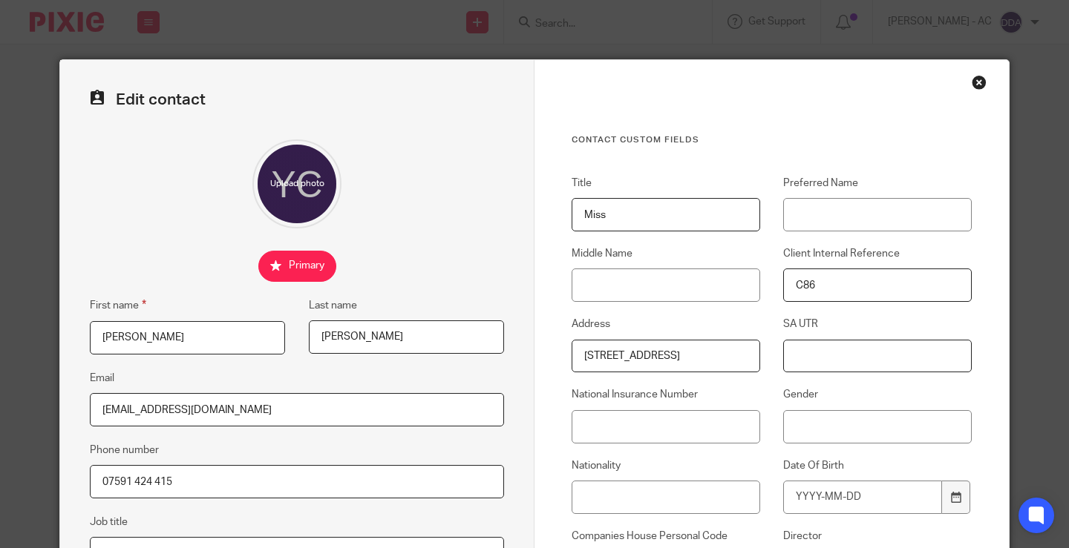
scroll to position [0, 0]
click at [807, 358] on input "SA UTR" at bounding box center [877, 356] width 189 height 33
click at [822, 362] on input "SA UTR" at bounding box center [877, 356] width 189 height 33
click at [802, 355] on input "SA UTR" at bounding box center [877, 356] width 189 height 33
paste input "15146 67721"
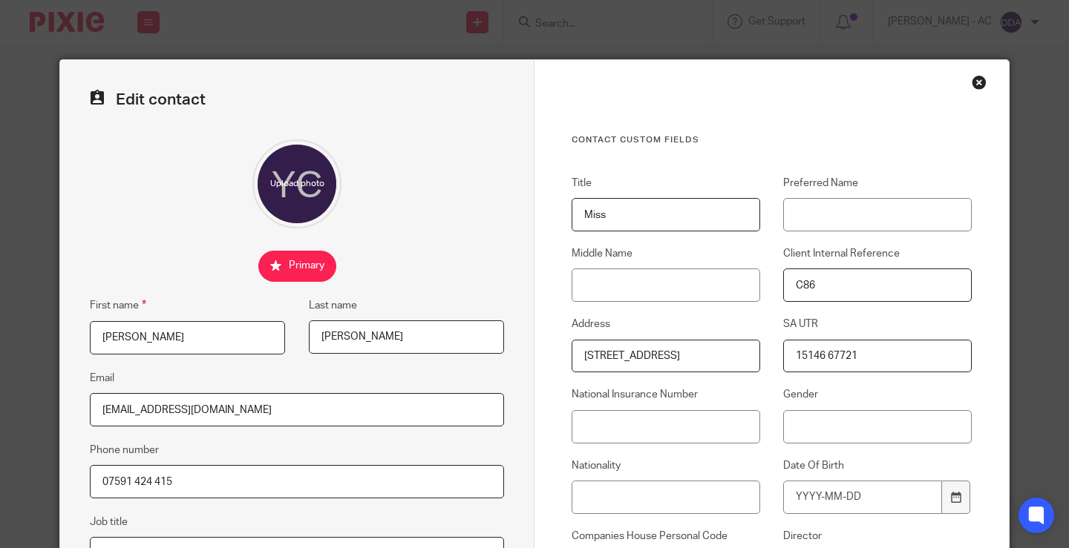
type input "15146 67721"
click at [683, 440] on input "National Insurance Number" at bounding box center [665, 426] width 189 height 33
click at [641, 436] on input "National Insurance Number" at bounding box center [665, 426] width 189 height 33
paste input "JW531291D"
type input "JW531291D"
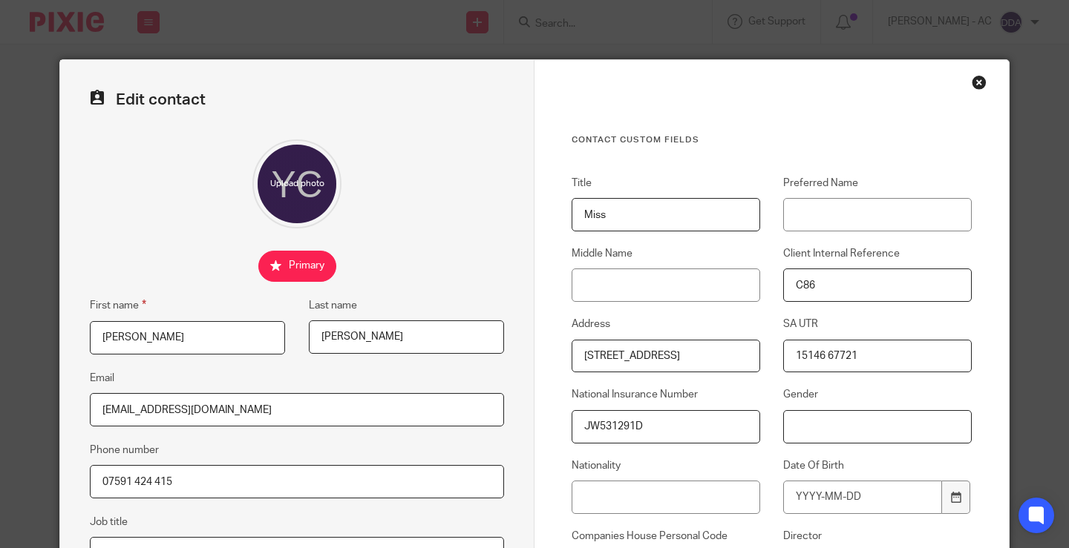
click at [839, 437] on input "Gender" at bounding box center [877, 426] width 189 height 33
click at [817, 426] on input "Gender" at bounding box center [877, 426] width 189 height 33
type input "[DEMOGRAPHIC_DATA]"
click at [597, 494] on input "Nationality" at bounding box center [665, 497] width 189 height 33
paste input "British"
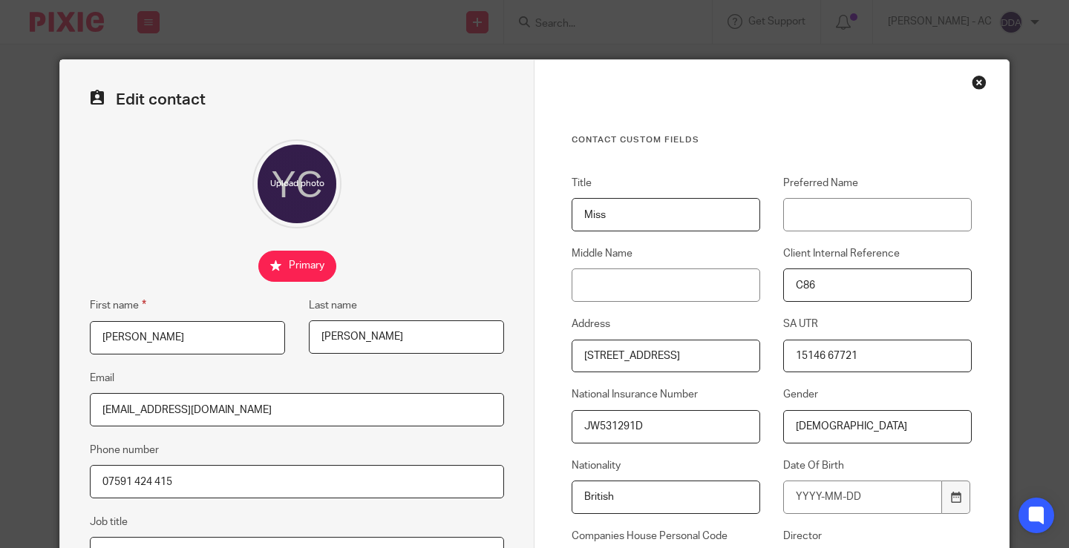
type input "British"
click at [835, 494] on input "Date Of Birth" at bounding box center [862, 497] width 159 height 33
type input "1992-12-06"
click at [725, 462] on label "Nationality" at bounding box center [665, 466] width 189 height 15
click at [725, 481] on input "British" at bounding box center [665, 497] width 189 height 33
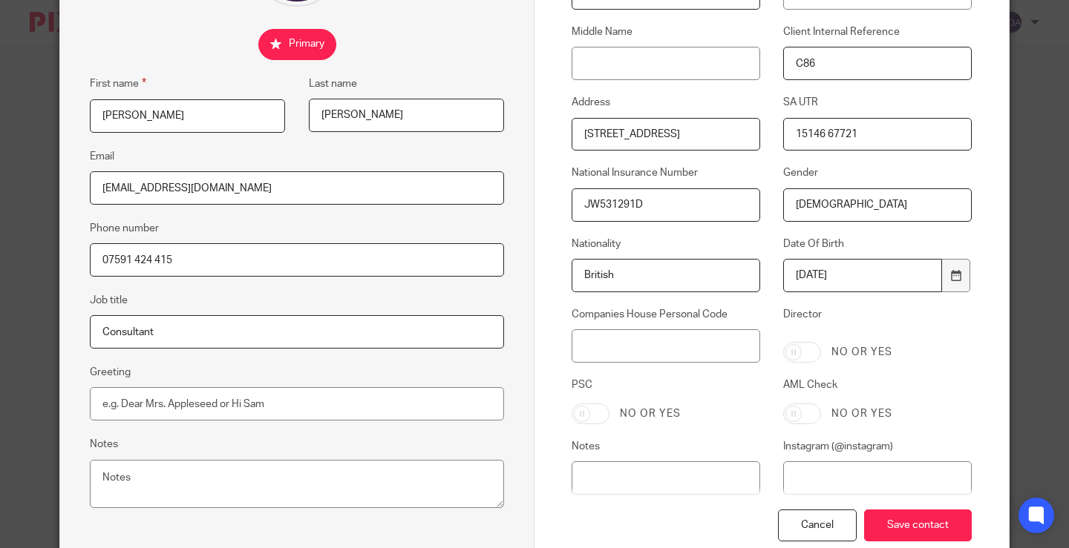
scroll to position [223, 0]
click at [805, 406] on input "AML Check" at bounding box center [802, 413] width 38 height 21
checkbox input "true"
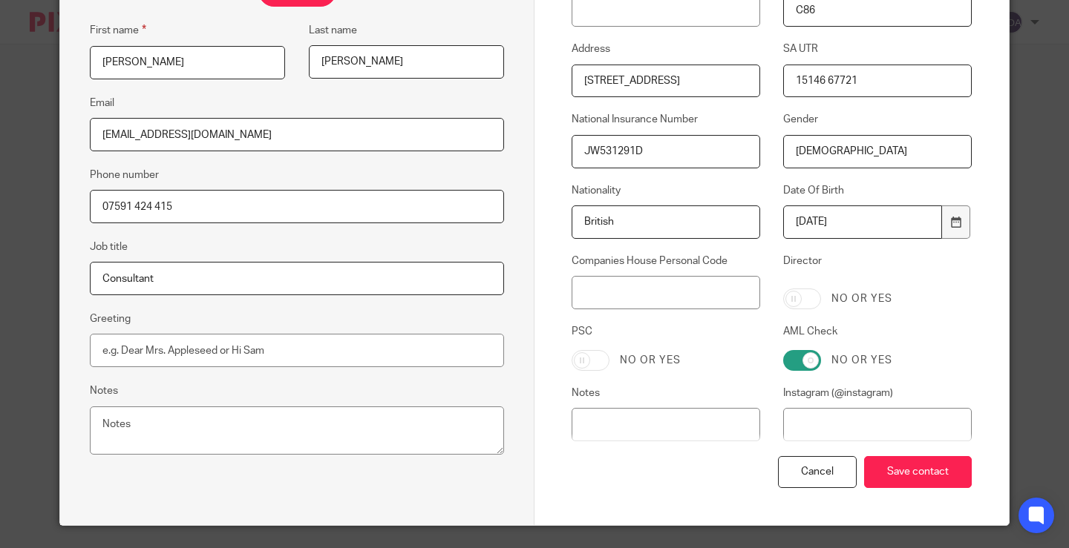
scroll to position [297, 0]
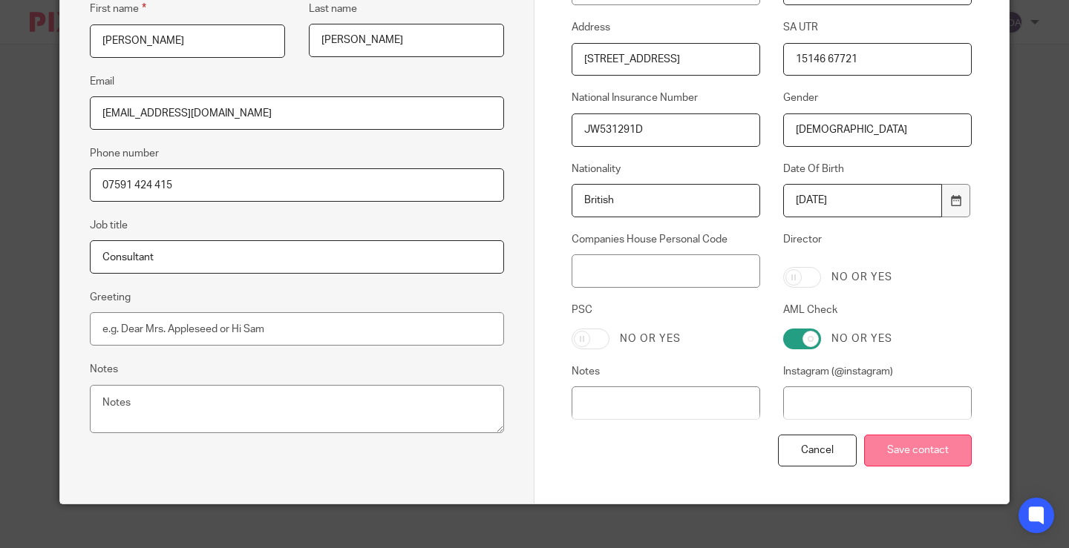
click at [915, 453] on input "Save contact" at bounding box center [918, 451] width 108 height 32
click at [908, 465] on input "Save contact" at bounding box center [918, 451] width 108 height 32
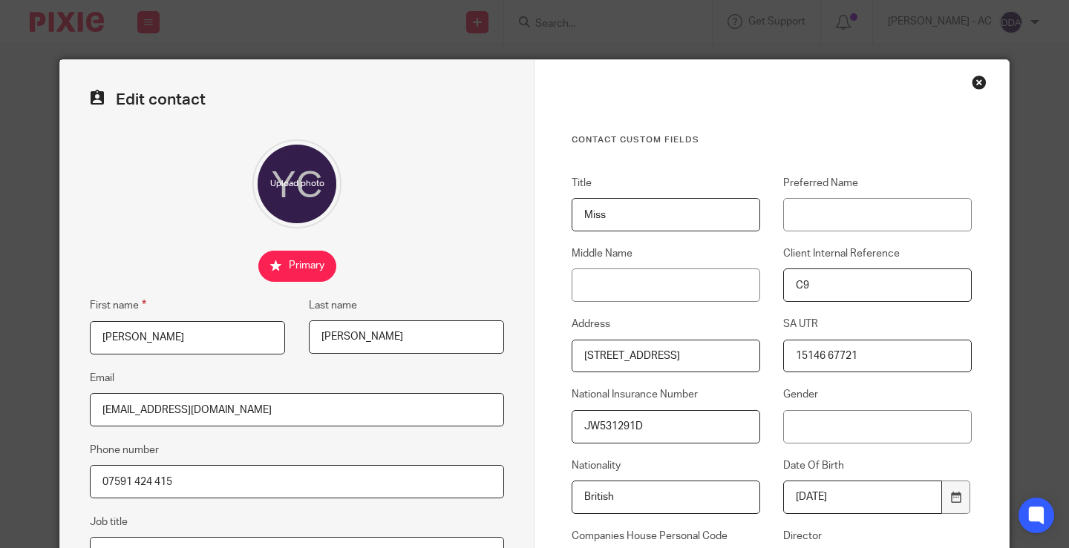
click at [973, 83] on div "Close this dialog window" at bounding box center [979, 82] width 15 height 15
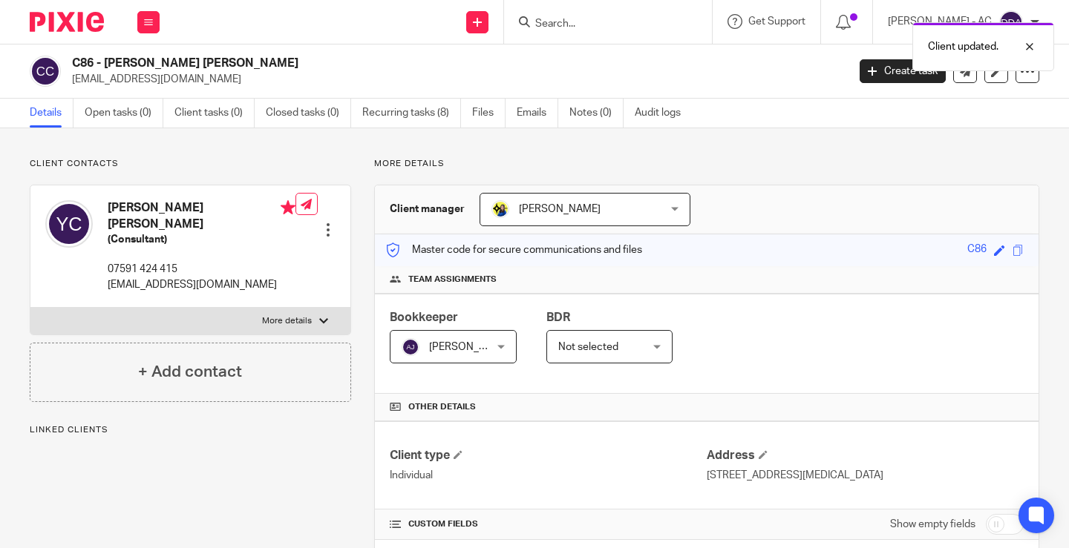
drag, startPoint x: 151, startPoint y: 463, endPoint x: 123, endPoint y: 422, distance: 49.2
click at [97, 425] on p "Linked clients" at bounding box center [190, 431] width 321 height 12
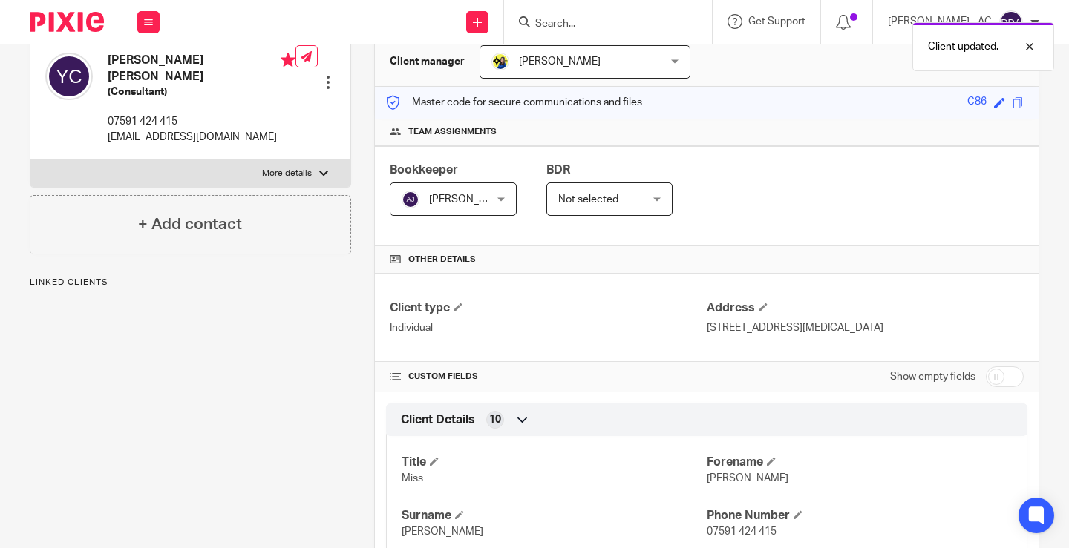
scroll to position [148, 0]
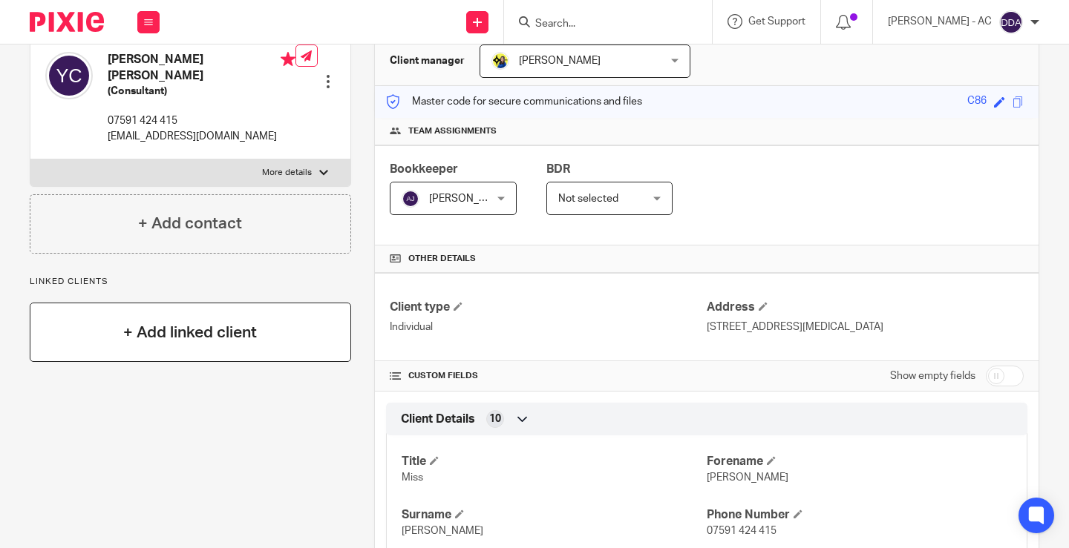
click at [167, 321] on h4 "+ Add linked client" at bounding box center [190, 332] width 134 height 23
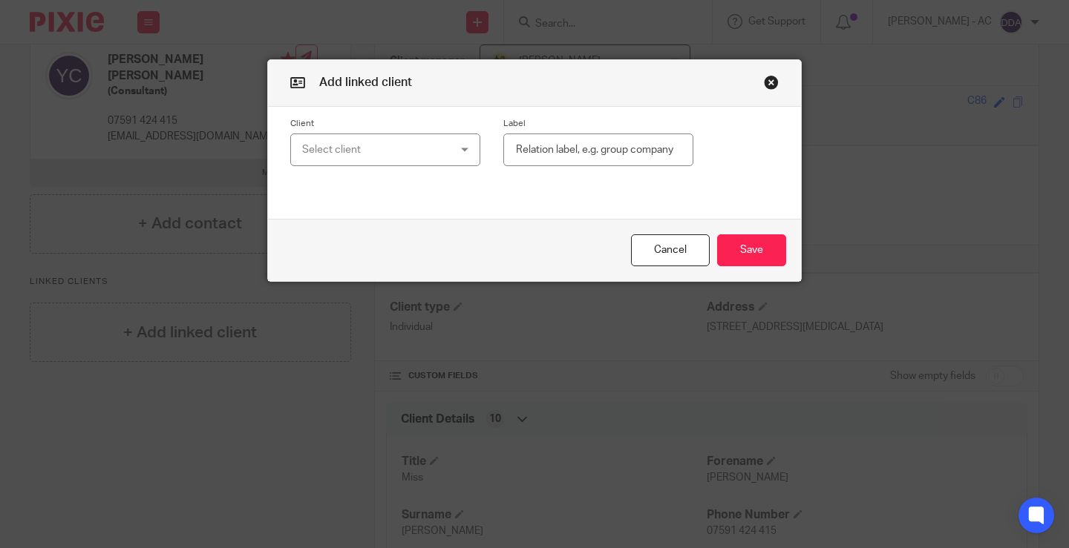
click at [350, 151] on div "Select client" at bounding box center [373, 149] width 142 height 31
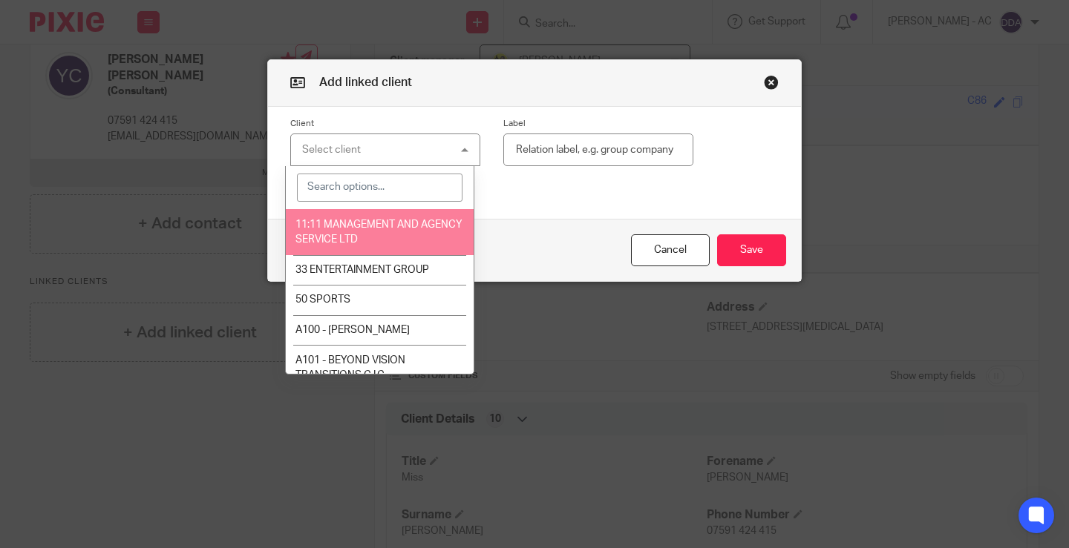
click at [321, 186] on input "search" at bounding box center [380, 188] width 166 height 28
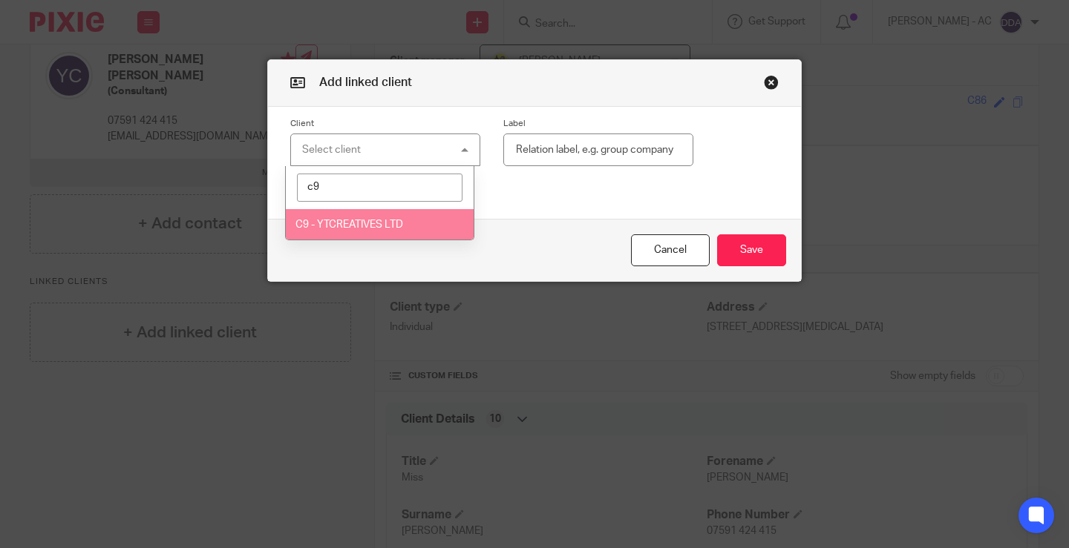
type input "c9"
click at [419, 230] on li "C9 - YTCREATIVES LTD" at bounding box center [380, 224] width 189 height 30
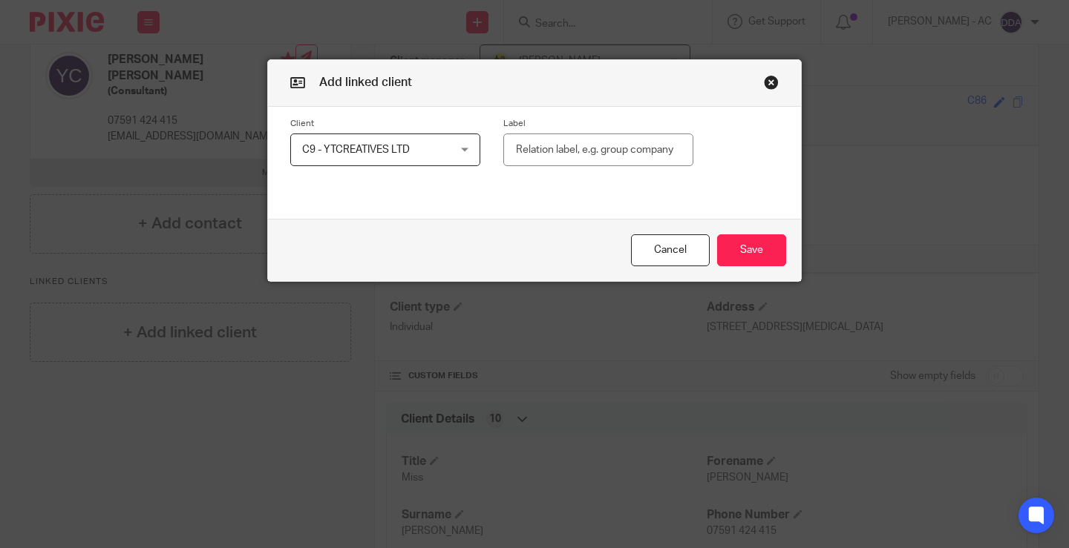
click at [528, 159] on input "text" at bounding box center [598, 150] width 190 height 33
type input "Director"
click at [467, 148] on div "C9 - YTCREATIVES LTD C9 - YTCREATIVES LTD" at bounding box center [385, 150] width 190 height 33
click at [552, 187] on div "Client C9 - YTCREATIVES LTD C9 - YTCREATIVES LTD 11:11 MANAGEMENT AND AGENCY SE…" at bounding box center [534, 153] width 533 height 92
click at [766, 247] on button "Save" at bounding box center [751, 251] width 69 height 32
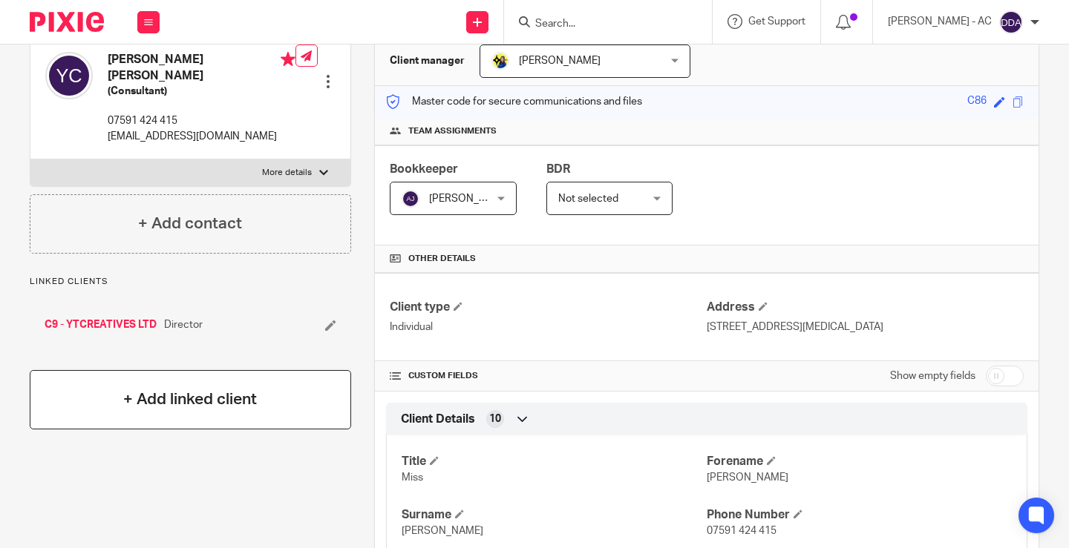
click at [172, 389] on h4 "+ Add linked client" at bounding box center [190, 399] width 134 height 23
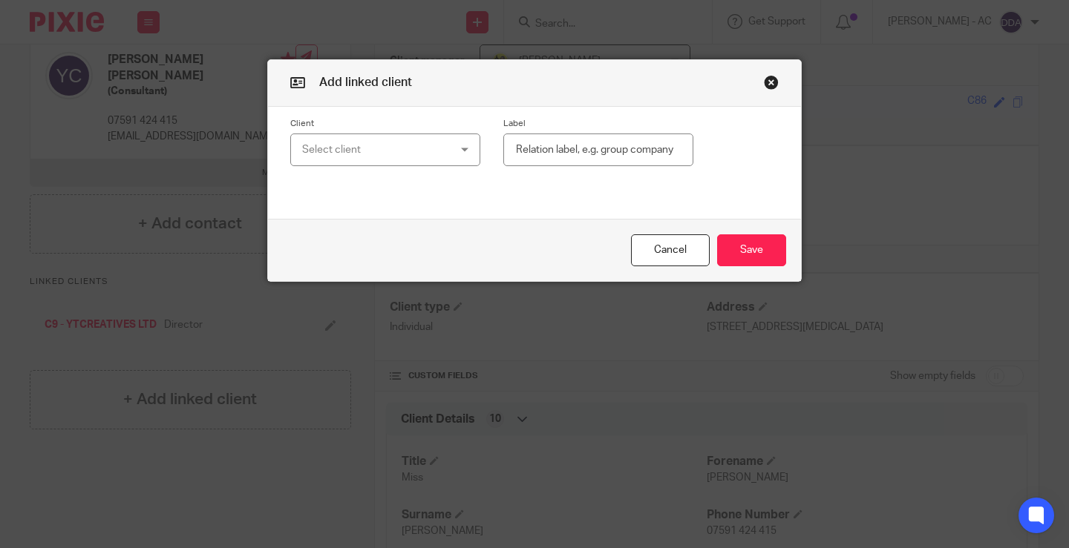
click at [361, 150] on div "Select client" at bounding box center [373, 149] width 142 height 31
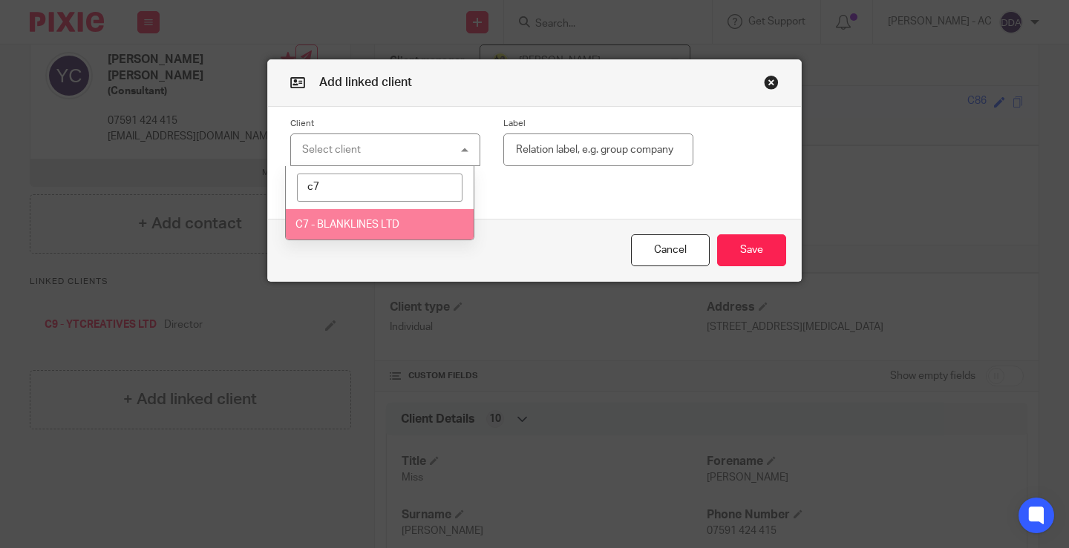
type input "c7"
click at [341, 217] on li "C7 - BLANKLINES LTD" at bounding box center [380, 224] width 189 height 30
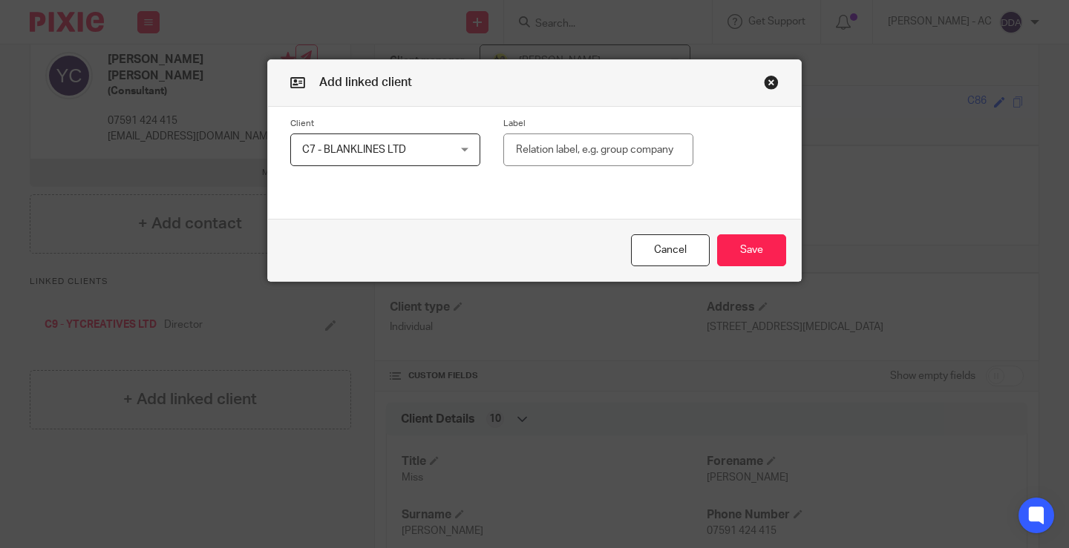
click at [546, 153] on input "text" at bounding box center [598, 150] width 190 height 33
type input "Director"
click at [744, 260] on button "Save" at bounding box center [751, 251] width 69 height 32
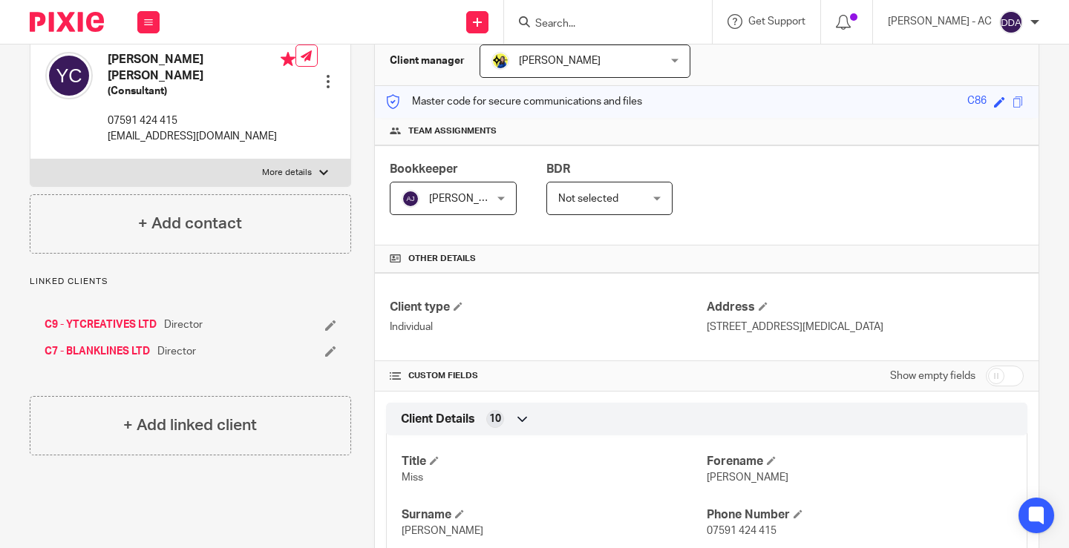
click at [755, 184] on div "Bookkeeper Abhay Jayswal Abhay Jayswal Not selected Abhay Jayswal Akhil Siby - …" at bounding box center [707, 195] width 664 height 100
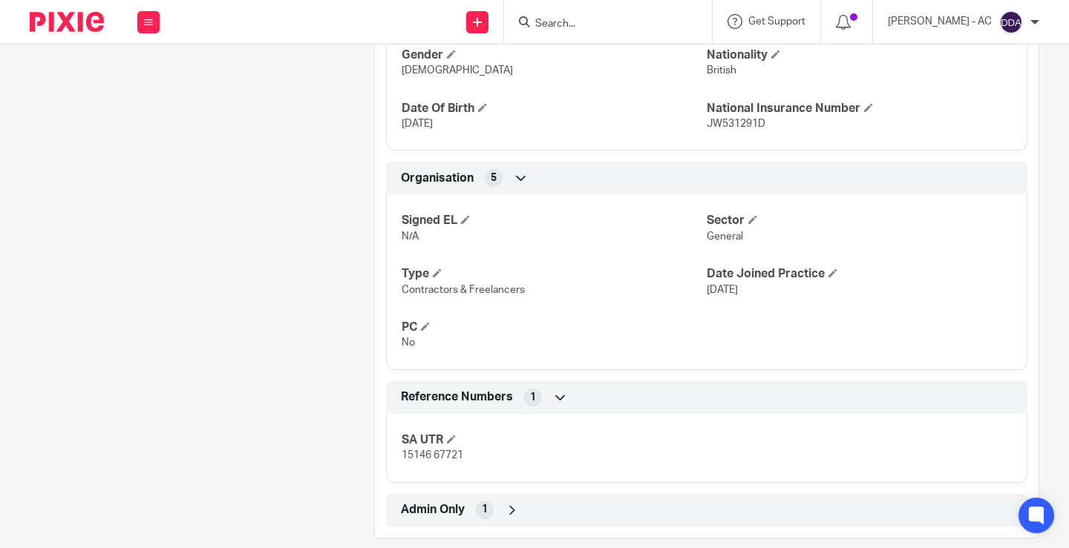
scroll to position [736, 0]
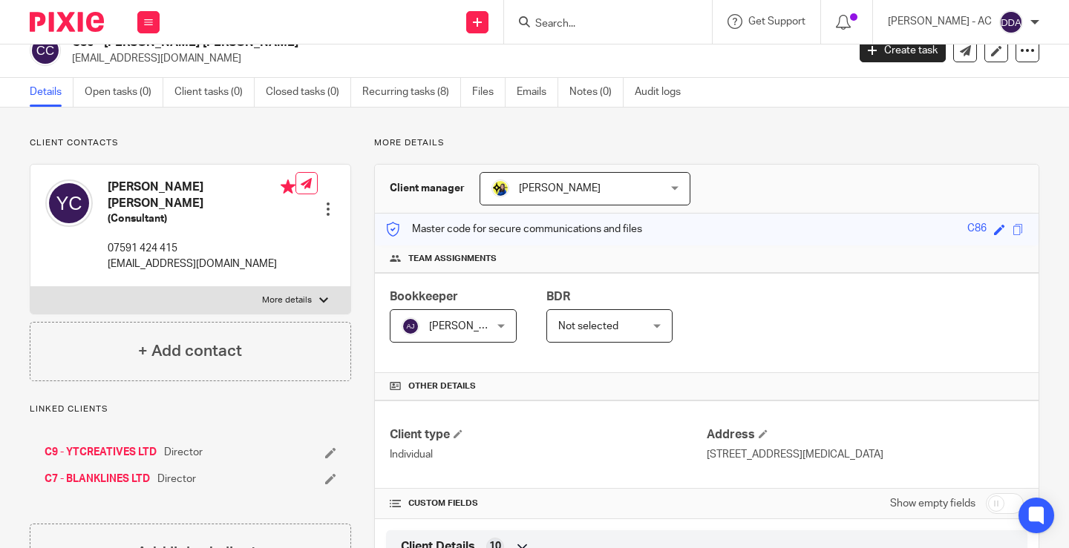
scroll to position [0, 0]
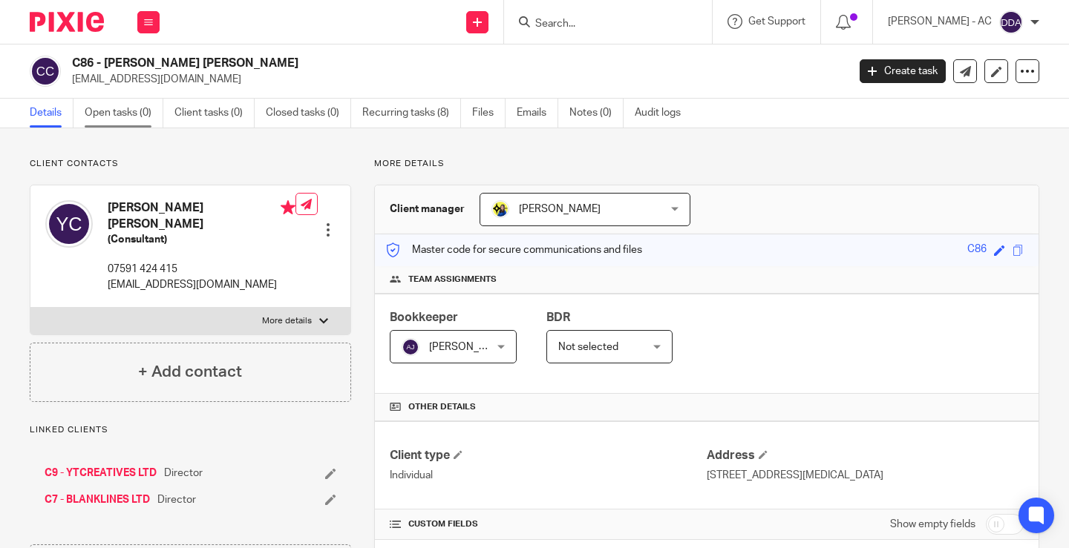
click at [121, 111] on link "Open tasks (0)" at bounding box center [124, 113] width 79 height 29
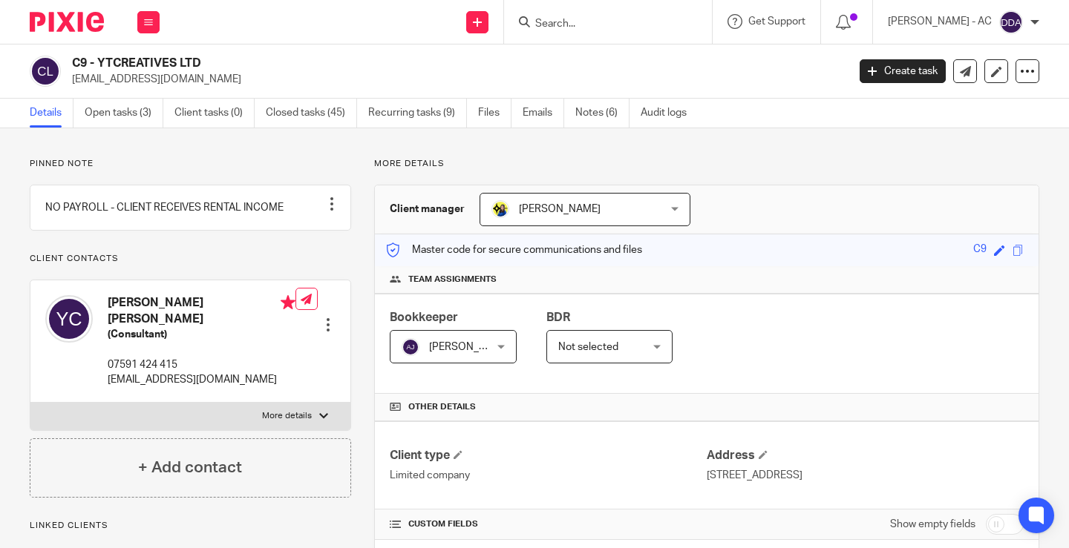
click at [326, 320] on div at bounding box center [328, 325] width 15 height 15
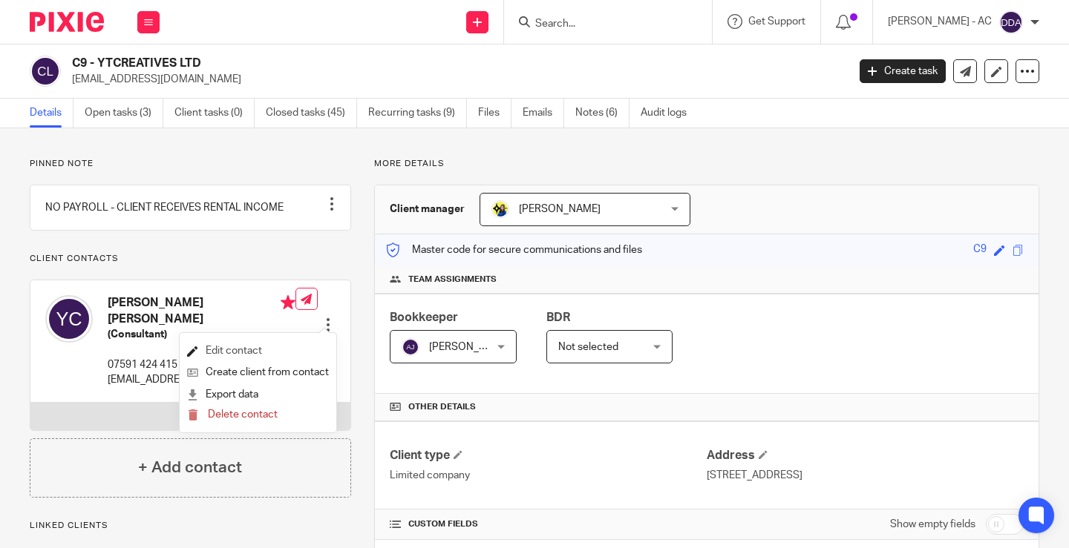
click at [232, 352] on link "Edit contact" at bounding box center [258, 352] width 142 height 22
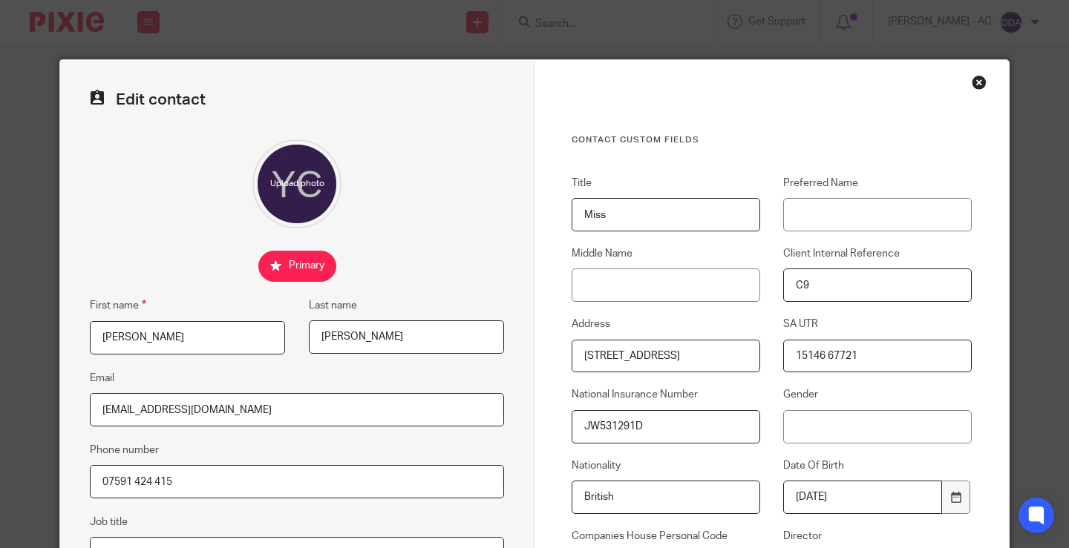
drag, startPoint x: 874, startPoint y: 360, endPoint x: 659, endPoint y: 392, distance: 217.6
click at [663, 392] on div "Title Miss Preferred Name Middle Name Client Internal Reference C9 Address [STR…" at bounding box center [759, 454] width 423 height 556
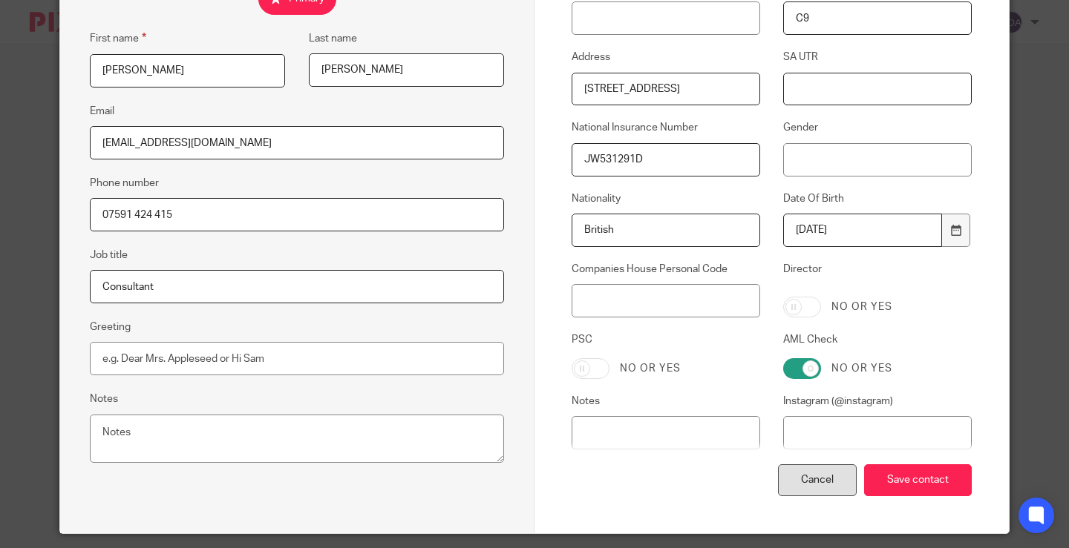
scroll to position [312, 0]
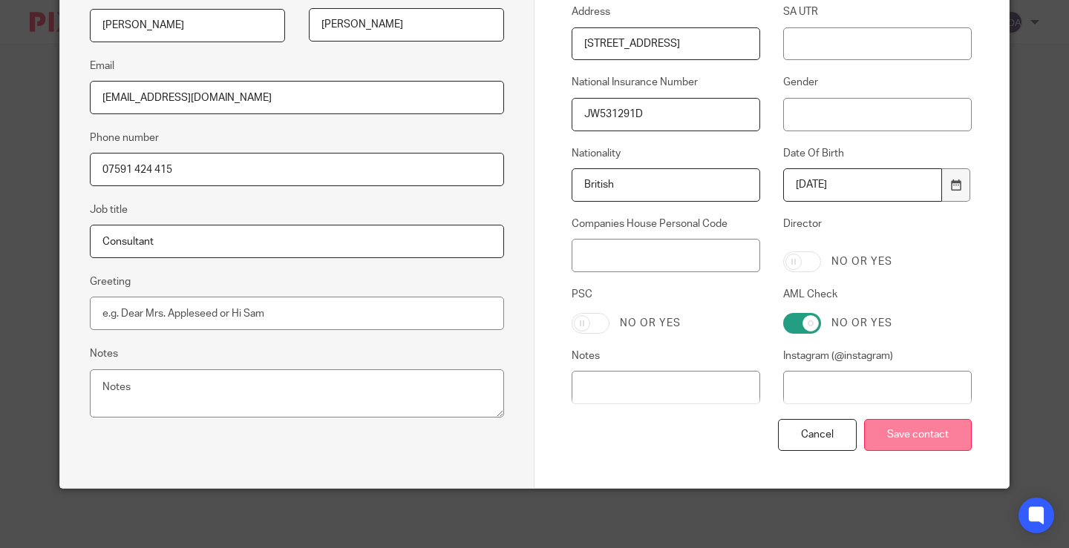
click at [882, 434] on input "Save contact" at bounding box center [918, 435] width 108 height 32
click at [886, 434] on input "Save contact" at bounding box center [918, 435] width 108 height 32
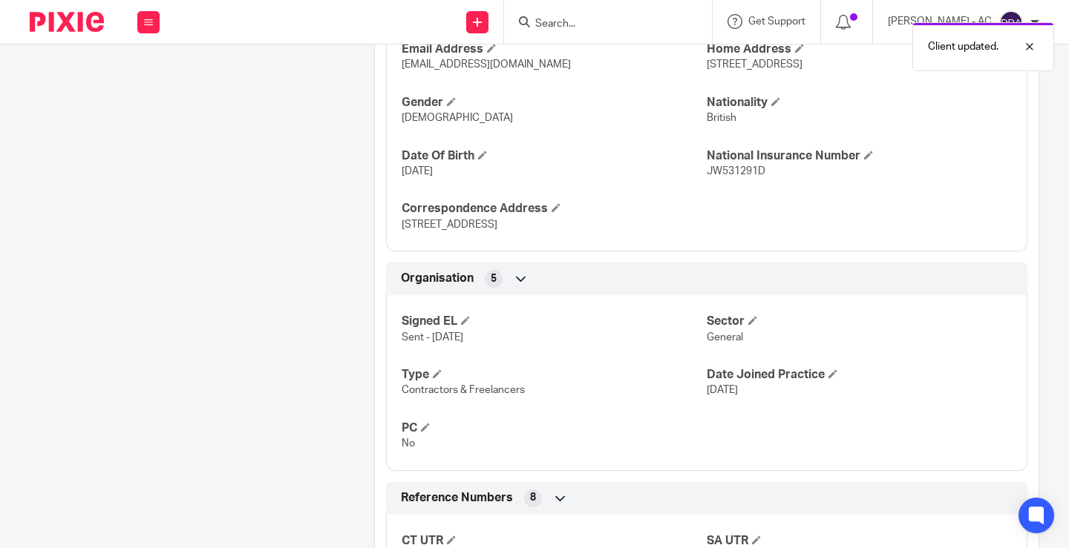
scroll to position [816, 0]
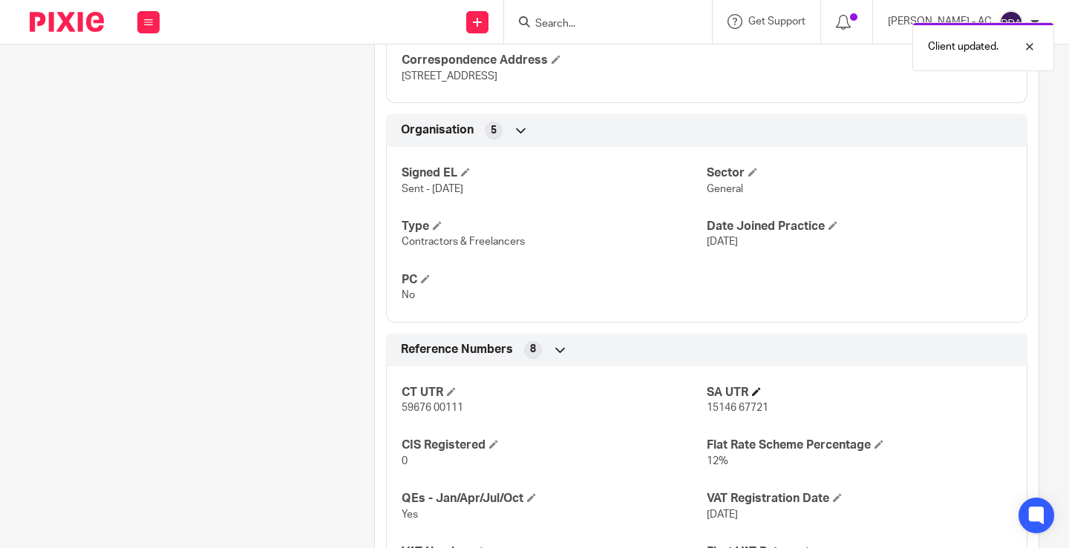
click at [746, 392] on h4 "SA UTR" at bounding box center [859, 393] width 305 height 16
click at [753, 392] on span at bounding box center [756, 391] width 9 height 9
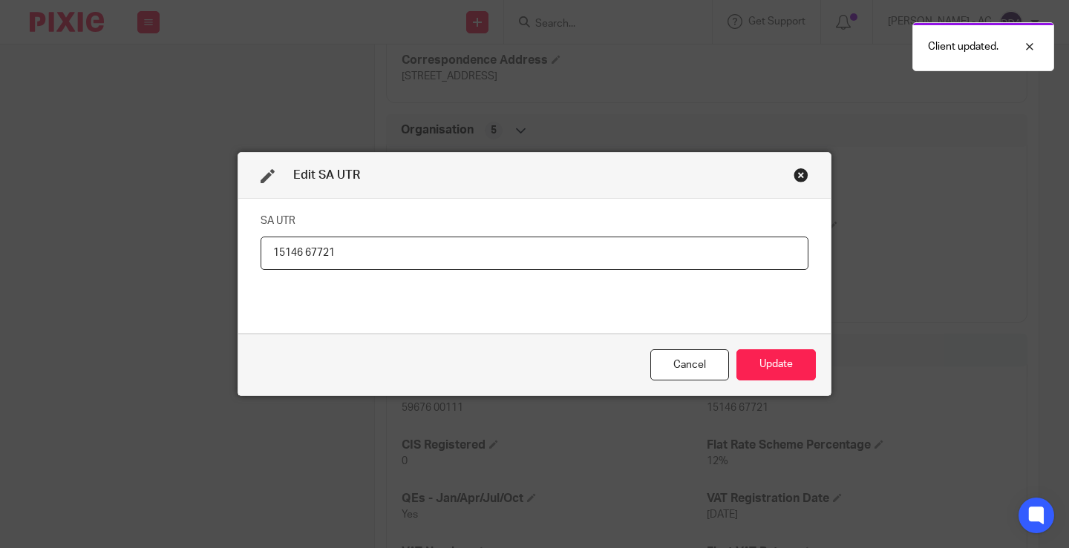
drag, startPoint x: 382, startPoint y: 253, endPoint x: 201, endPoint y: 249, distance: 181.2
click at [201, 252] on div "Edit SA UTR SA UTR 15146 67721 Cancel Update" at bounding box center [534, 274] width 1069 height 548
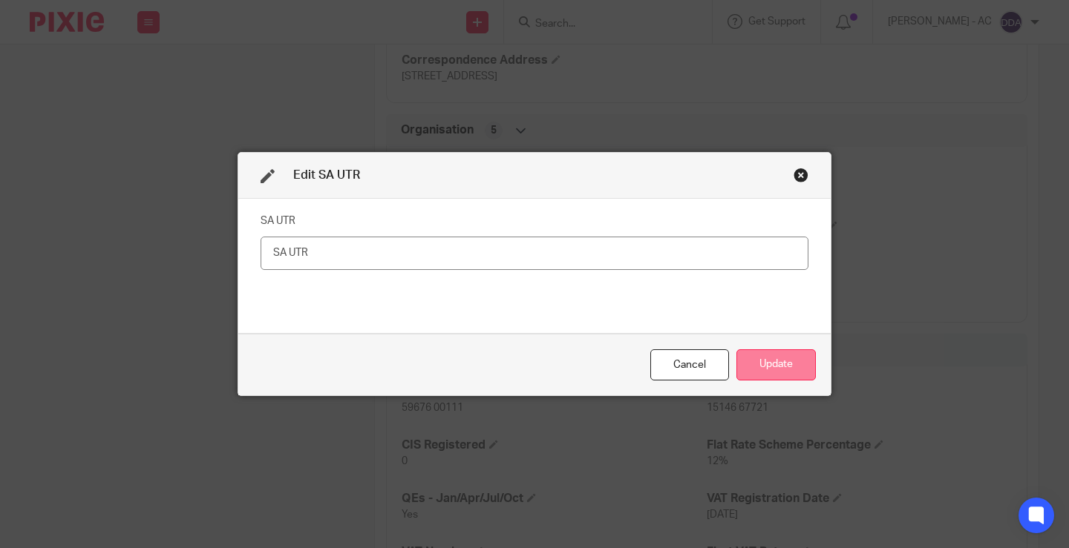
click at [755, 365] on button "Update" at bounding box center [775, 366] width 79 height 32
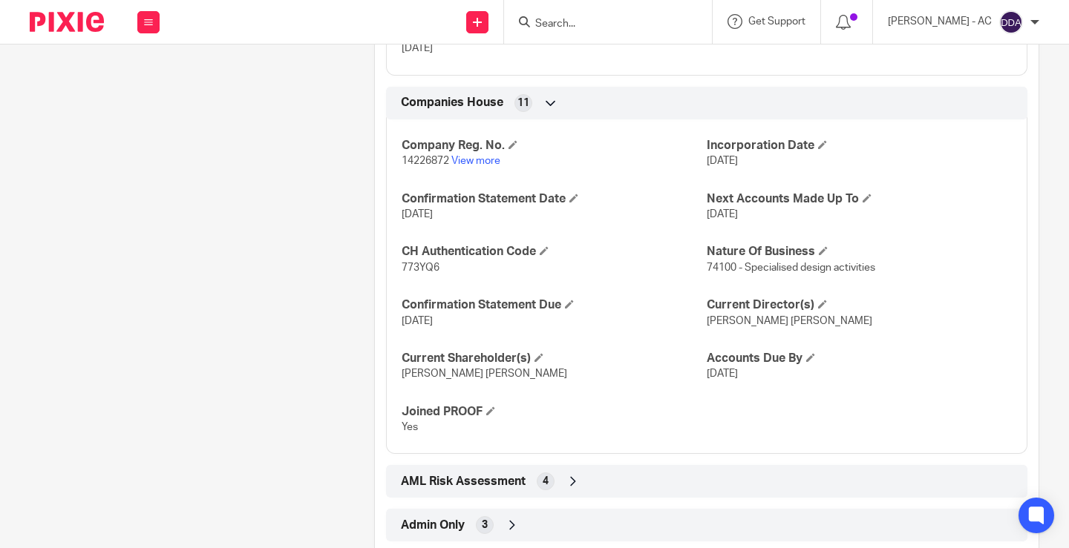
scroll to position [1371, 0]
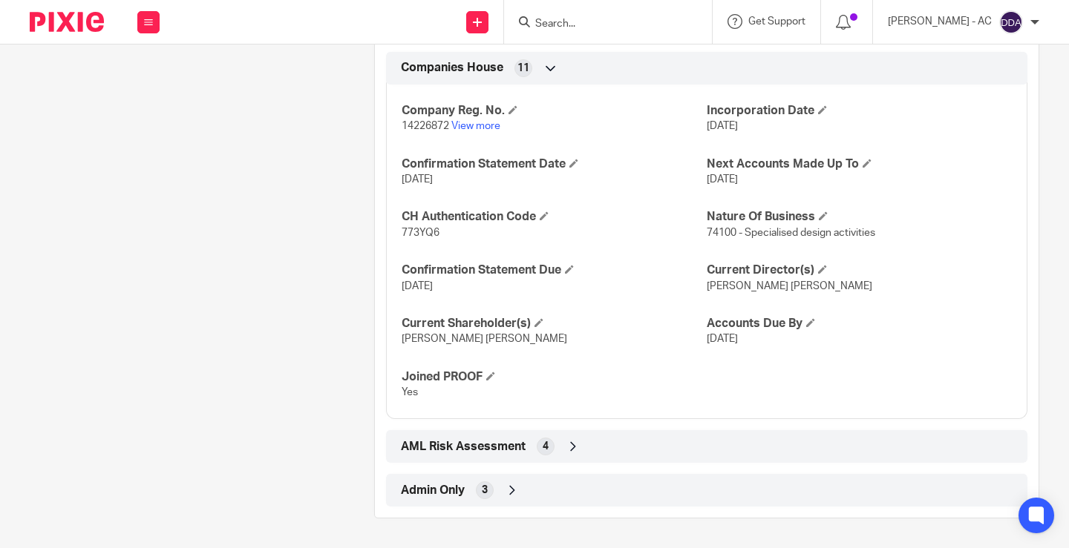
click at [570, 443] on icon at bounding box center [573, 446] width 15 height 15
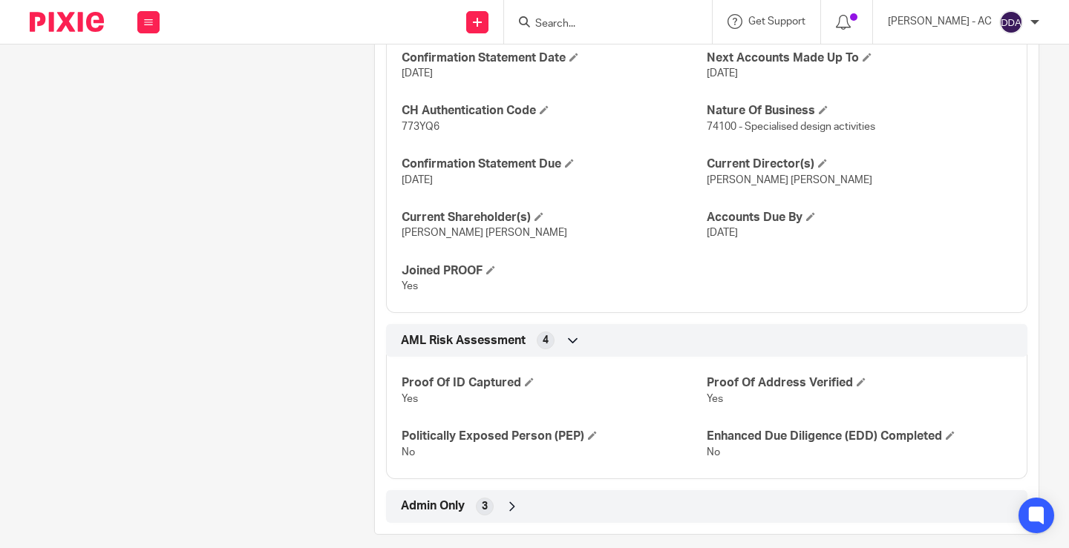
scroll to position [1493, 0]
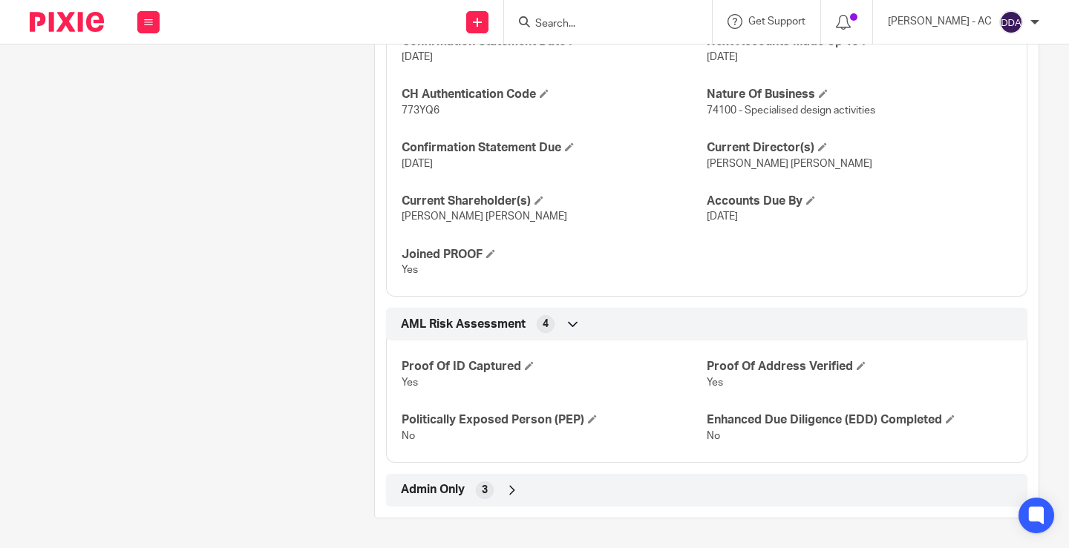
click at [505, 493] on icon at bounding box center [512, 490] width 15 height 15
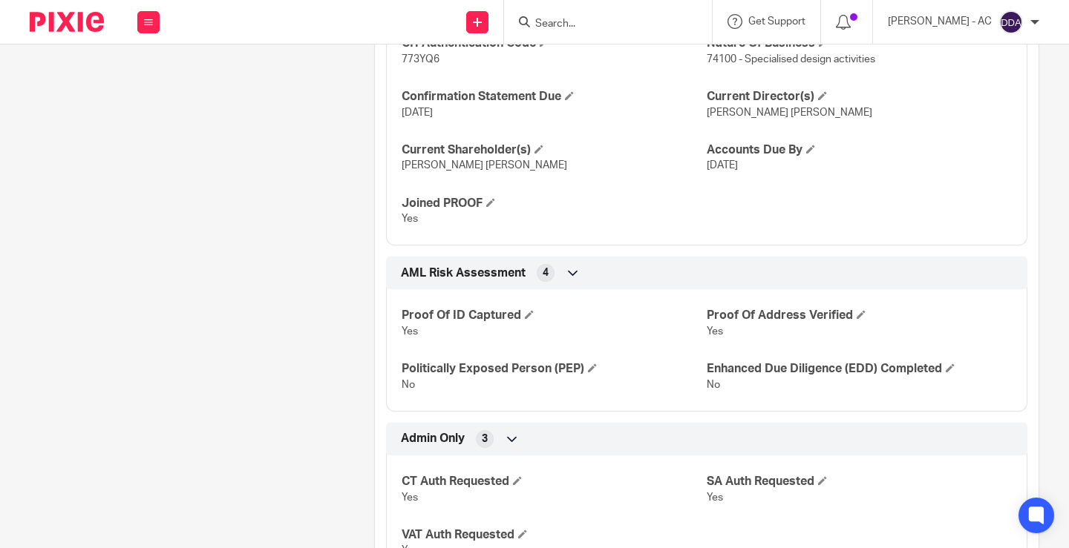
scroll to position [1616, 0]
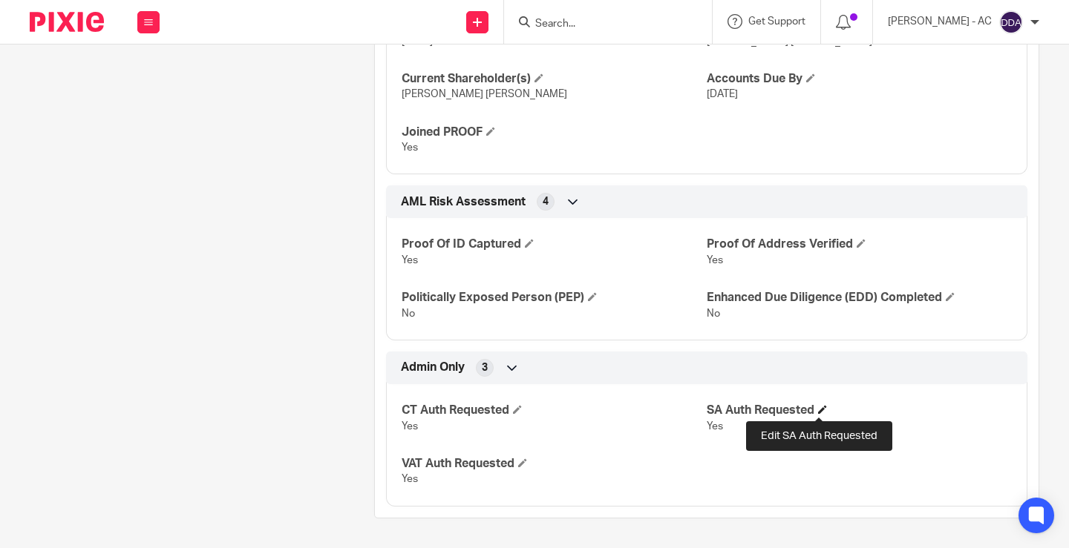
click at [818, 414] on span at bounding box center [822, 409] width 9 height 9
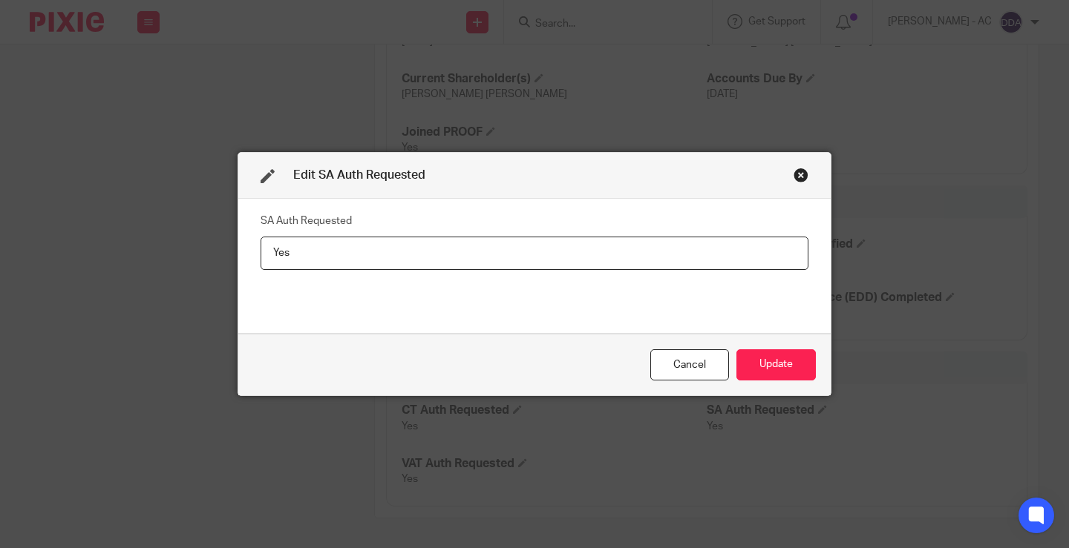
drag, startPoint x: 407, startPoint y: 257, endPoint x: 209, endPoint y: 269, distance: 199.3
click at [209, 269] on div "Edit SA Auth Requested SA Auth Requested Yes Cancel Update" at bounding box center [534, 274] width 1069 height 548
click at [785, 356] on button "Update" at bounding box center [775, 366] width 79 height 32
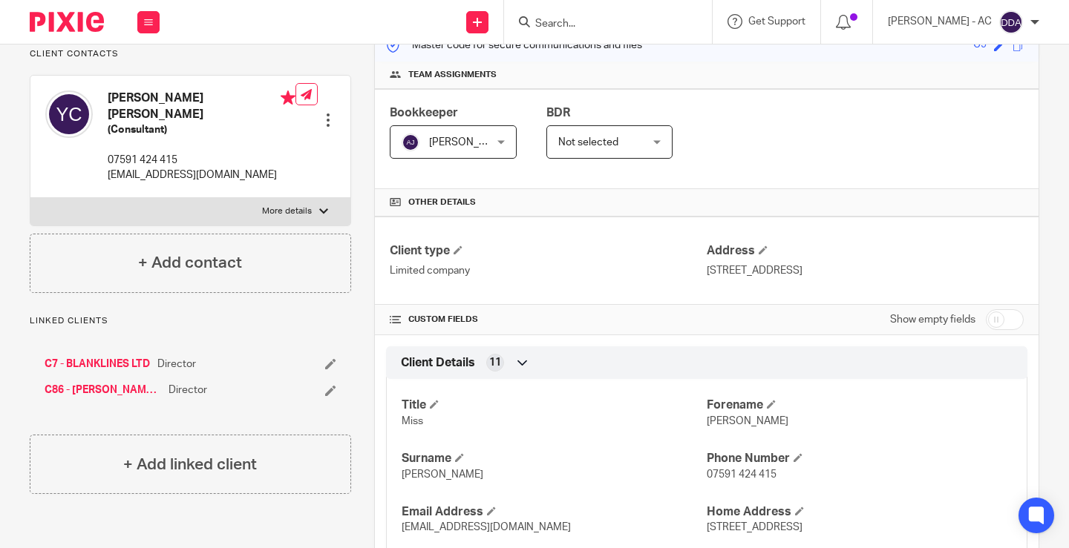
scroll to position [0, 0]
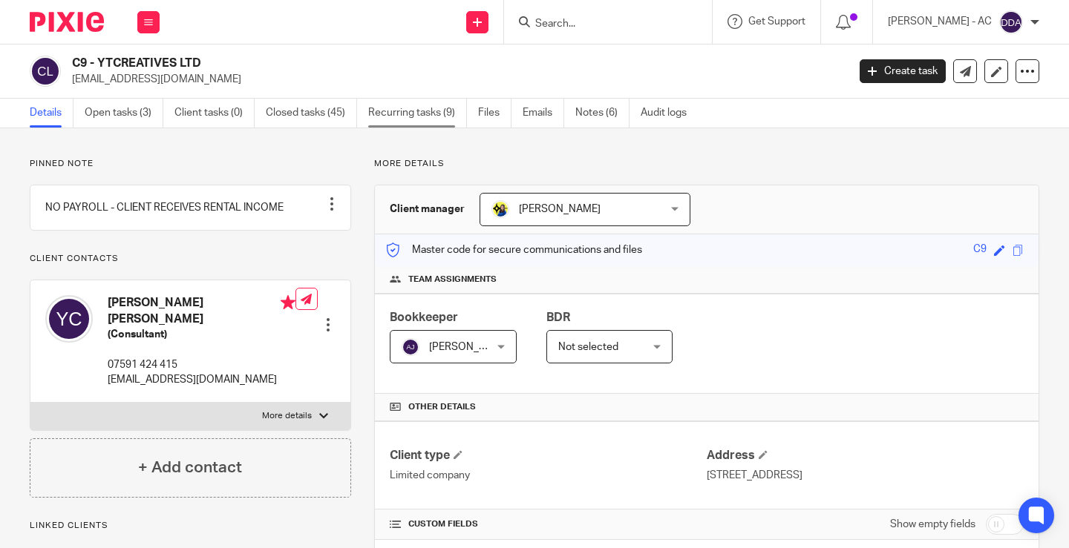
click at [392, 102] on link "Recurring tasks (9)" at bounding box center [417, 113] width 99 height 29
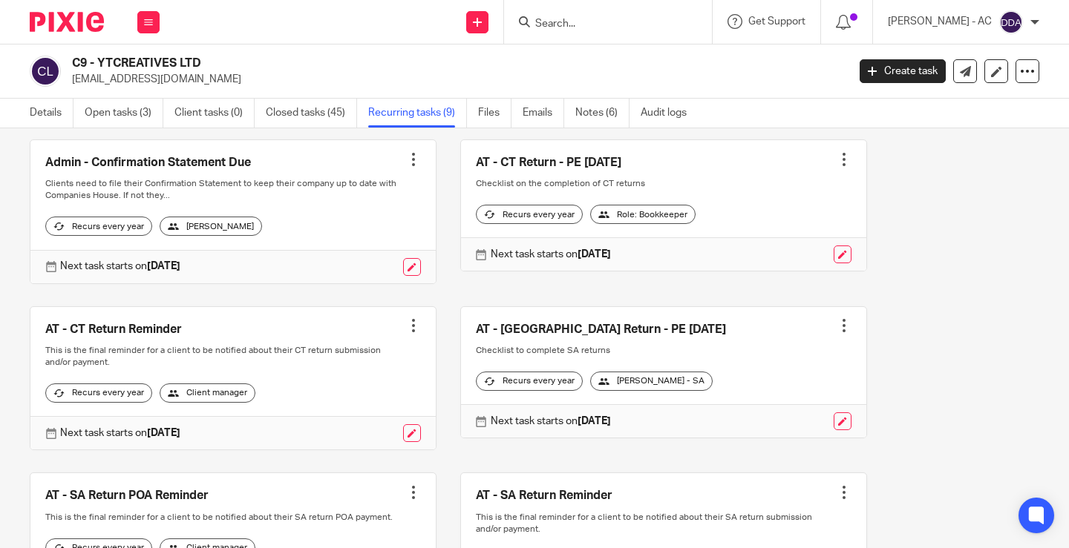
scroll to position [148, 0]
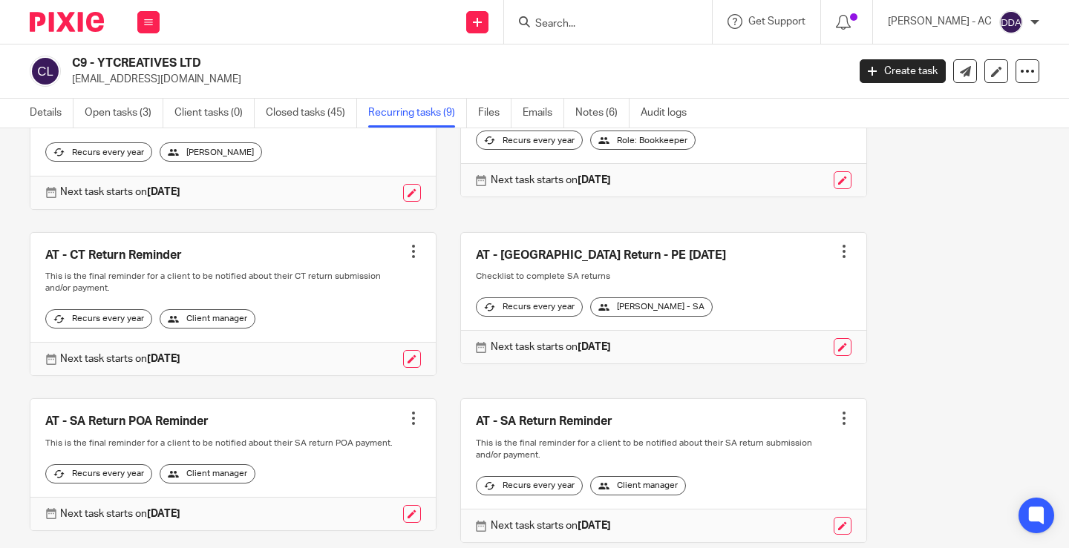
click at [836, 259] on div at bounding box center [843, 251] width 15 height 15
click at [747, 354] on span "Cancel schedule" at bounding box center [771, 358] width 78 height 10
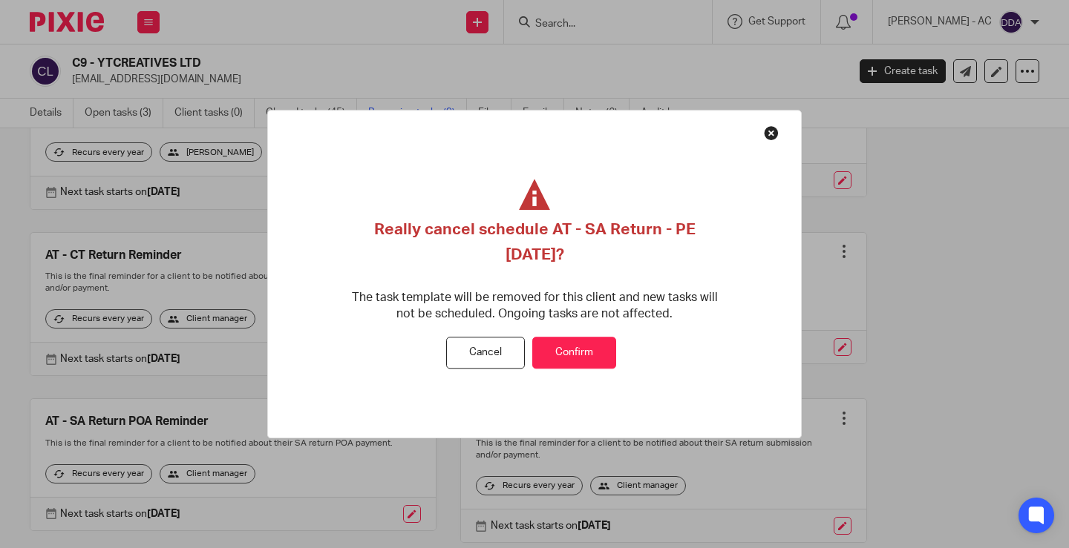
click at [594, 344] on button "Confirm" at bounding box center [574, 354] width 84 height 32
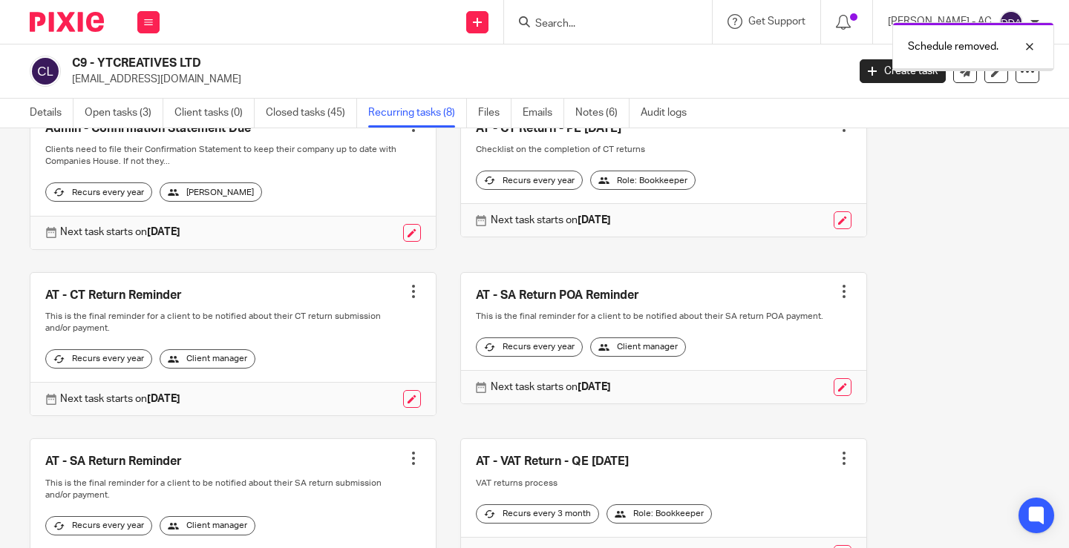
scroll to position [148, 0]
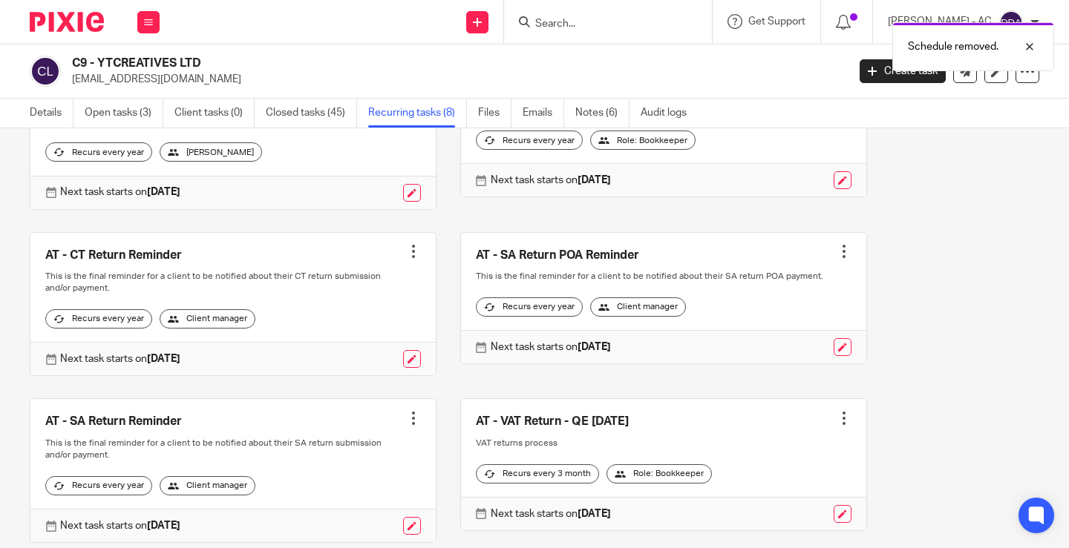
click at [823, 254] on link at bounding box center [663, 298] width 405 height 131
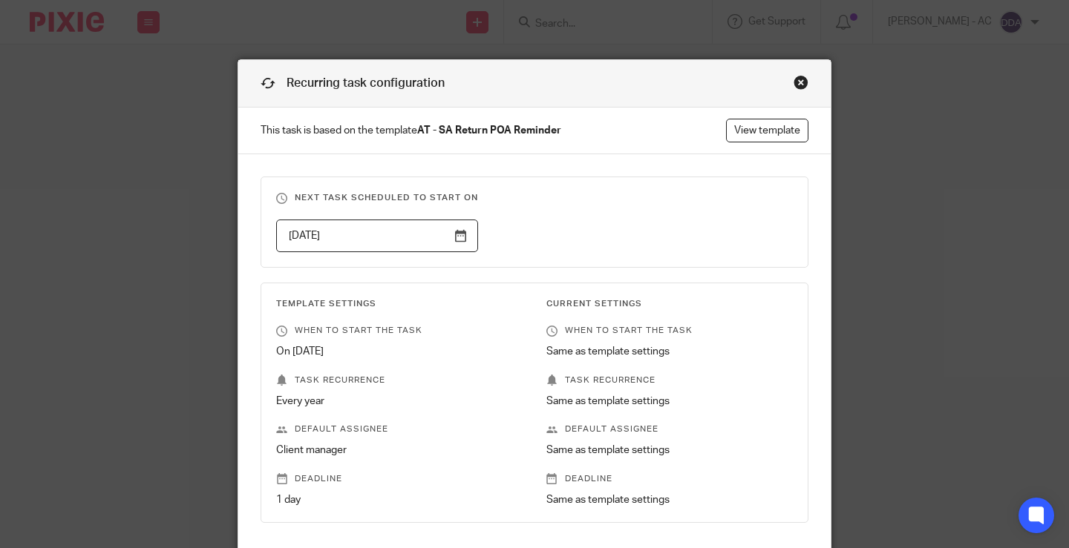
click at [798, 85] on div "Close this dialog window" at bounding box center [800, 82] width 15 height 15
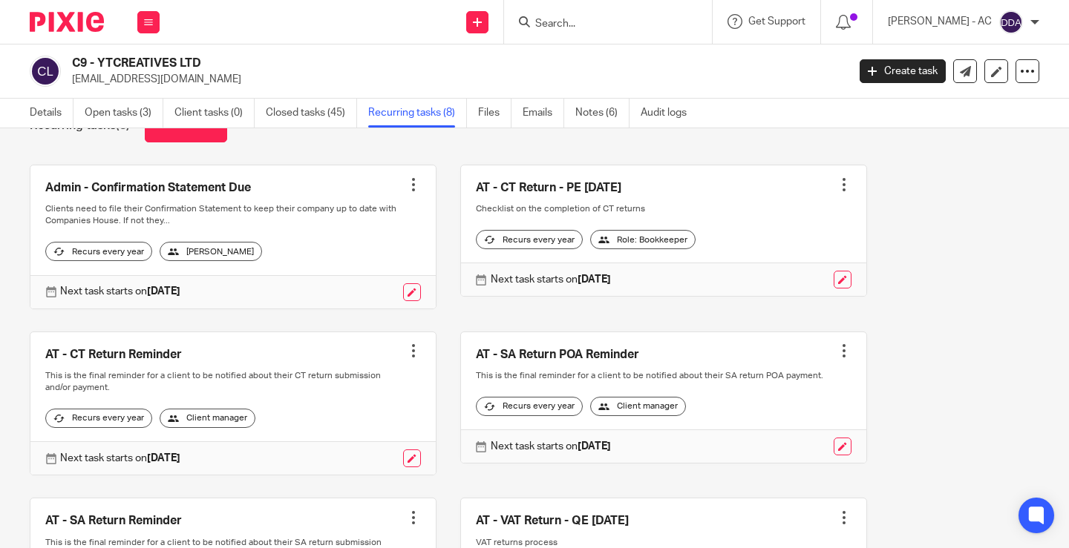
scroll to position [74, 0]
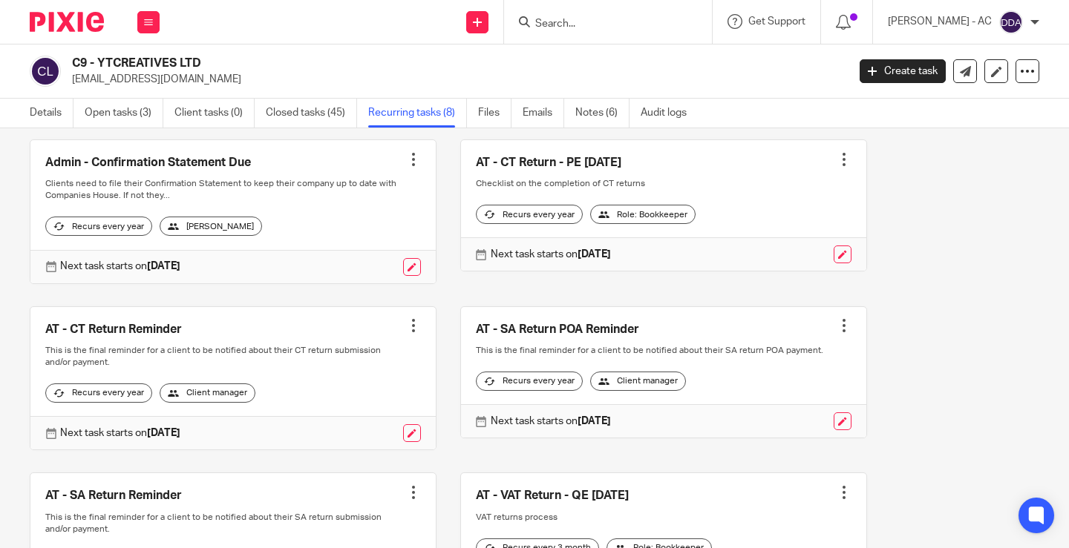
click at [836, 333] on div at bounding box center [843, 325] width 15 height 15
click at [726, 429] on button "Cancel schedule" at bounding box center [770, 432] width 119 height 19
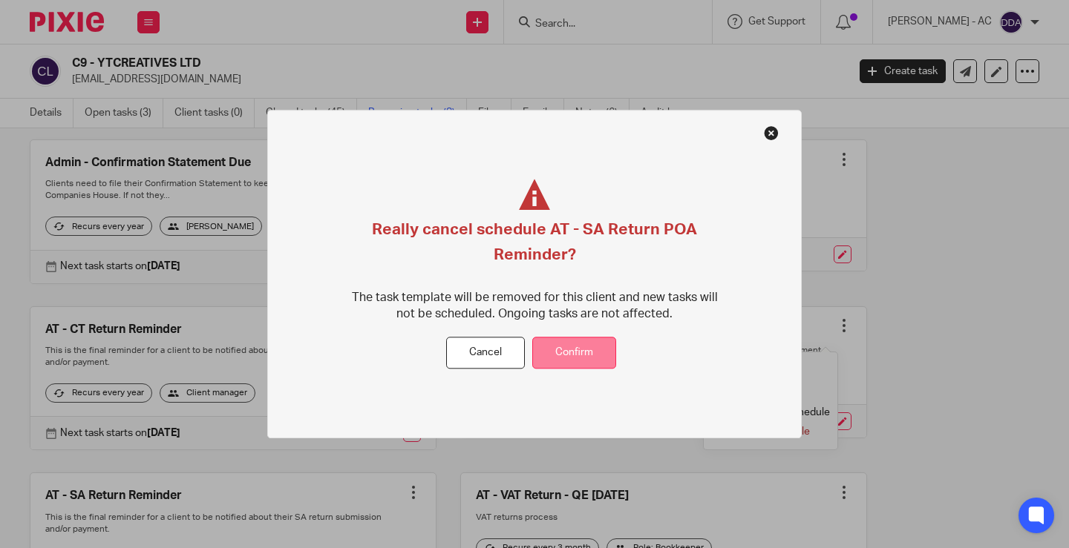
click at [580, 358] on button "Confirm" at bounding box center [574, 354] width 84 height 32
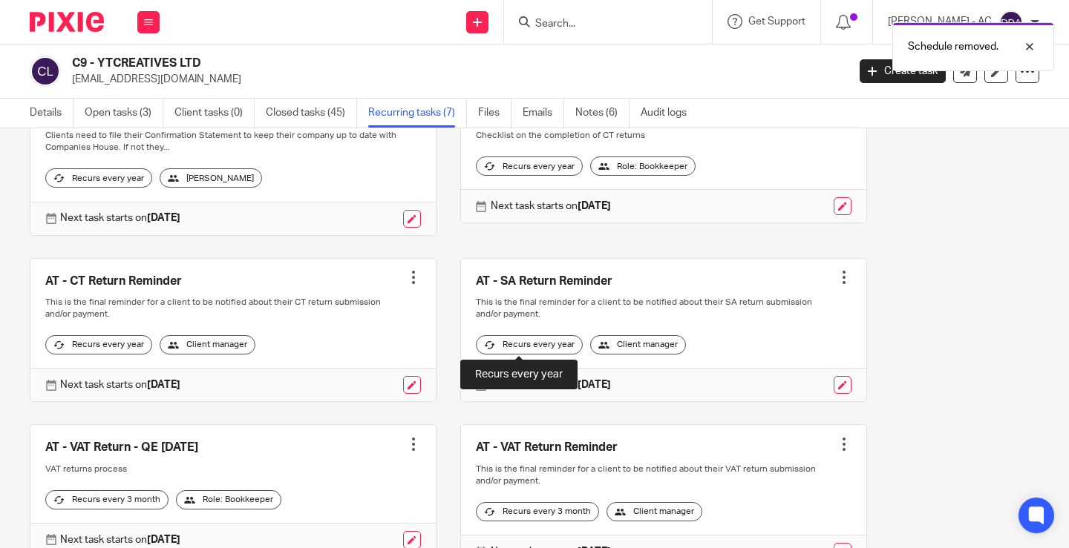
scroll to position [148, 0]
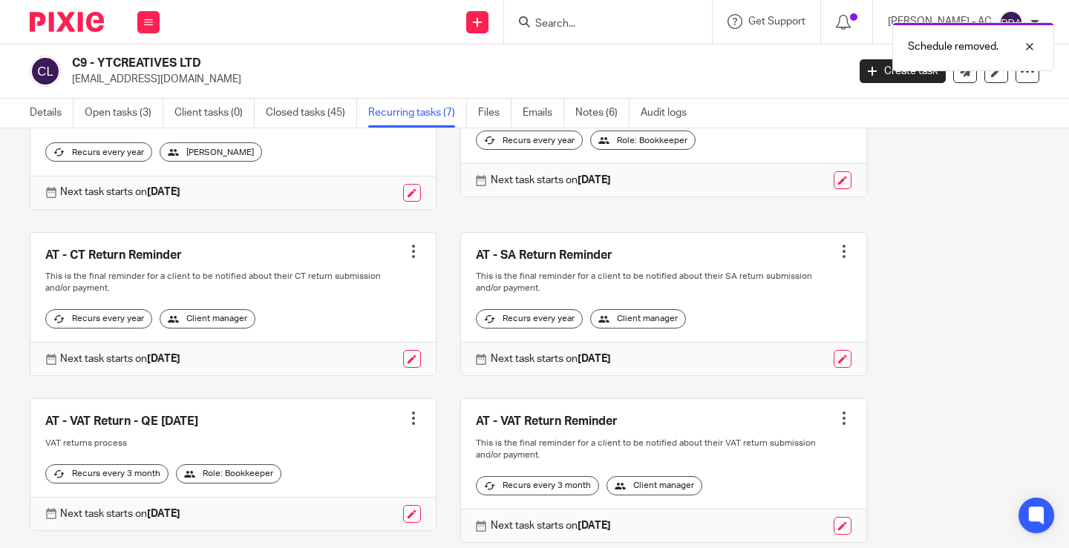
click at [836, 259] on div at bounding box center [843, 251] width 15 height 15
click at [777, 361] on span "Cancel schedule" at bounding box center [771, 358] width 78 height 10
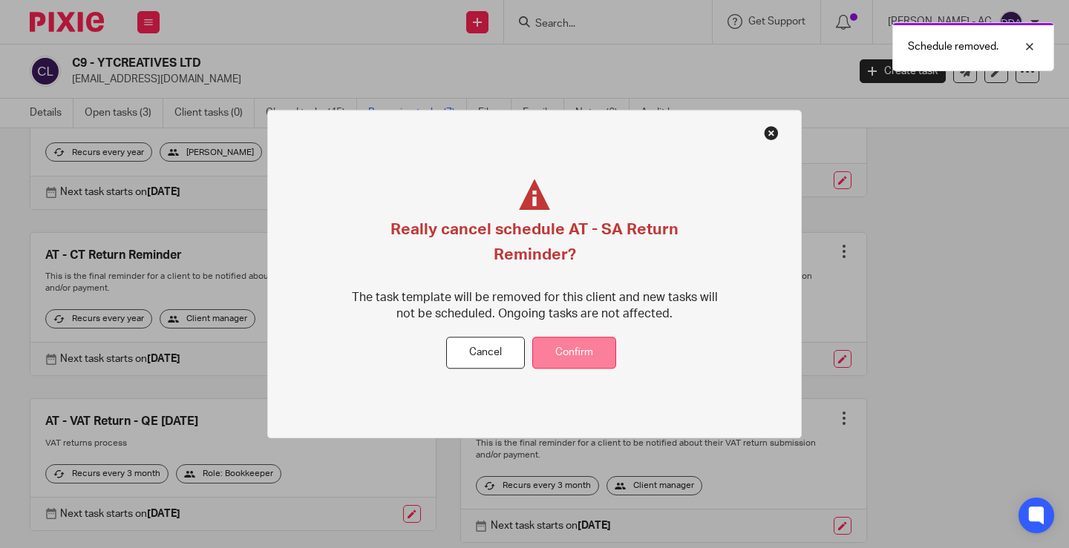
click at [575, 344] on button "Confirm" at bounding box center [574, 354] width 84 height 32
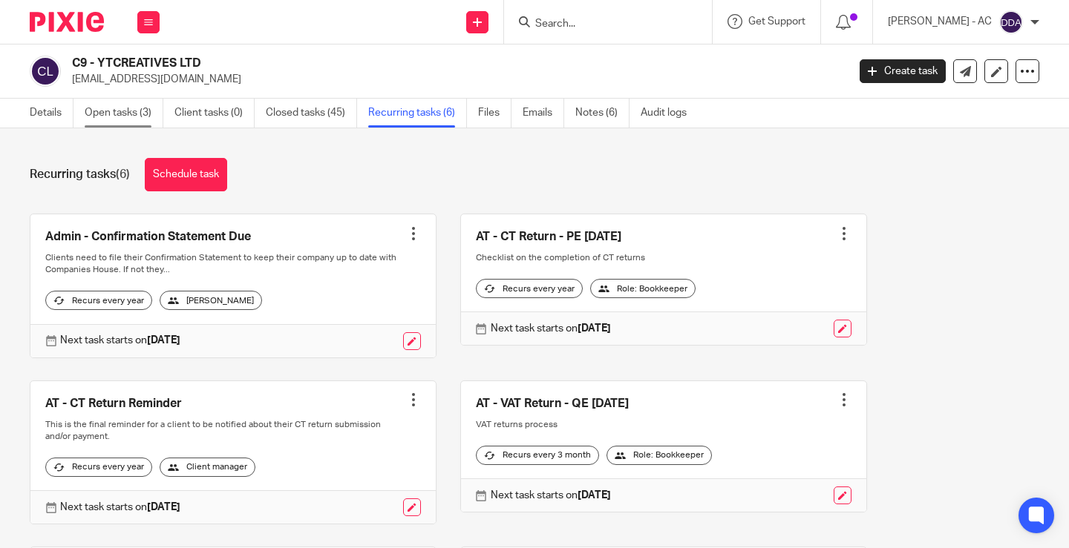
click at [117, 113] on link "Open tasks (3)" at bounding box center [124, 113] width 79 height 29
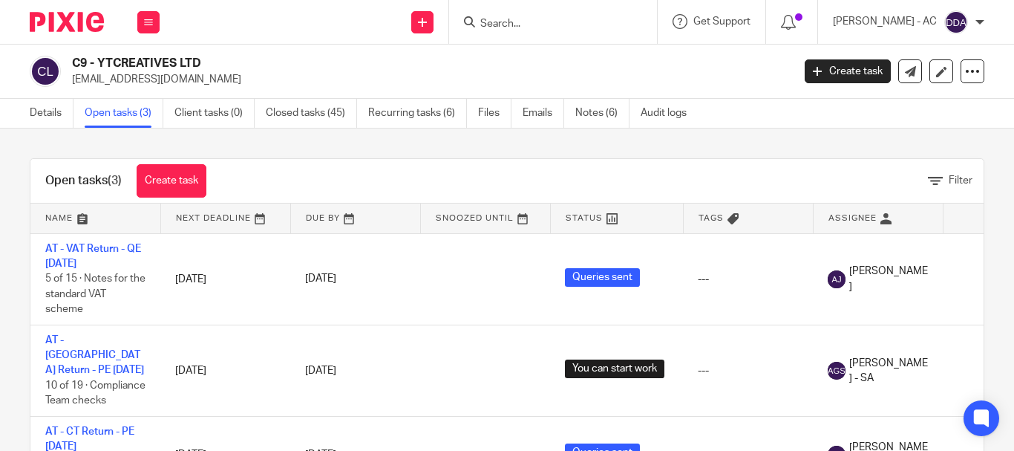
click at [430, 188] on div "Filter" at bounding box center [602, 181] width 762 height 16
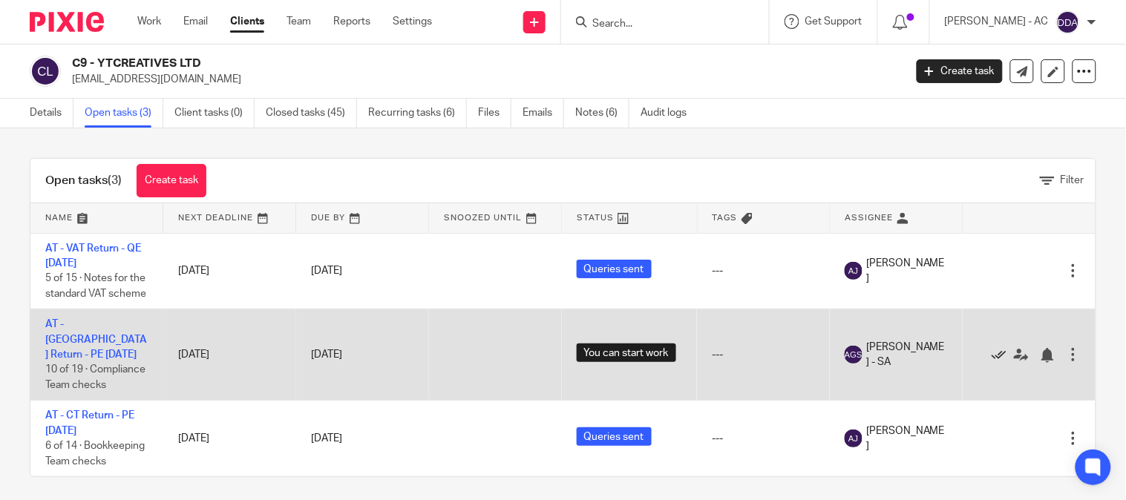
click at [992, 363] on icon at bounding box center [999, 355] width 15 height 15
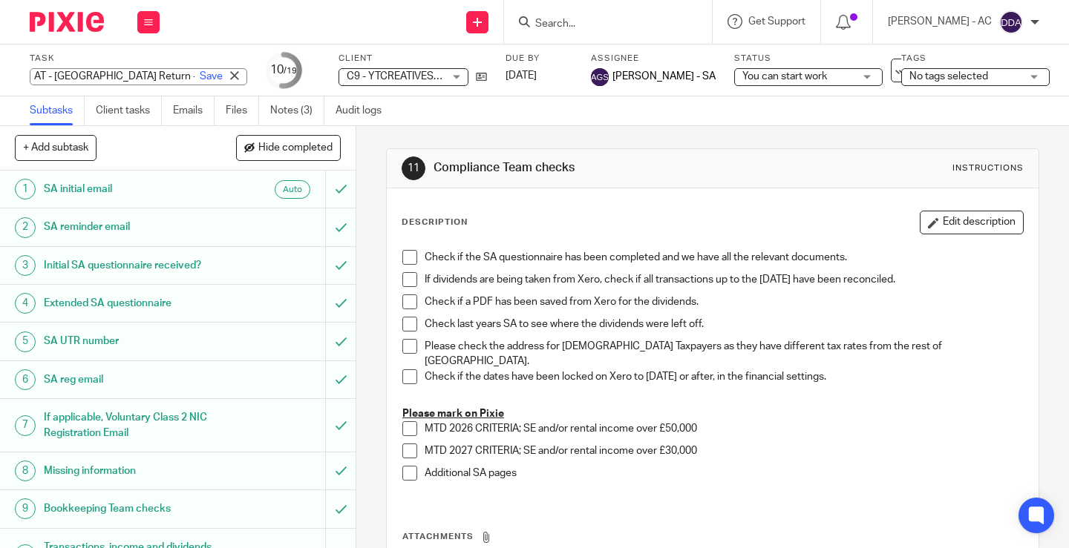
click at [79, 75] on div "AT - SA Return - PE 05-04-2025 Save AT - SA Return - PE 05-04-2025" at bounding box center [138, 76] width 217 height 17
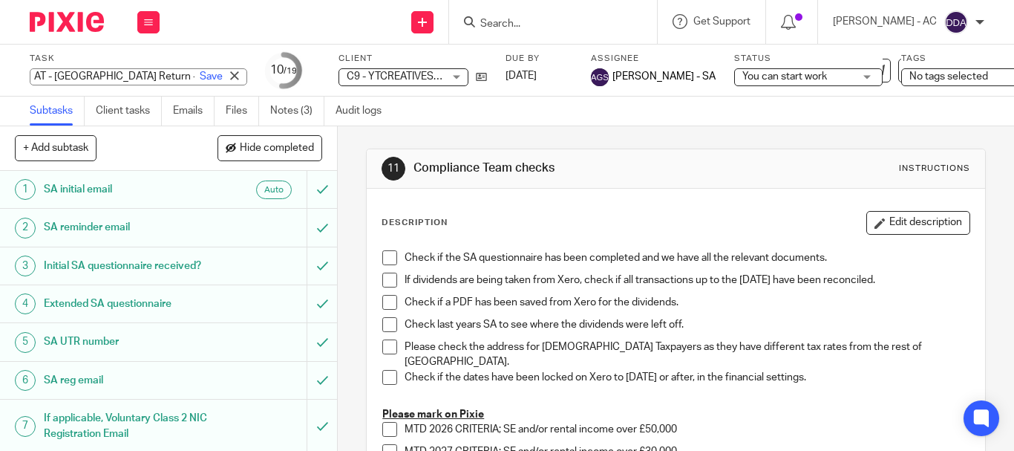
click at [485, 223] on div "Description Edit description" at bounding box center [675, 223] width 589 height 24
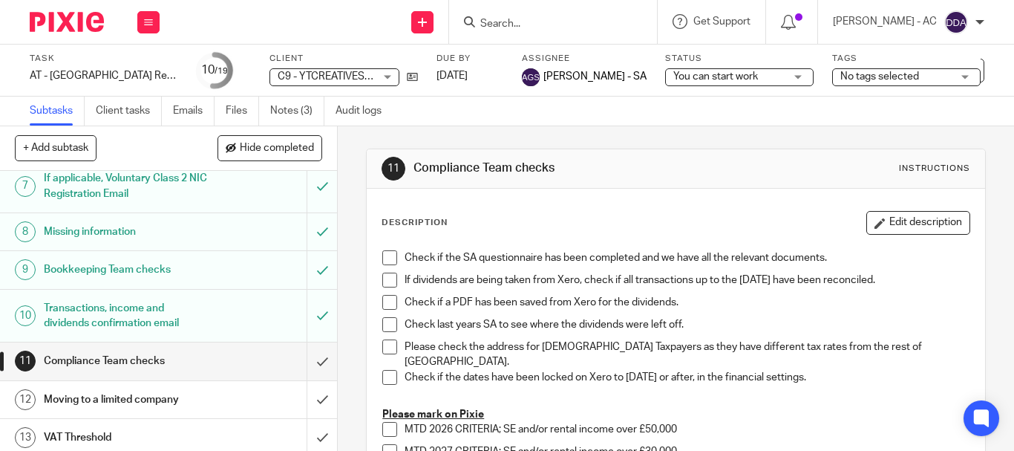
scroll to position [223, 0]
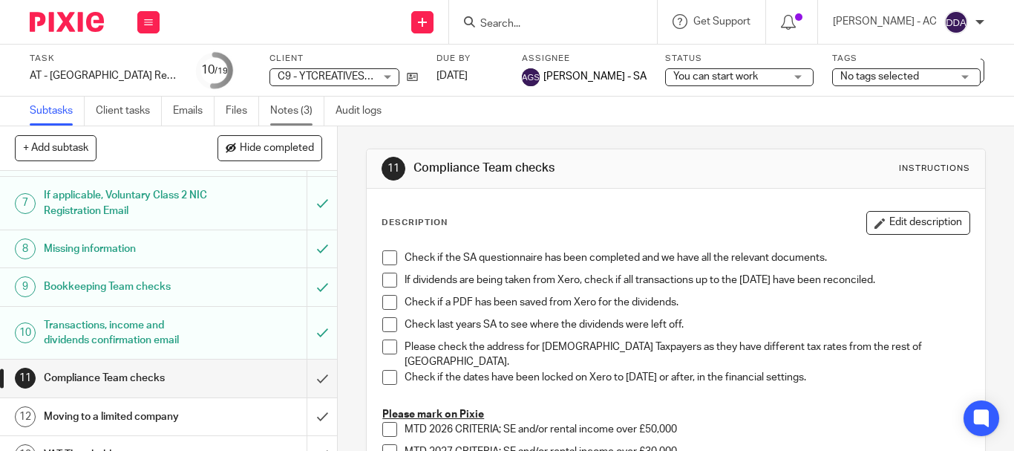
click at [304, 112] on link "Notes (3)" at bounding box center [297, 110] width 54 height 29
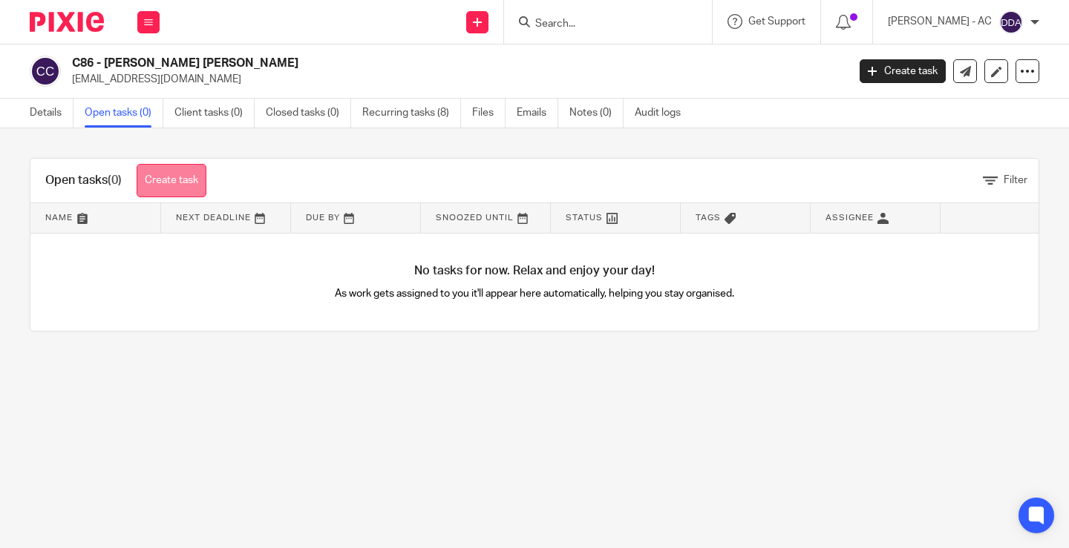
click at [180, 188] on link "Create task" at bounding box center [172, 180] width 70 height 33
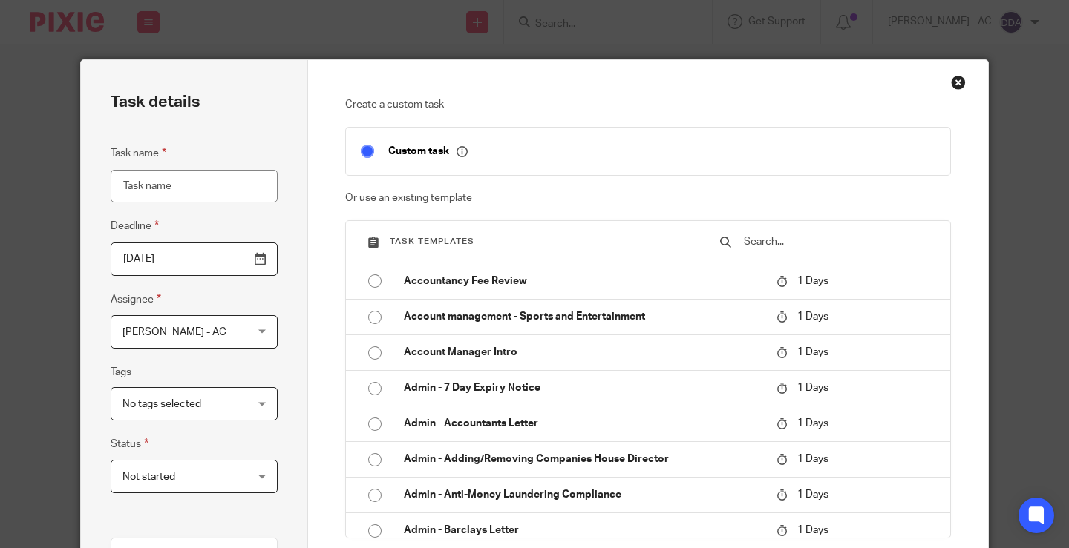
click at [755, 248] on input "text" at bounding box center [838, 242] width 193 height 16
paste input "AT - [GEOGRAPHIC_DATA] Return - PE [DATE]"
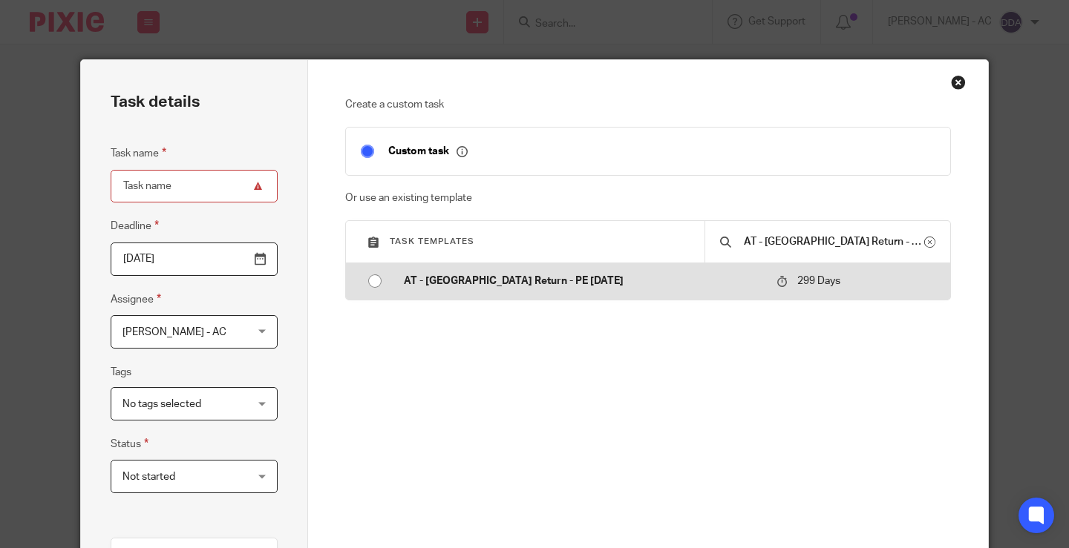
type input "AT - [GEOGRAPHIC_DATA] Return - PE [DATE]"
click at [367, 283] on input "radio" at bounding box center [375, 281] width 28 height 28
type input "[DATE]"
type input "AT - [GEOGRAPHIC_DATA] Return - PE [DATE]"
checkbox input "false"
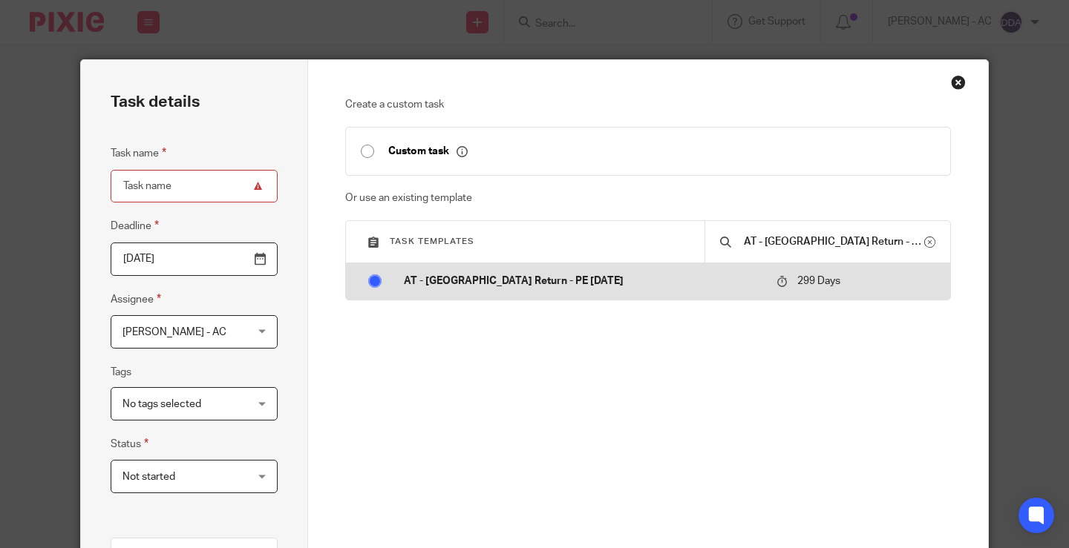
radio input "false"
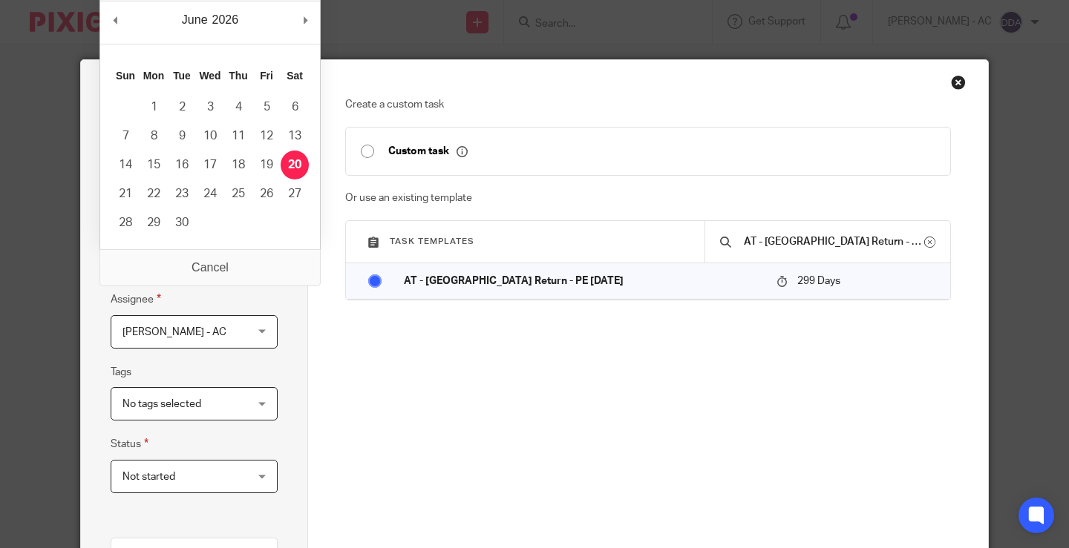
click at [252, 259] on input "[DATE]" at bounding box center [194, 259] width 167 height 33
type input "2026-01-29"
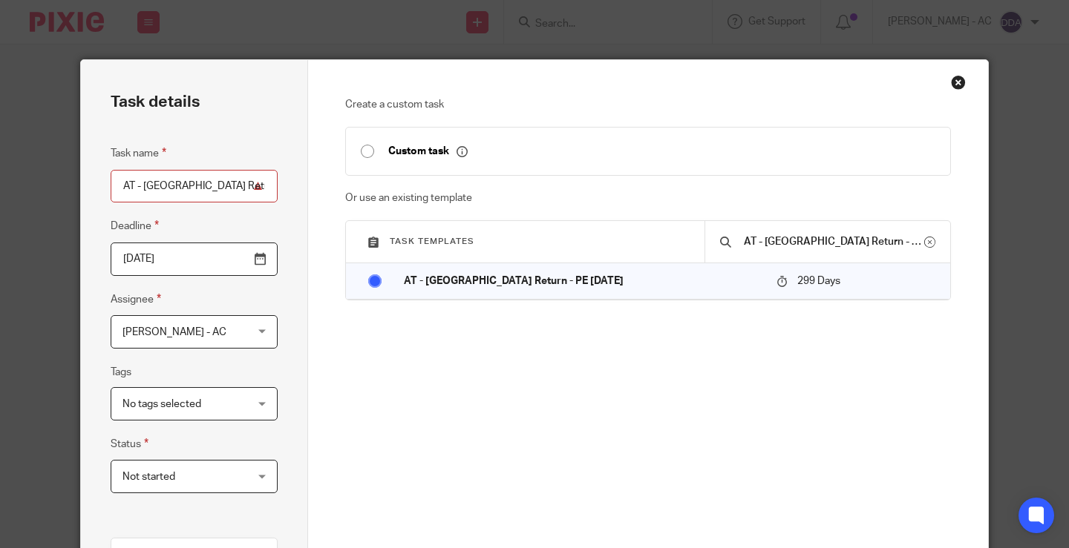
click at [237, 346] on span "[PERSON_NAME] - AC" at bounding box center [183, 331] width 123 height 31
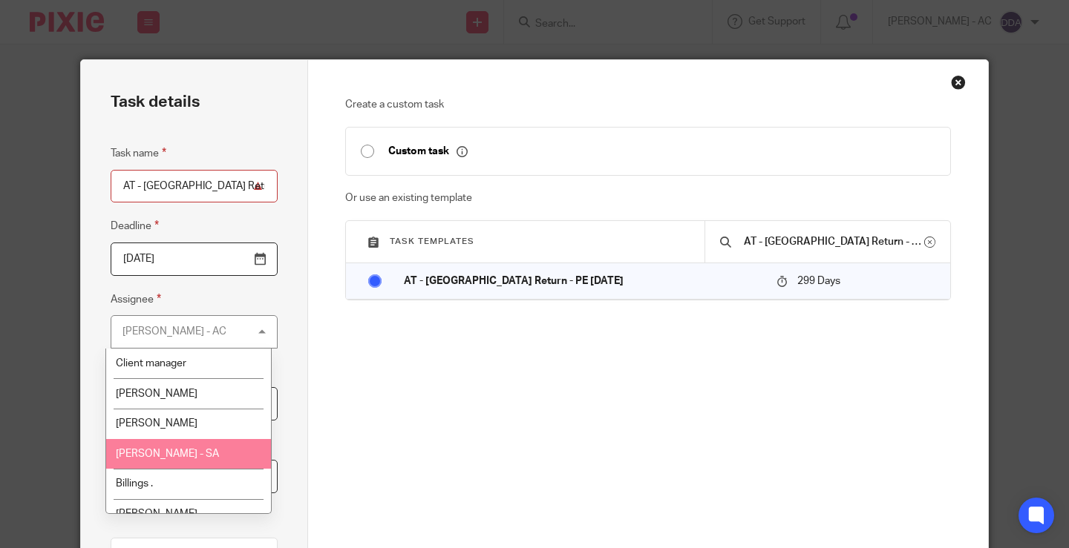
click at [186, 454] on span "[PERSON_NAME] - SA" at bounding box center [167, 454] width 103 height 10
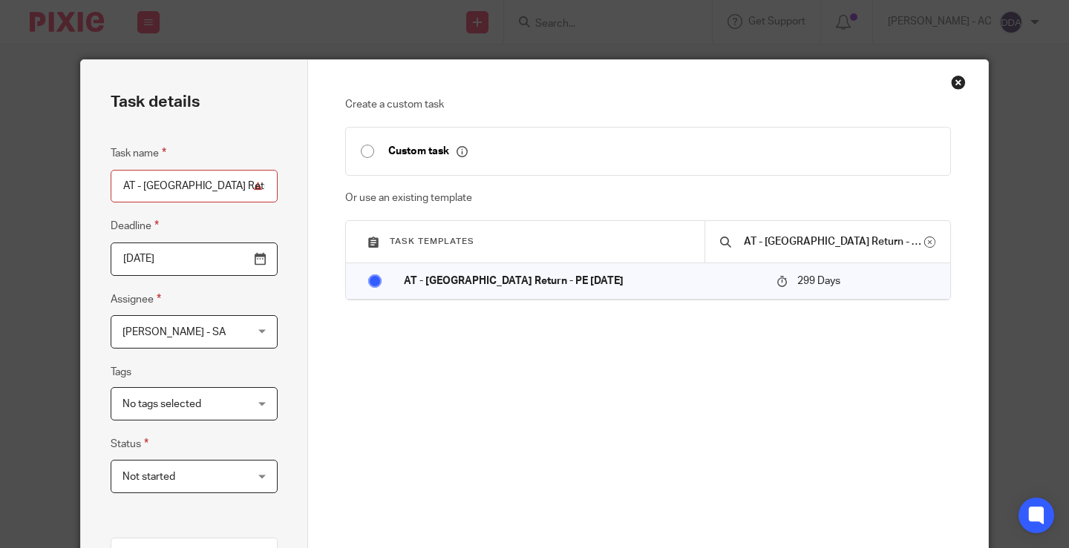
click at [246, 472] on div "Not started Not started" at bounding box center [194, 476] width 167 height 33
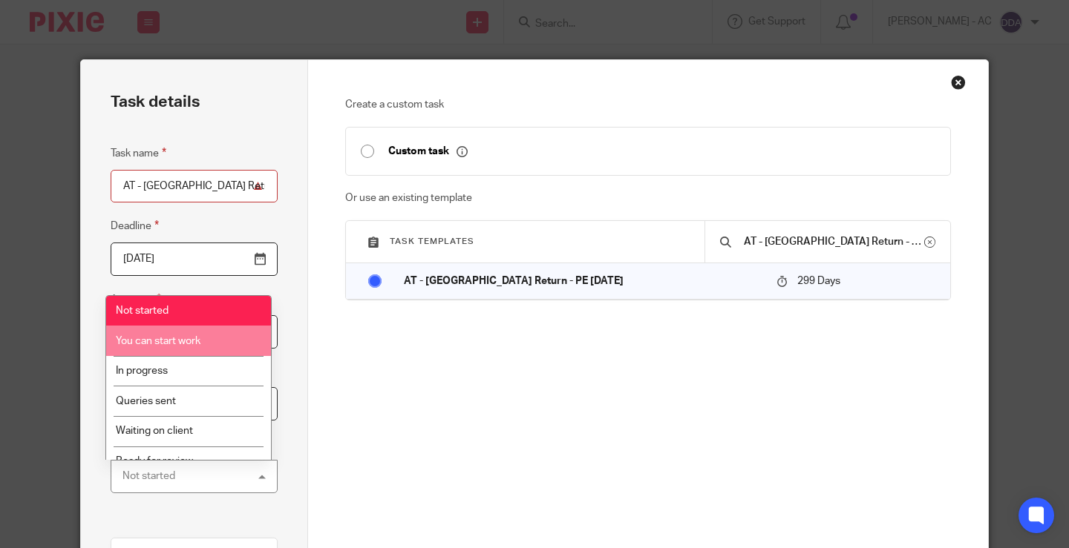
click at [186, 329] on li "You can start work" at bounding box center [189, 341] width 166 height 30
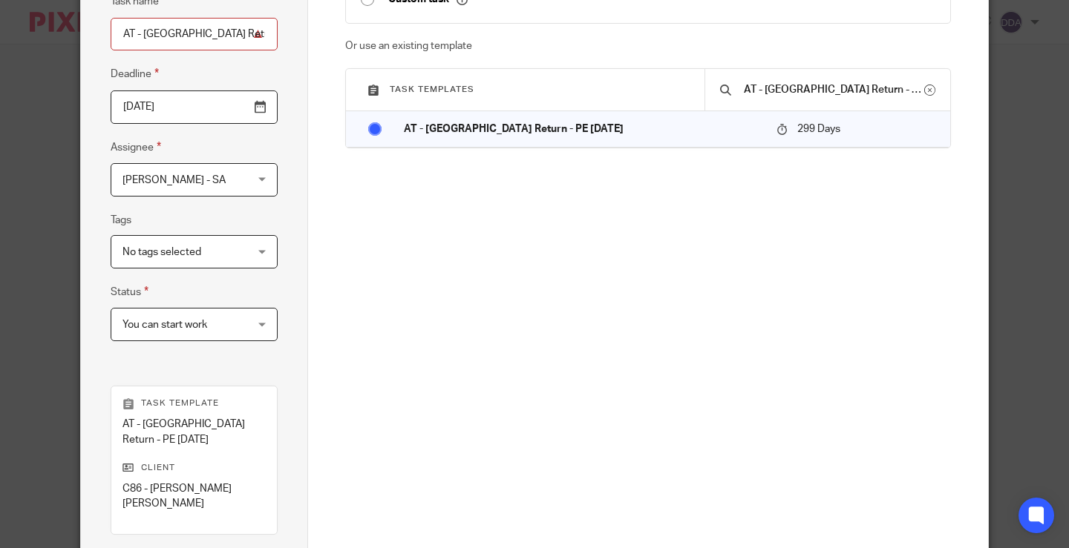
scroll to position [344, 0]
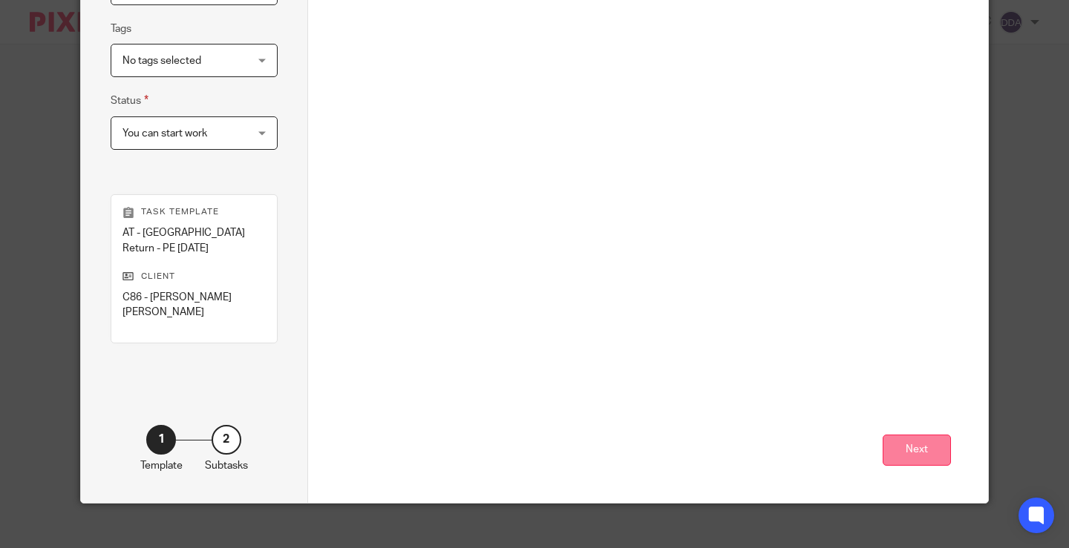
click at [928, 435] on button "Next" at bounding box center [916, 451] width 68 height 32
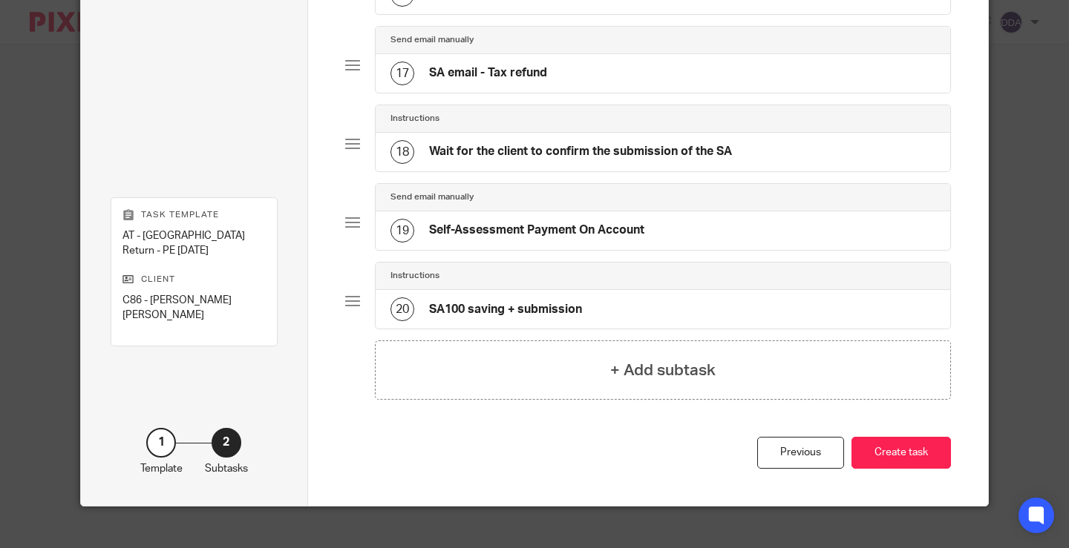
scroll to position [1387, 0]
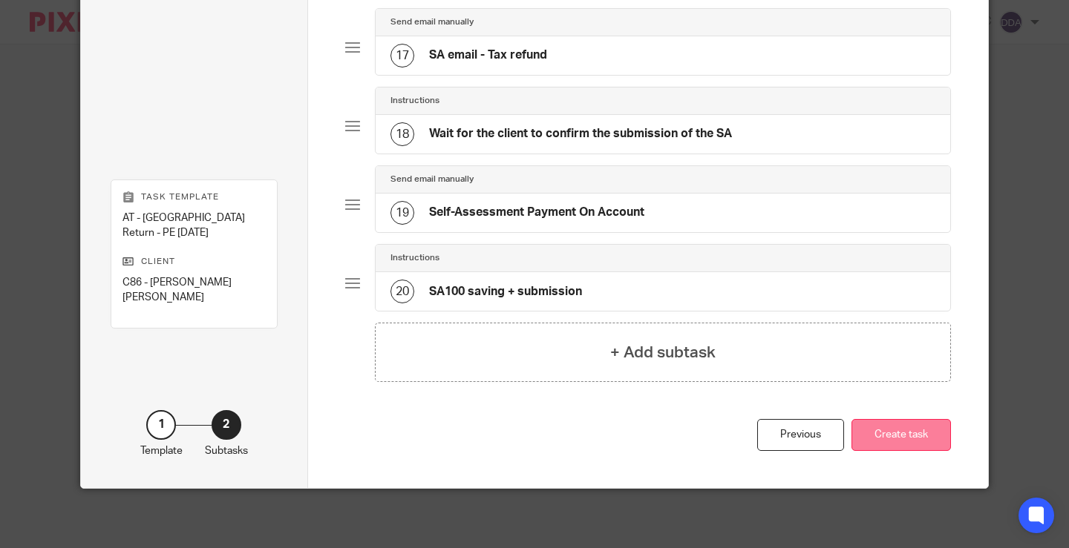
click at [892, 434] on button "Create task" at bounding box center [900, 435] width 99 height 32
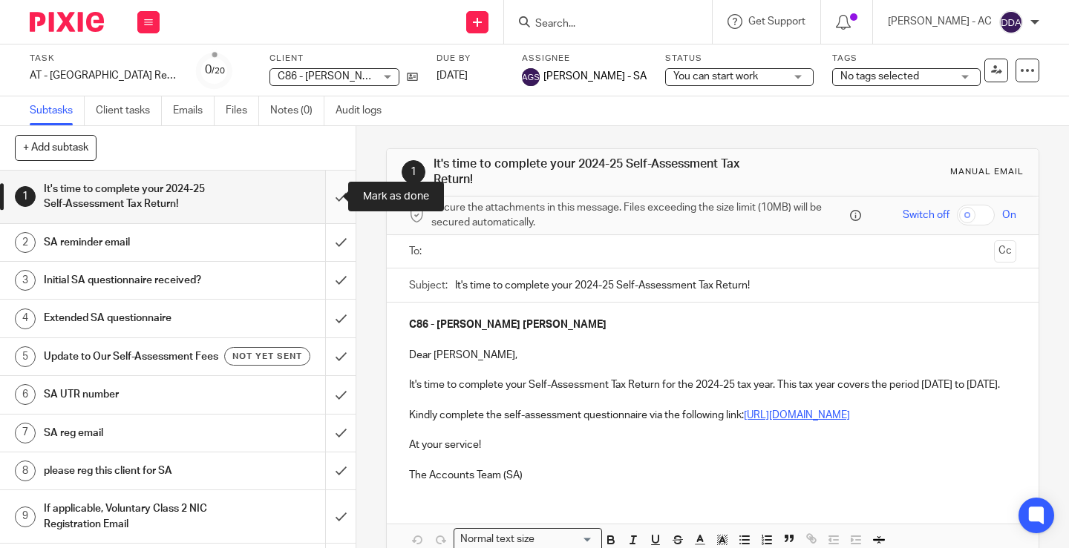
click at [323, 198] on input "submit" at bounding box center [178, 197] width 356 height 53
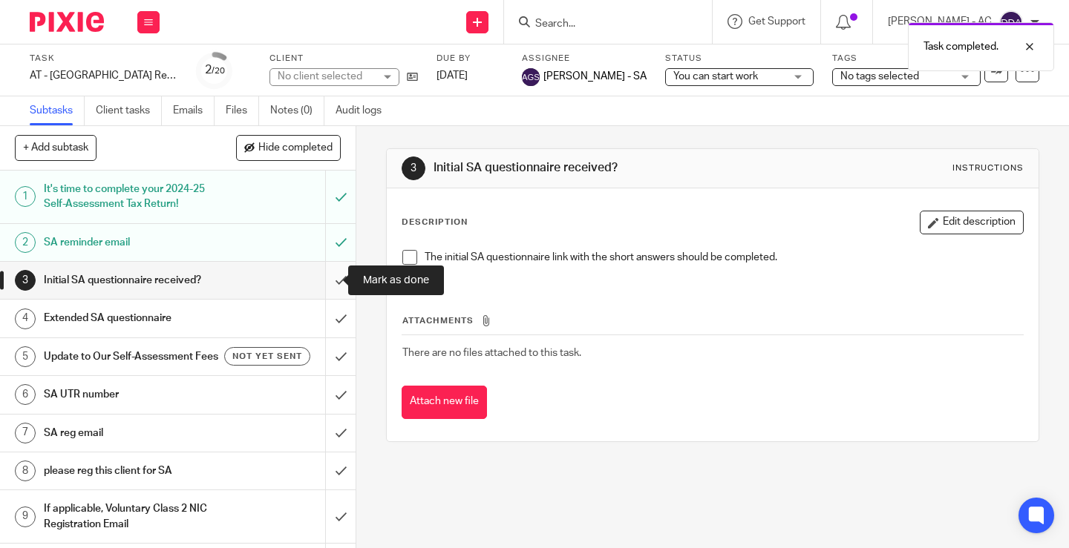
click at [327, 281] on input "submit" at bounding box center [178, 280] width 356 height 37
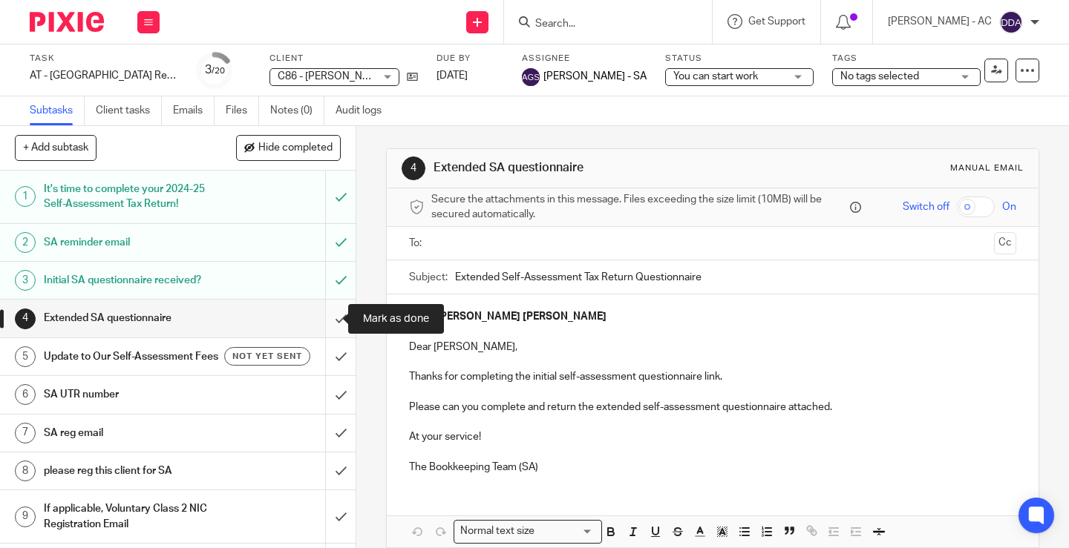
click at [331, 313] on input "submit" at bounding box center [178, 318] width 356 height 37
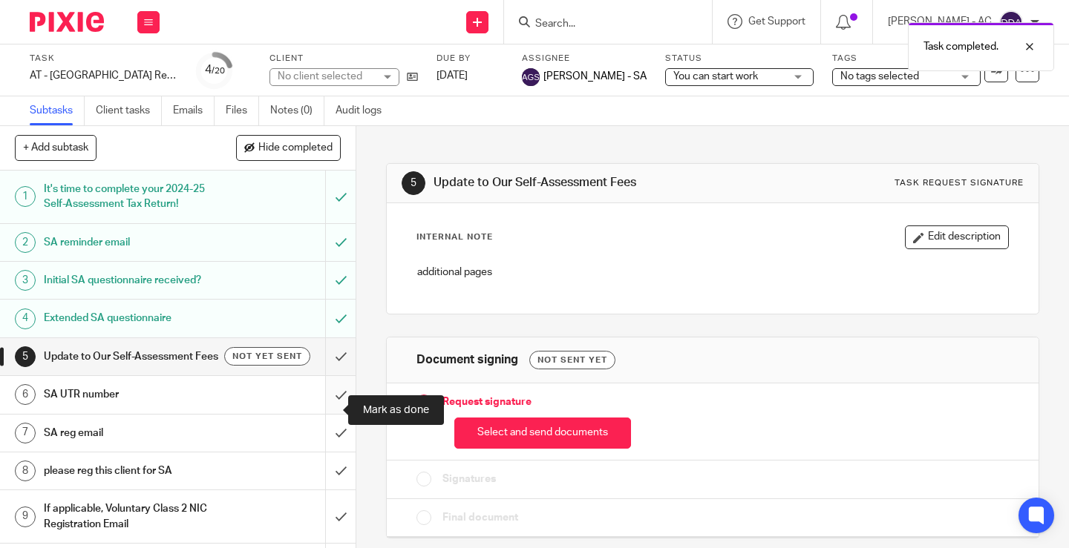
click at [325, 407] on input "submit" at bounding box center [178, 394] width 356 height 37
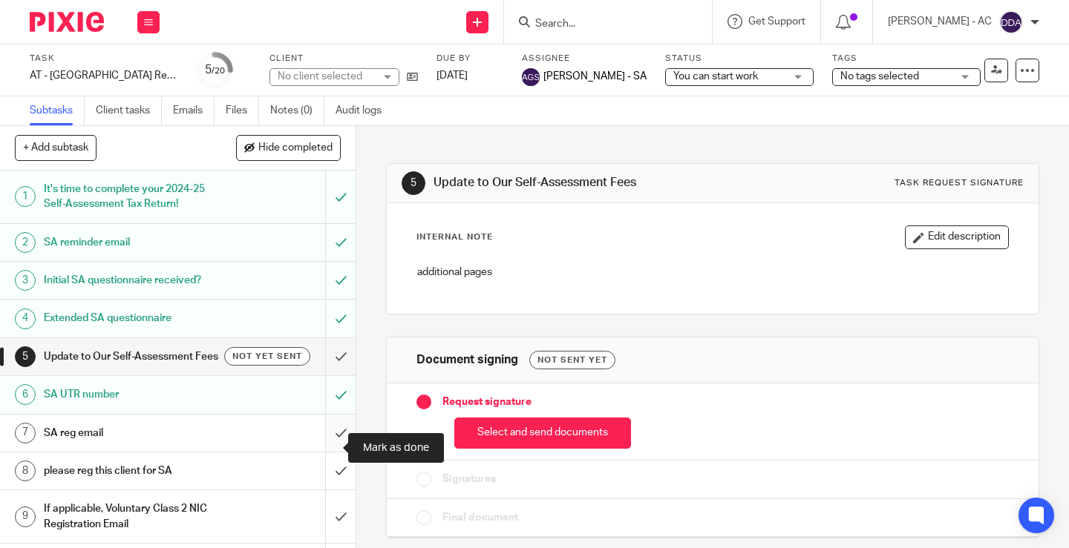
click at [325, 451] on input "submit" at bounding box center [178, 433] width 356 height 37
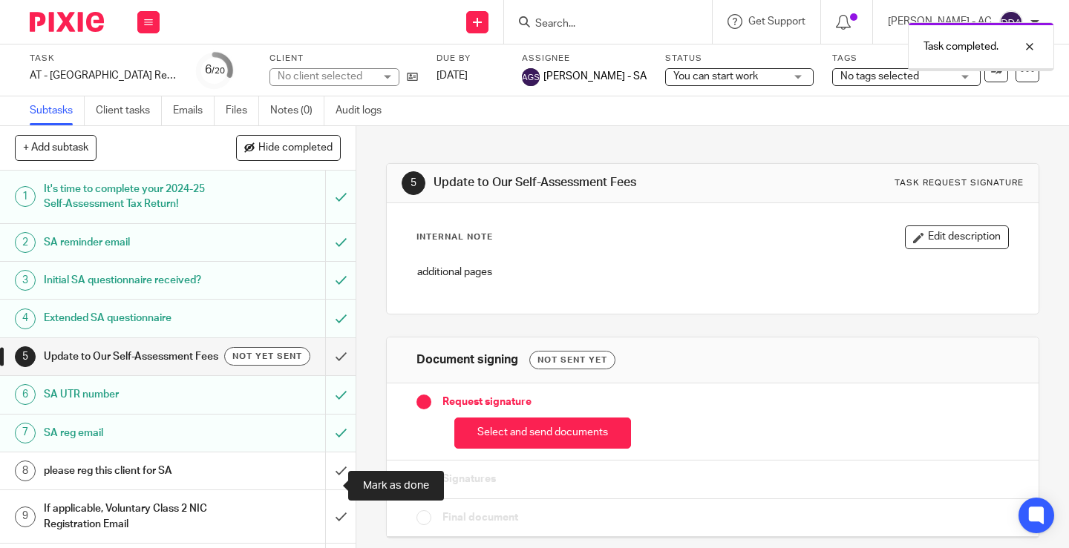
click at [320, 479] on input "submit" at bounding box center [178, 471] width 356 height 37
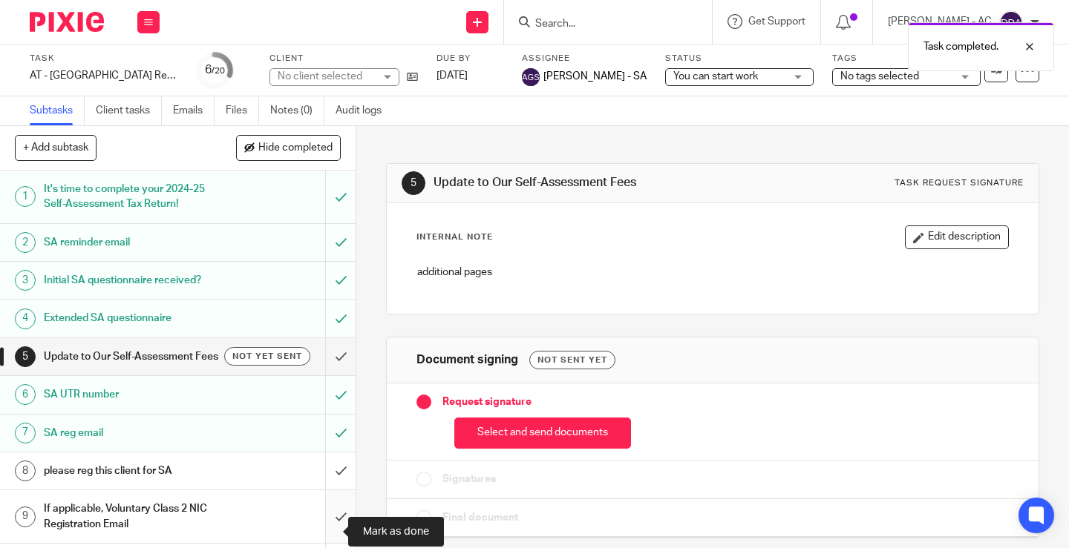
click at [331, 526] on input "submit" at bounding box center [178, 517] width 356 height 53
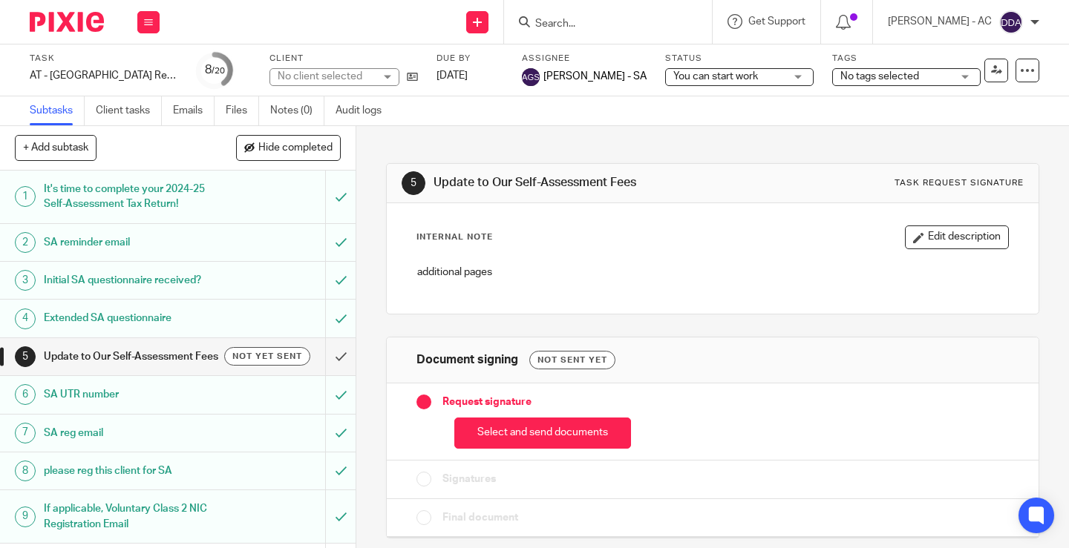
click at [613, 284] on div "additional pages" at bounding box center [713, 274] width 606 height 33
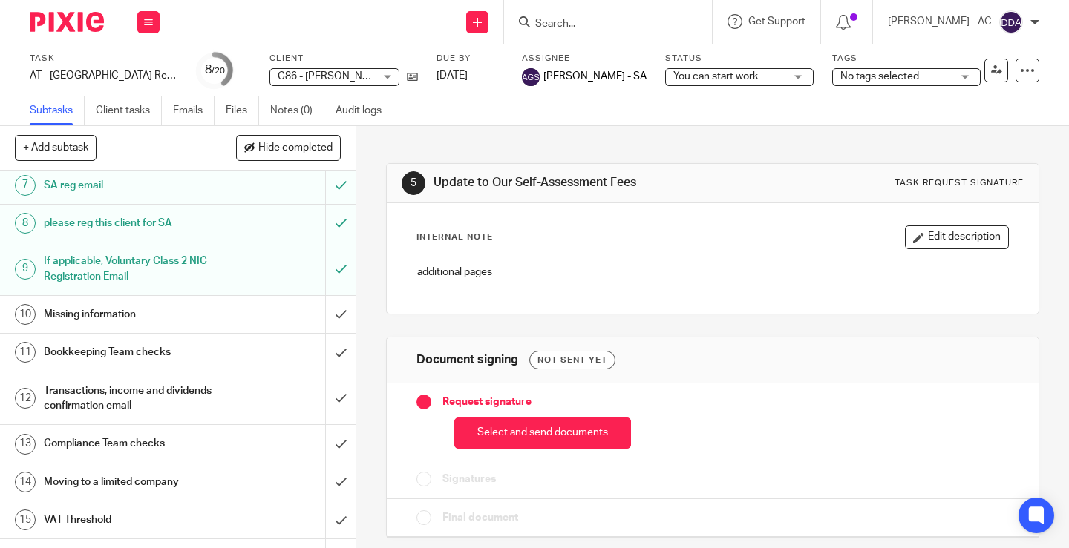
scroll to position [223, 0]
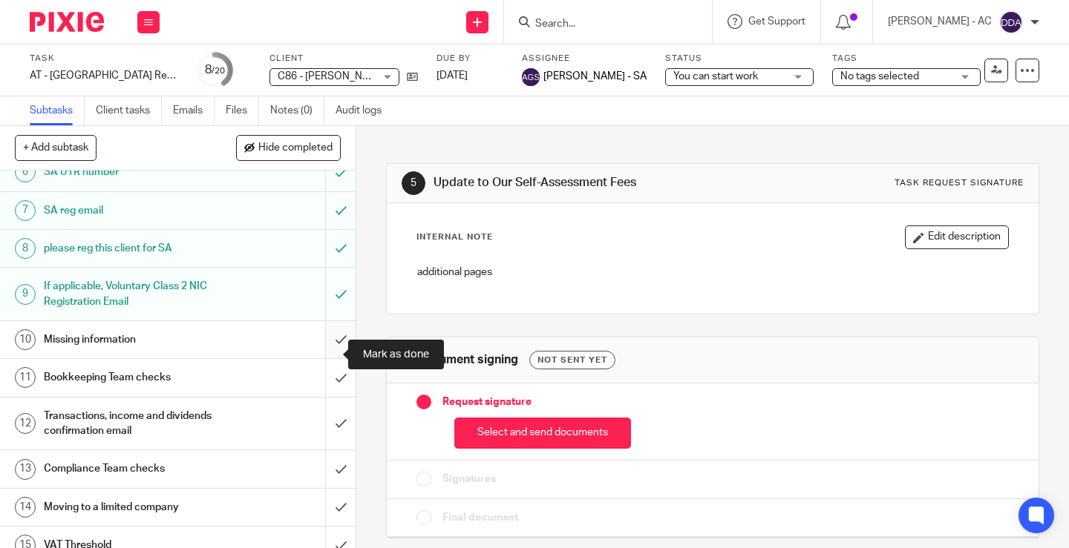
click at [318, 353] on input "submit" at bounding box center [178, 339] width 356 height 37
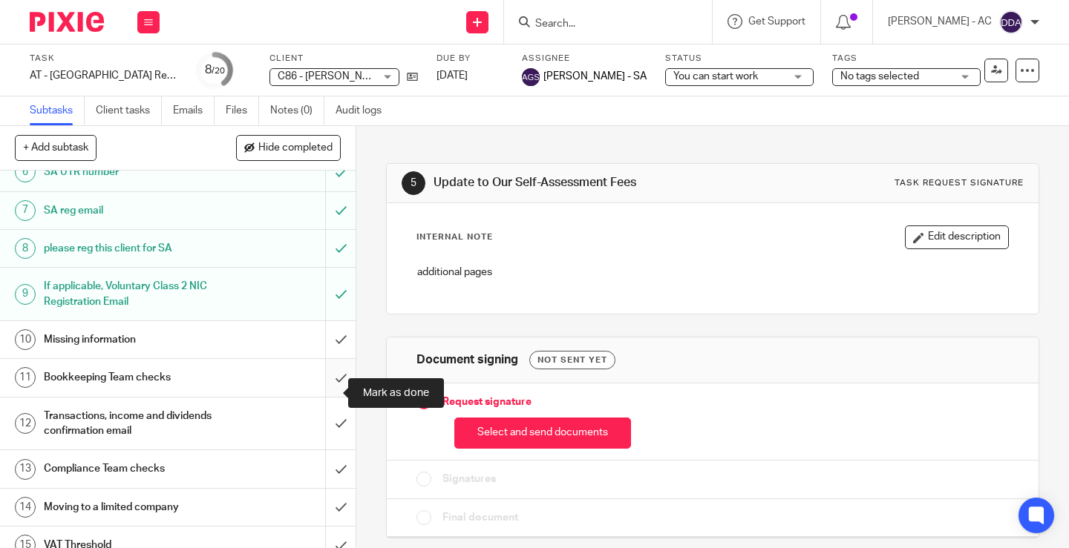
click at [327, 392] on input "submit" at bounding box center [178, 377] width 356 height 37
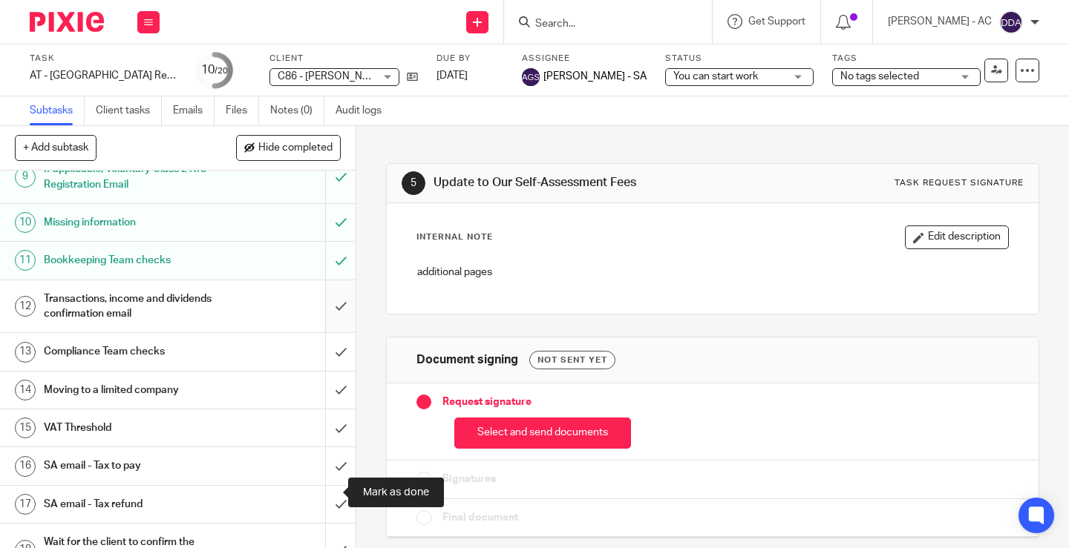
scroll to position [297, 0]
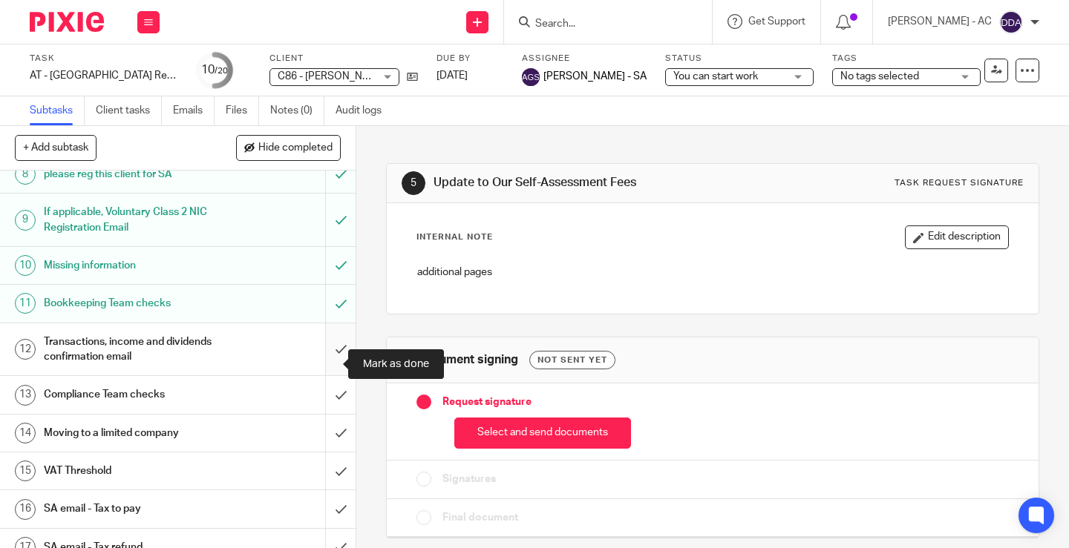
click at [325, 364] on input "submit" at bounding box center [178, 350] width 356 height 53
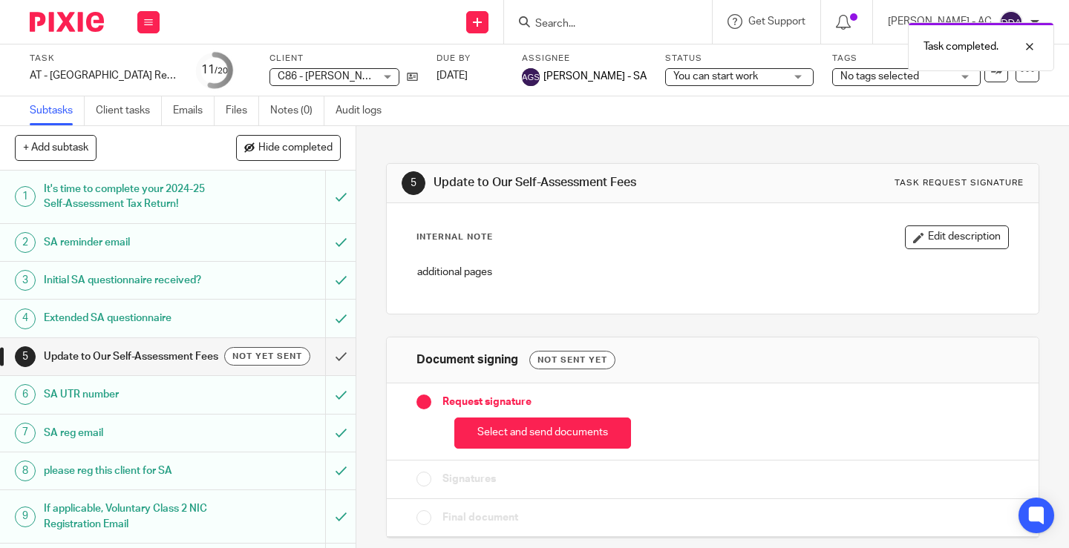
scroll to position [371, 0]
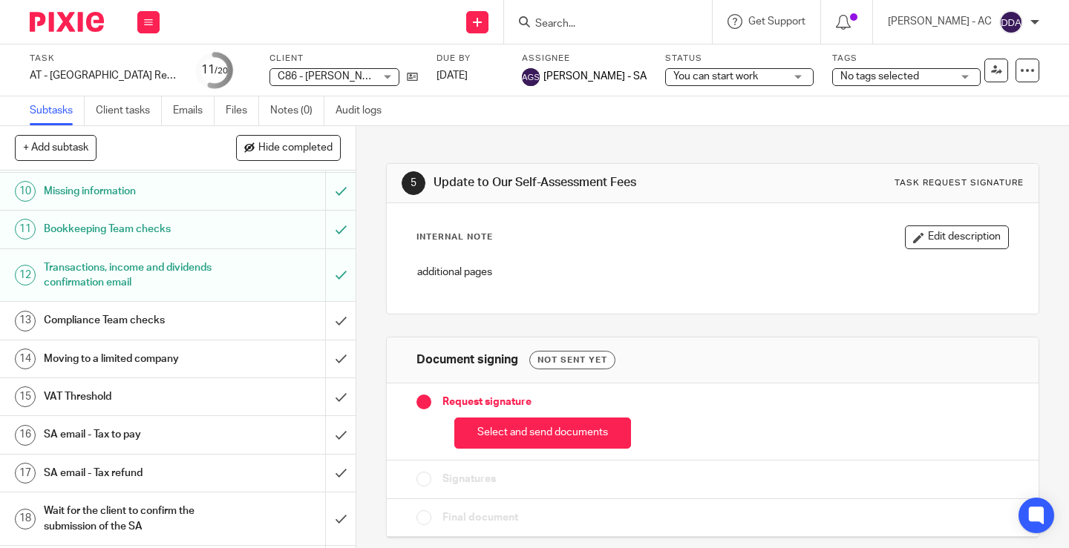
click at [617, 288] on div "additional pages" at bounding box center [713, 274] width 606 height 33
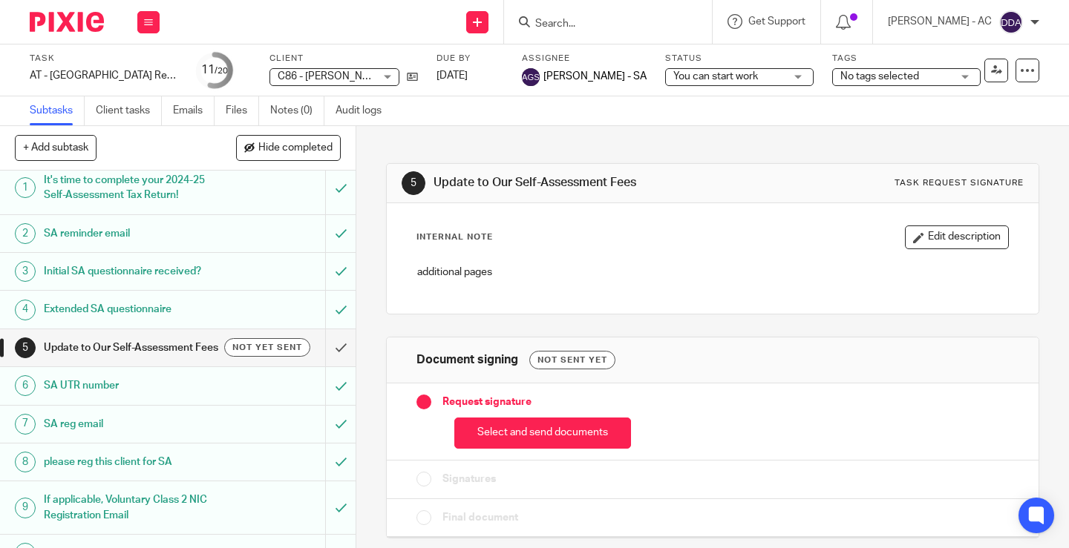
scroll to position [0, 0]
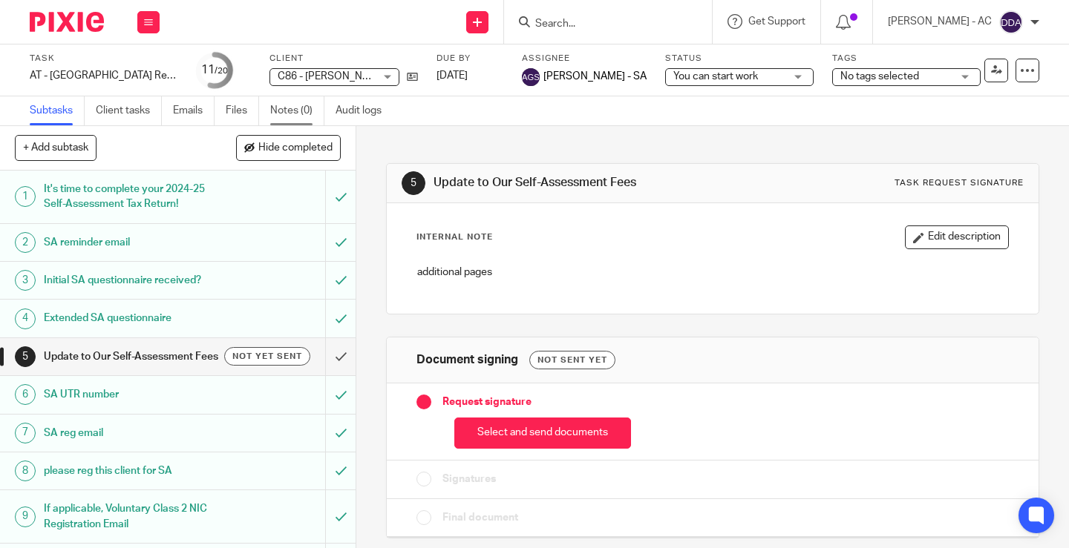
click at [288, 109] on link "Notes (0)" at bounding box center [297, 110] width 54 height 29
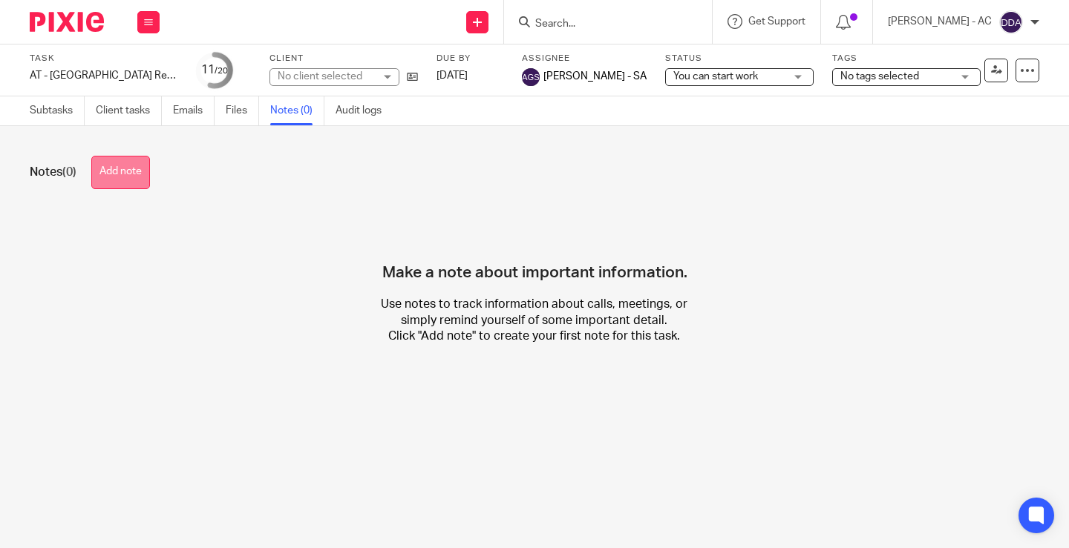
click at [126, 182] on button "Add note" at bounding box center [120, 172] width 59 height 33
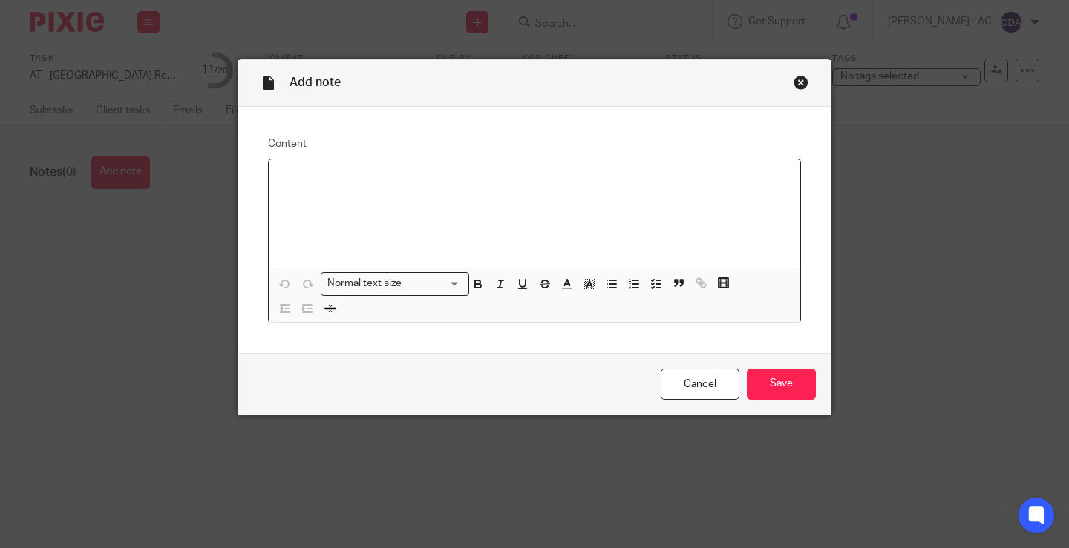
click at [470, 210] on div at bounding box center [534, 214] width 531 height 108
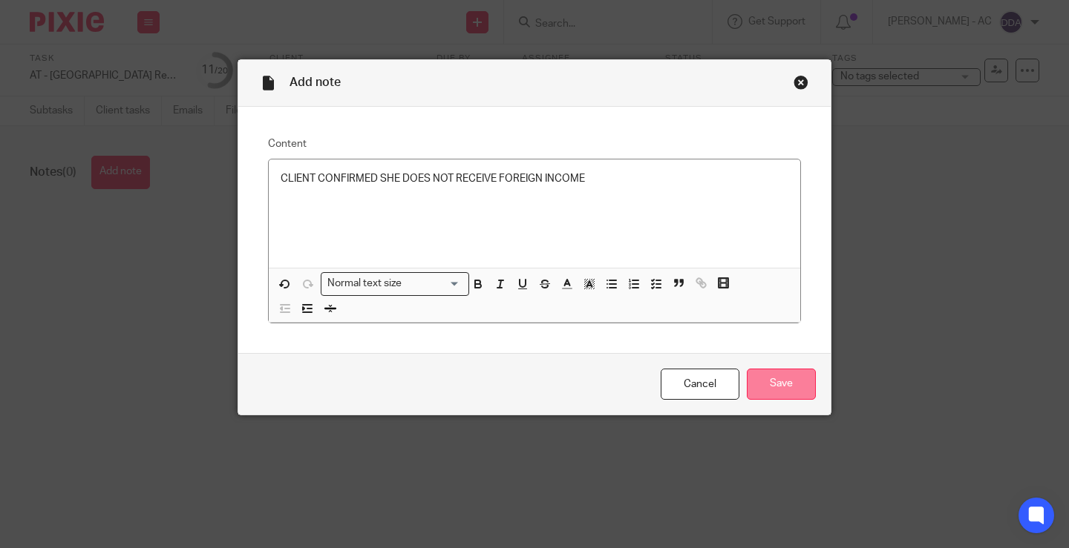
click at [790, 376] on input "Save" at bounding box center [781, 385] width 69 height 32
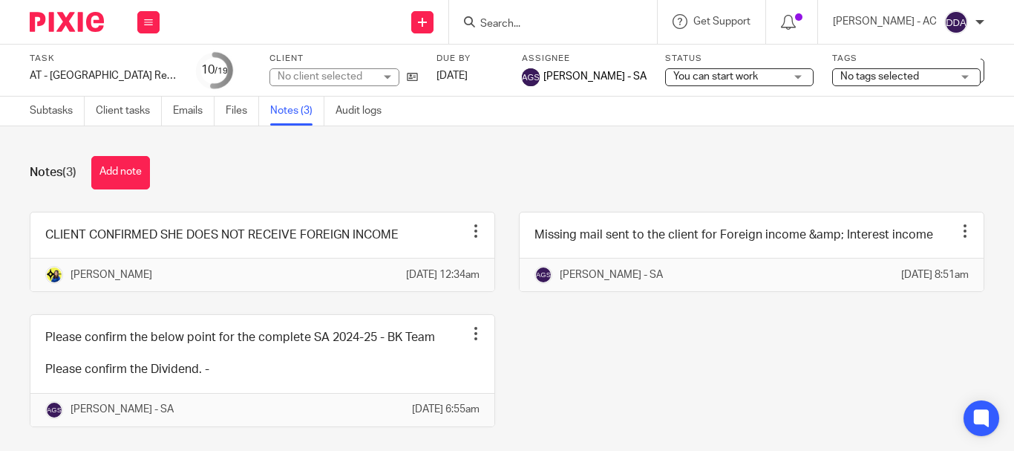
scroll to position [59, 0]
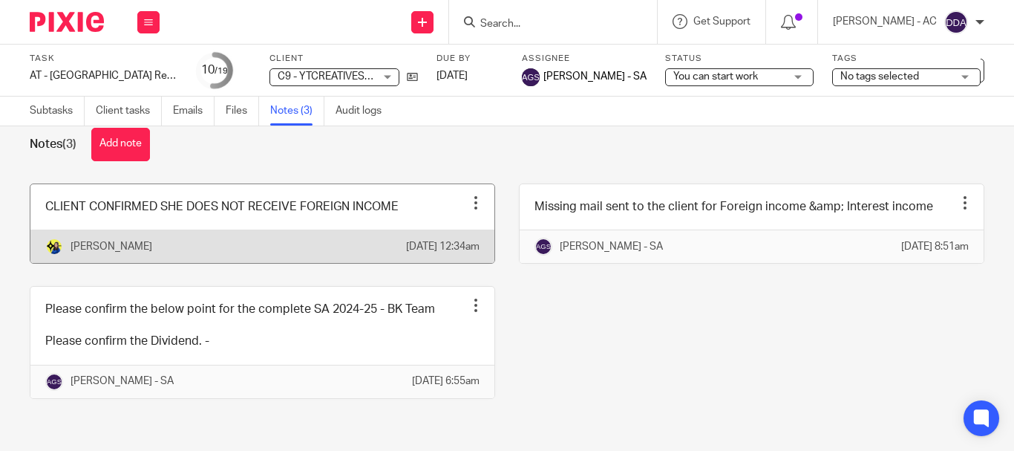
click at [468, 195] on div at bounding box center [475, 202] width 15 height 15
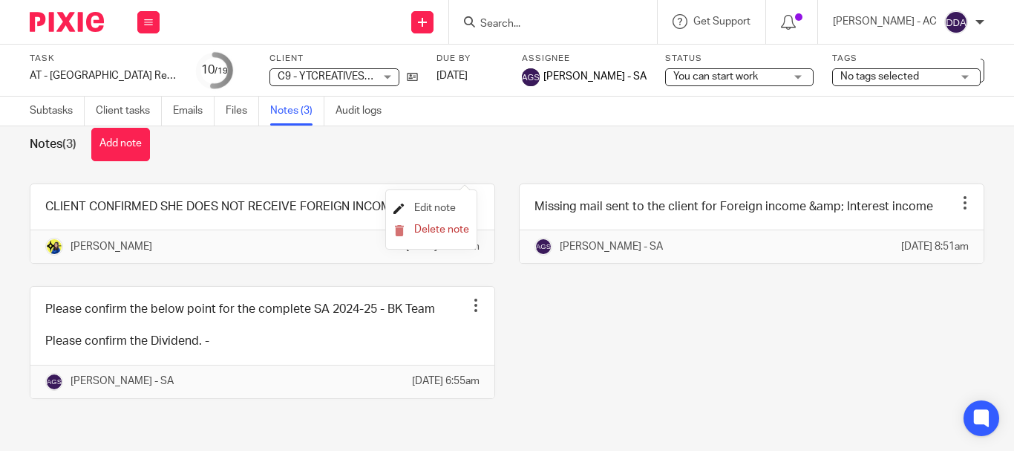
click at [444, 204] on span "Edit note" at bounding box center [435, 208] width 42 height 10
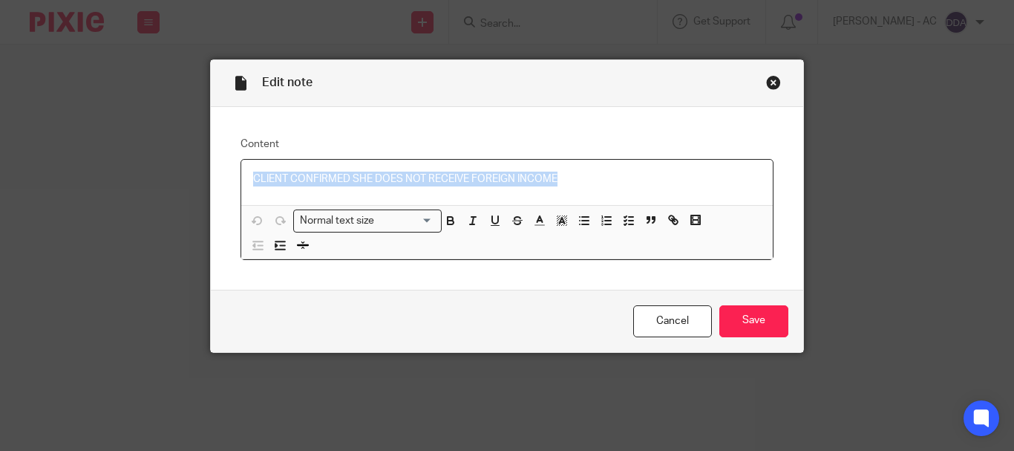
drag, startPoint x: 602, startPoint y: 175, endPoint x: 214, endPoint y: 174, distance: 387.4
click at [214, 174] on div "Content CLIENT CONFIRMED SHE DOES NOT RECEIVE FOREIGN INCOME Normal text size L…" at bounding box center [507, 198] width 592 height 183
copy p "CLIENT CONFIRMED SHE DOES NOT RECEIVE FOREIGN INCOME"
click at [771, 85] on div "Close this dialog window" at bounding box center [773, 82] width 15 height 15
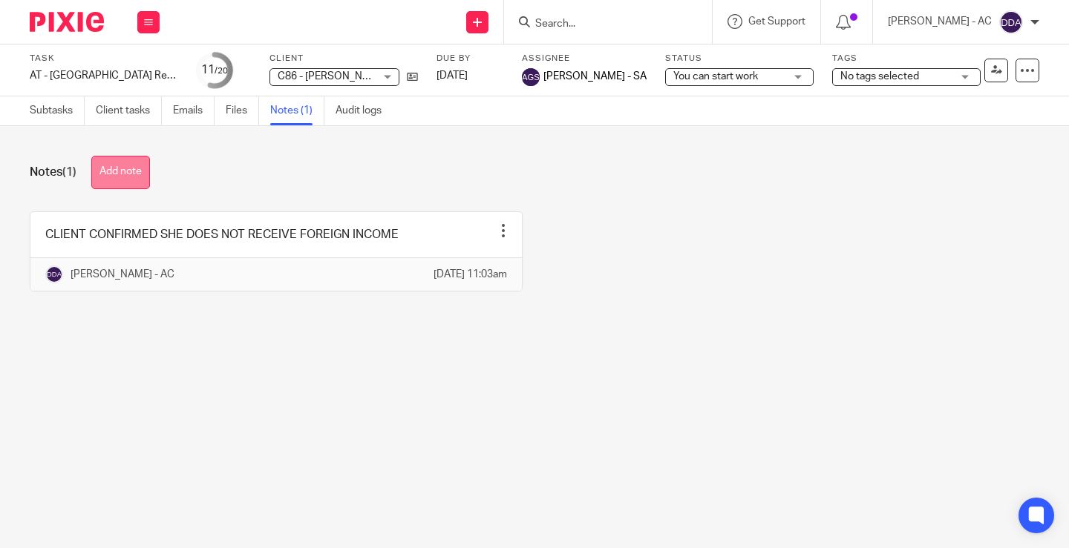
click at [128, 177] on button "Add note" at bounding box center [120, 172] width 59 height 33
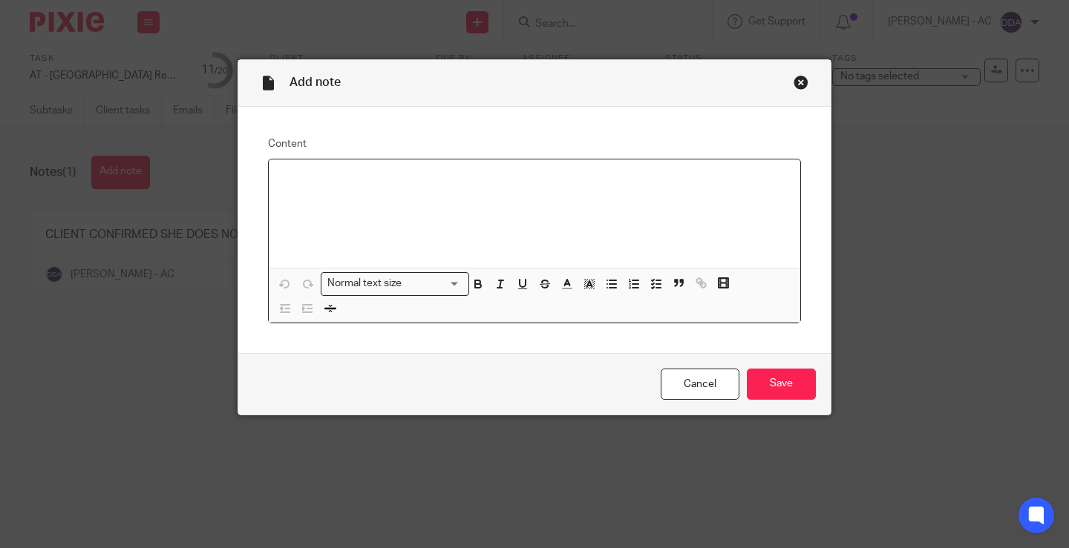
click at [328, 192] on div at bounding box center [534, 214] width 531 height 108
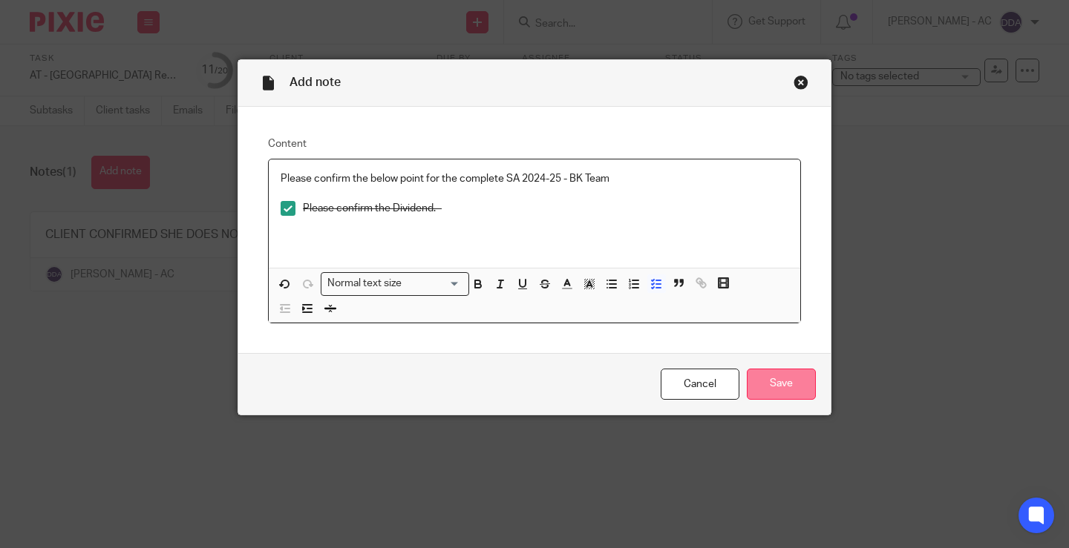
click at [785, 384] on input "Save" at bounding box center [781, 385] width 69 height 32
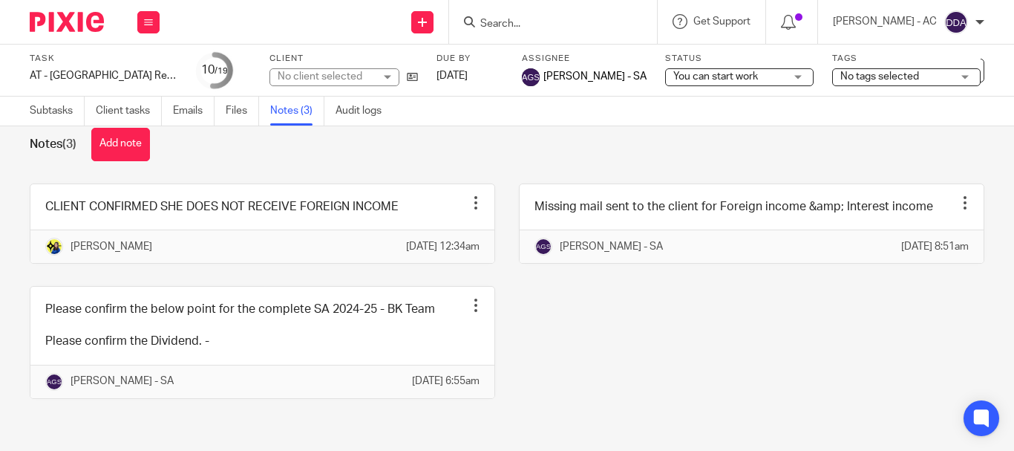
scroll to position [59, 0]
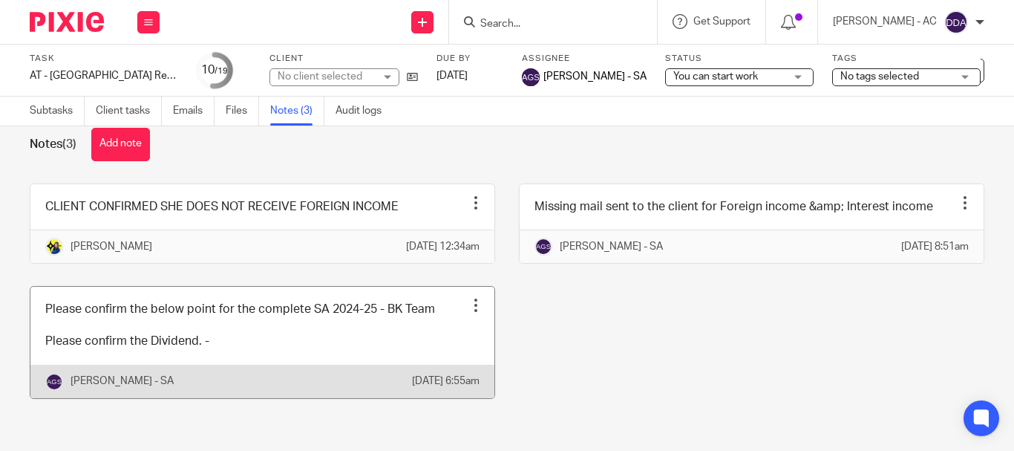
click at [468, 298] on div at bounding box center [475, 305] width 15 height 15
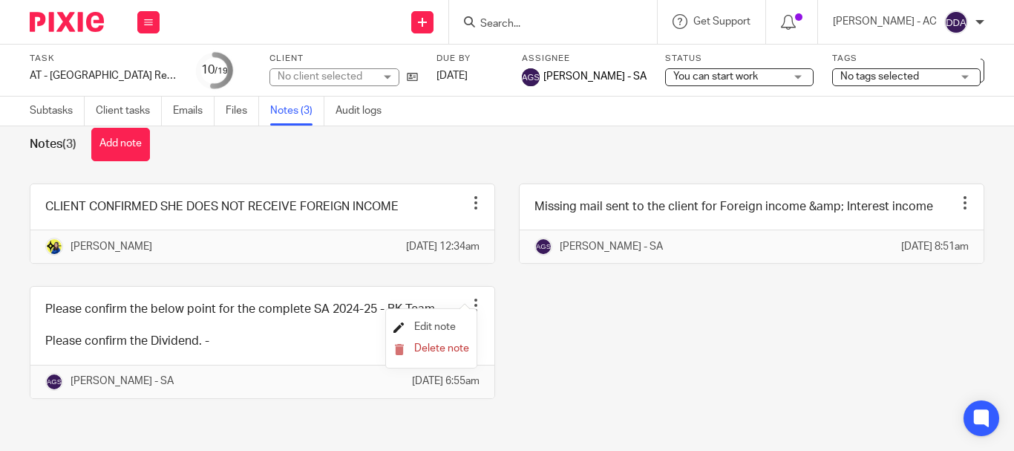
click at [441, 328] on span "Edit note" at bounding box center [435, 326] width 42 height 10
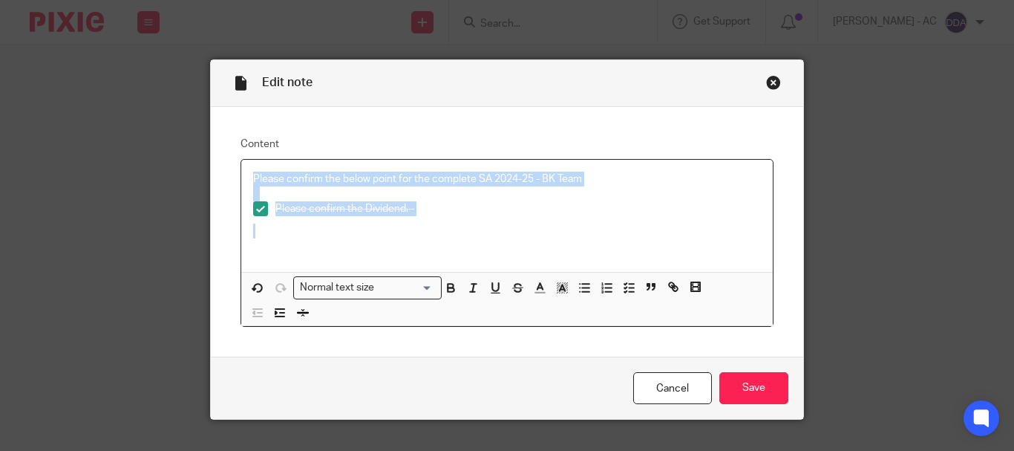
drag, startPoint x: 243, startPoint y: 174, endPoint x: 553, endPoint y: 232, distance: 315.6
click at [553, 232] on div "Please confirm the below point for the complete SA 2024-25 - BK Team Please con…" at bounding box center [506, 216] width 531 height 112
copy div "Please confirm the below point for the complete SA 2024-25 - BK Team Please con…"
click at [766, 80] on div "Close this dialog window" at bounding box center [773, 82] width 15 height 15
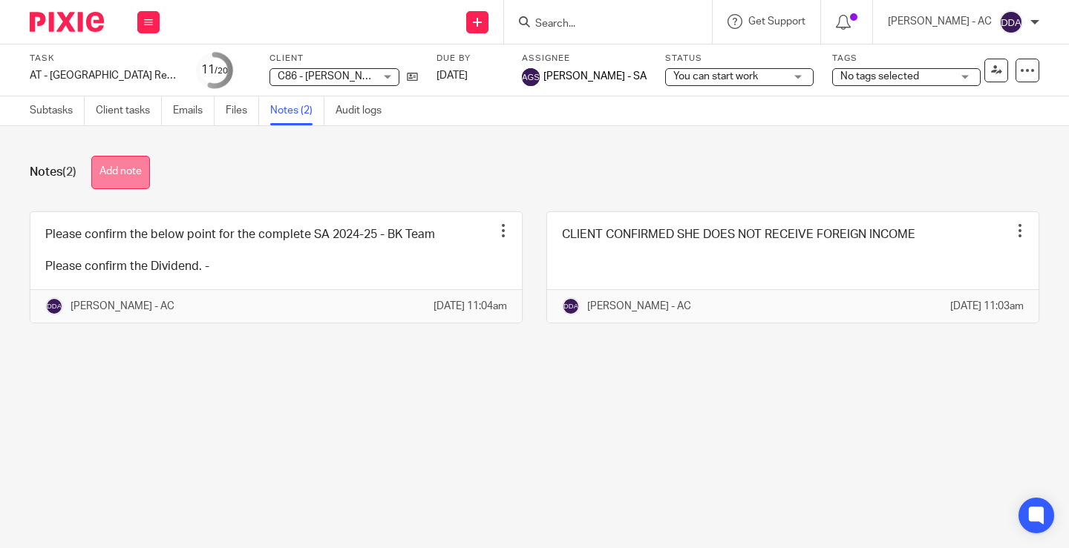
click at [124, 161] on button "Add note" at bounding box center [120, 172] width 59 height 33
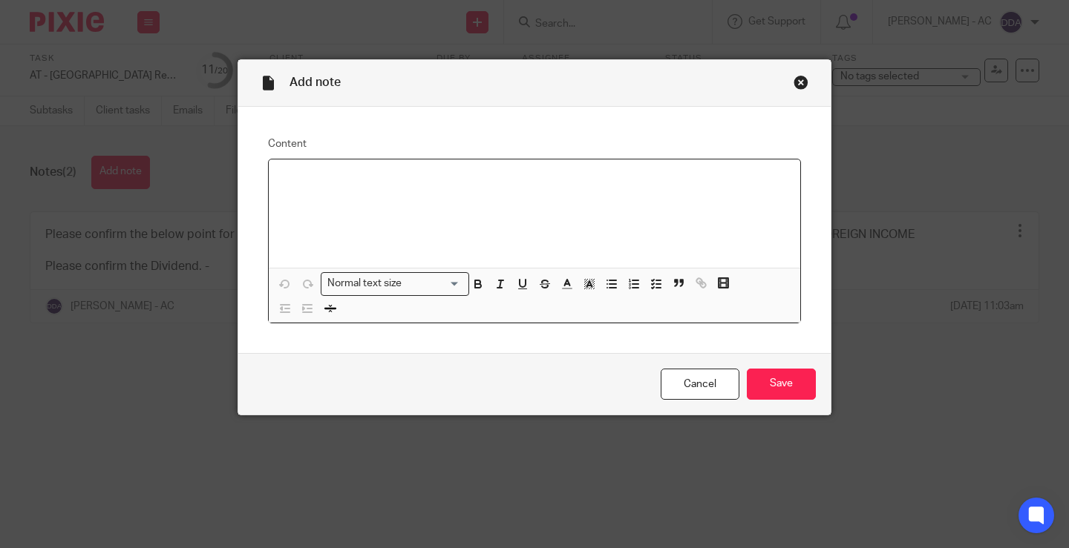
click at [283, 184] on p at bounding box center [535, 178] width 508 height 15
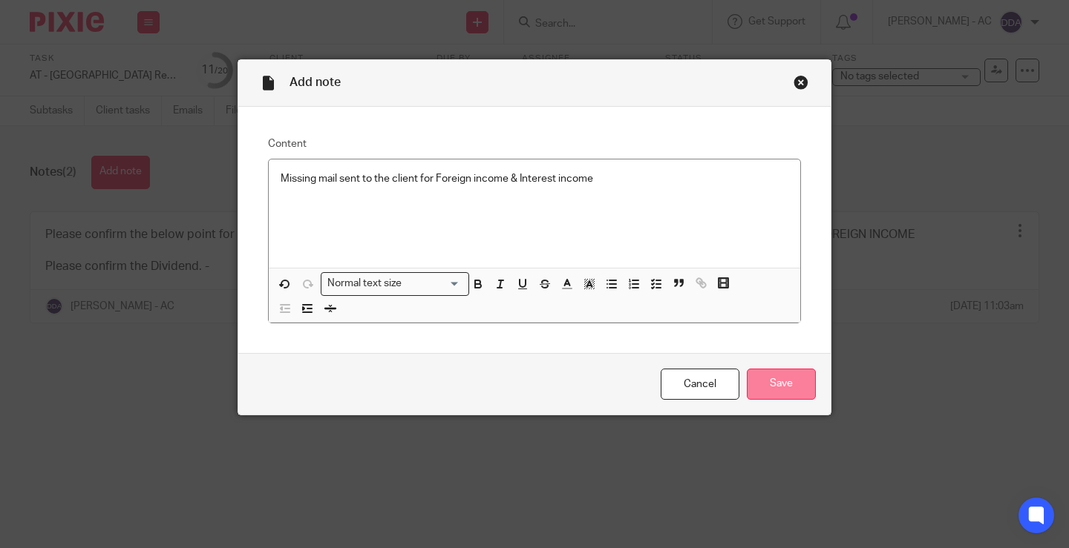
click at [769, 384] on input "Save" at bounding box center [781, 385] width 69 height 32
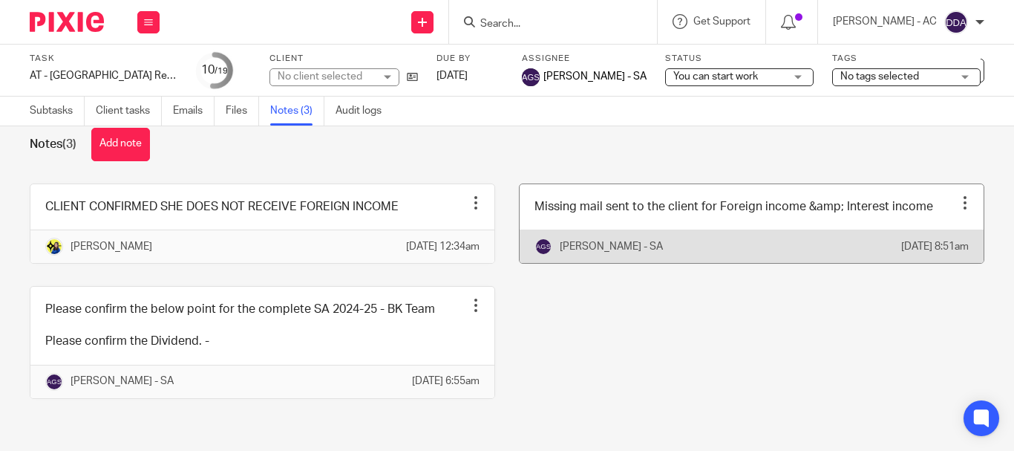
scroll to position [59, 0]
click at [957, 195] on div at bounding box center [964, 202] width 15 height 15
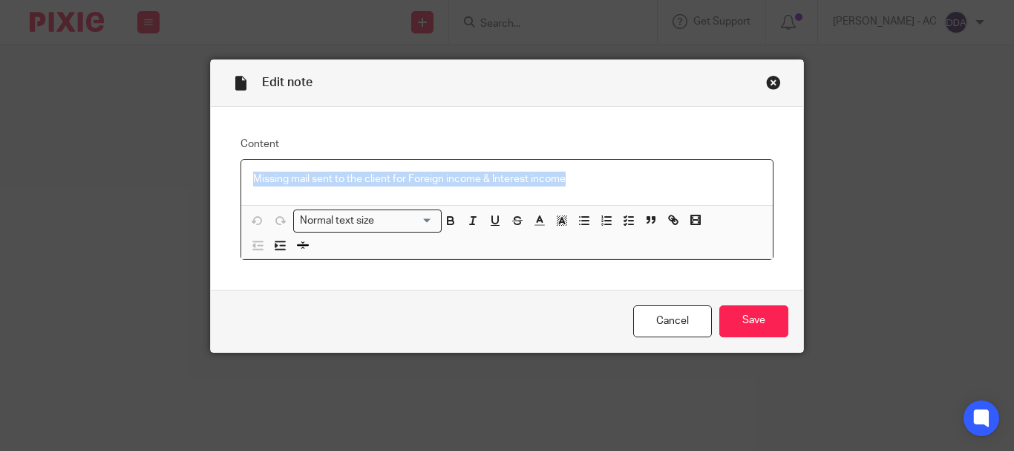
drag, startPoint x: 608, startPoint y: 184, endPoint x: 187, endPoint y: 189, distance: 420.9
click at [187, 189] on div "Edit note Content Missing mail sent to the client for Foreign income & Interest…" at bounding box center [507, 225] width 1014 height 451
copy p "Missing mail sent to the client for Foreign income & Interest income"
click at [766, 84] on div "Close this dialog window" at bounding box center [773, 82] width 15 height 15
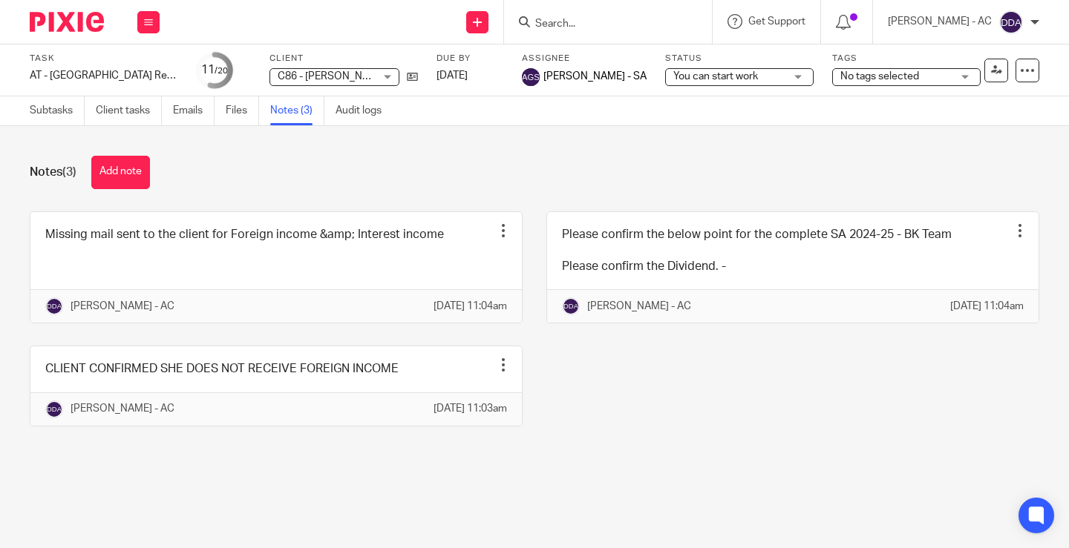
click at [727, 431] on div "Missing mail sent to the client for Foreign income &amp; Interest income Edit n…" at bounding box center [523, 331] width 1032 height 238
click at [408, 74] on icon at bounding box center [412, 76] width 11 height 11
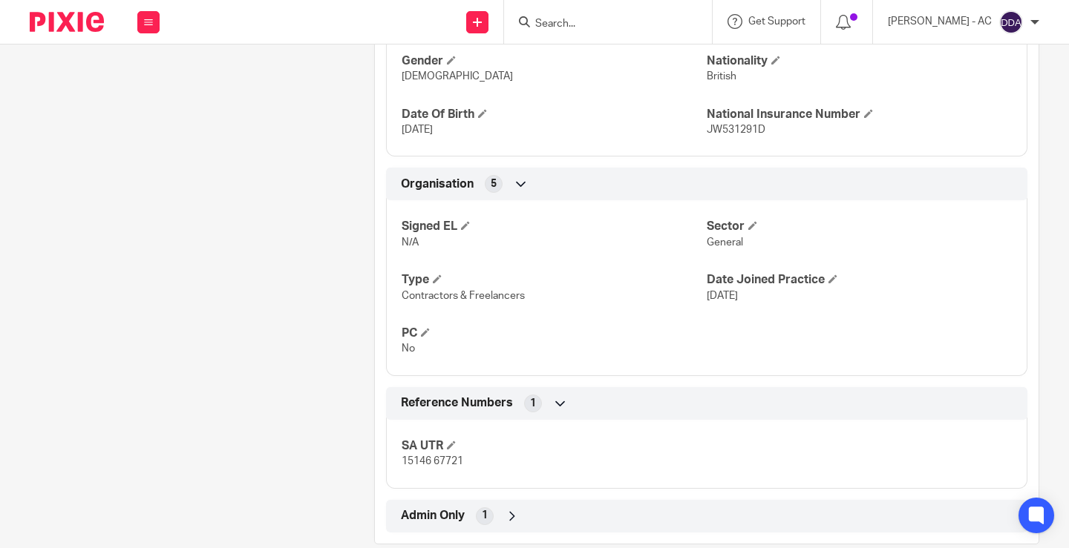
scroll to position [736, 0]
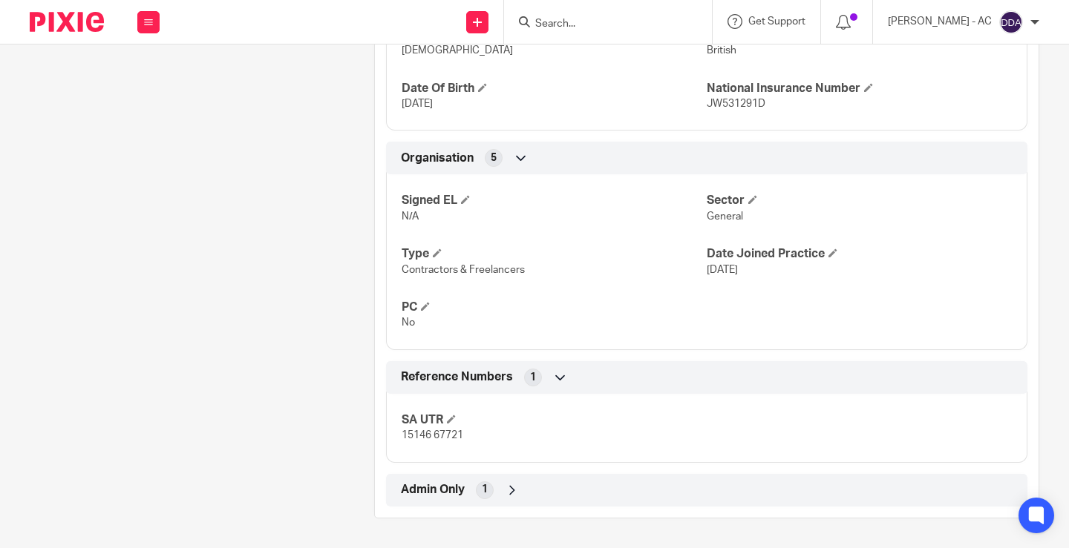
click at [515, 497] on icon at bounding box center [512, 490] width 15 height 15
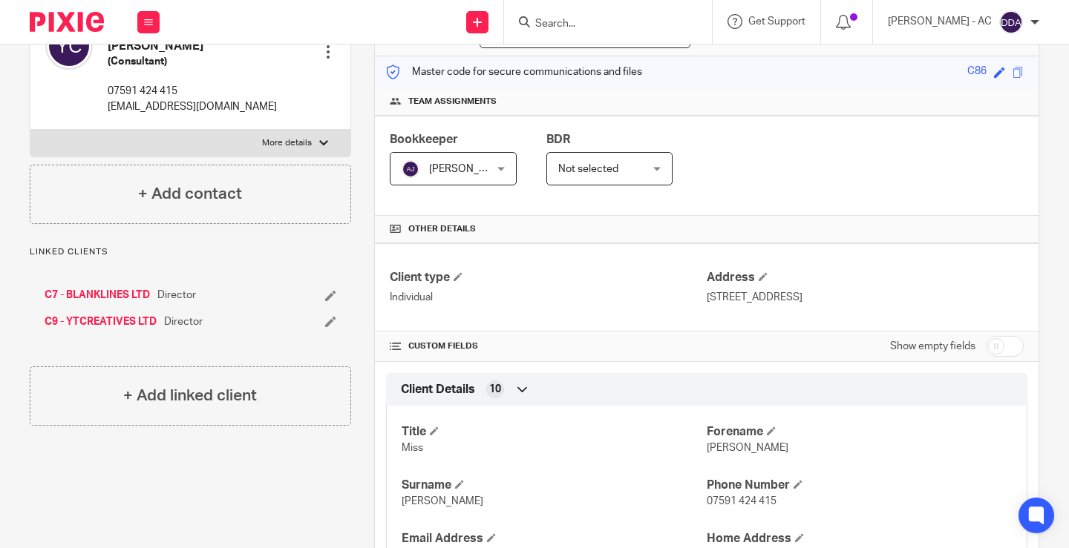
scroll to position [0, 0]
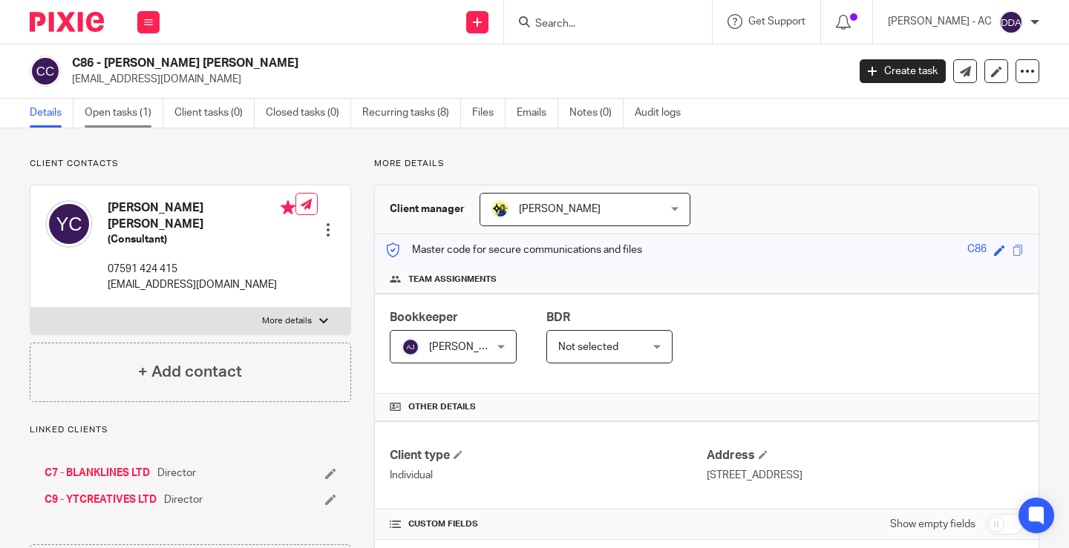
click at [119, 111] on link "Open tasks (1)" at bounding box center [124, 113] width 79 height 29
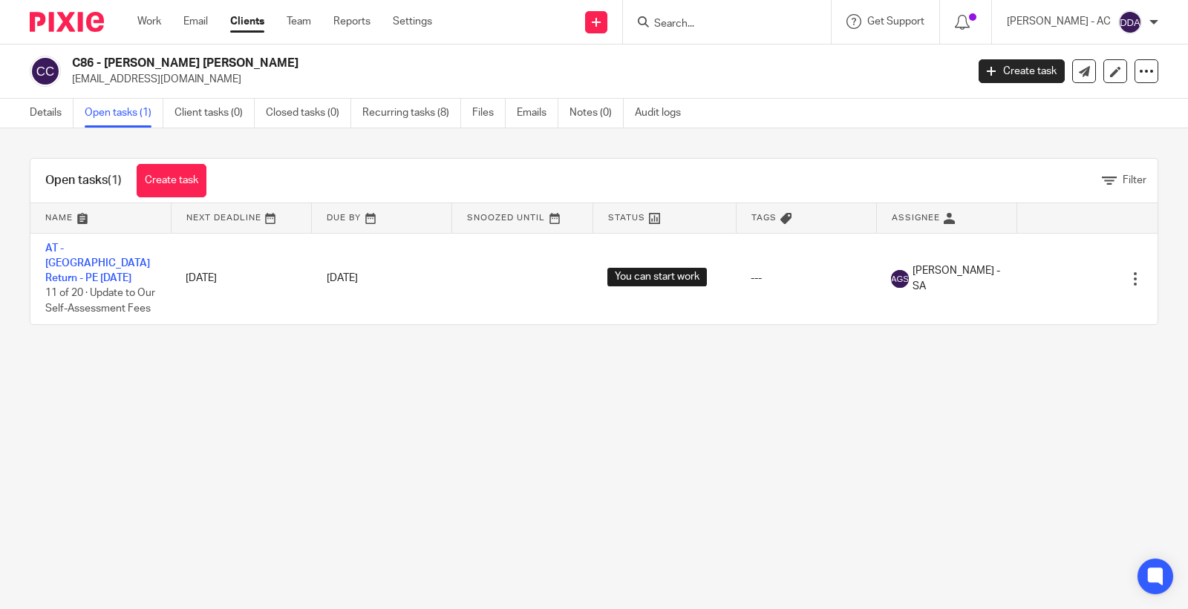
click at [327, 460] on main "C86 - [PERSON_NAME] [PERSON_NAME] [EMAIL_ADDRESS][DOMAIN_NAME] Create task Upda…" at bounding box center [594, 304] width 1188 height 609
